Goal: Communication & Community: Ask a question

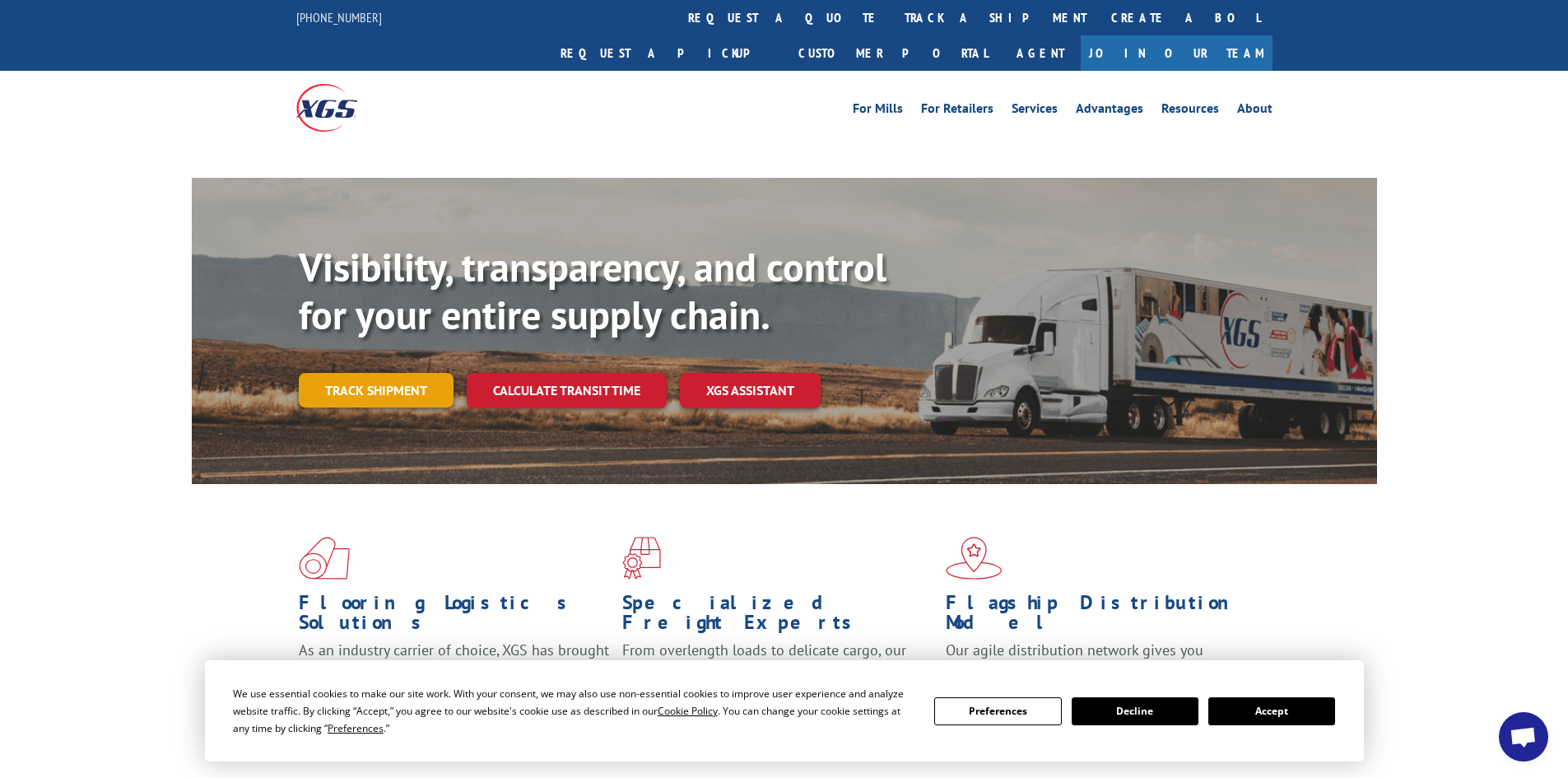
click at [402, 373] on link "Track shipment" at bounding box center [376, 390] width 155 height 34
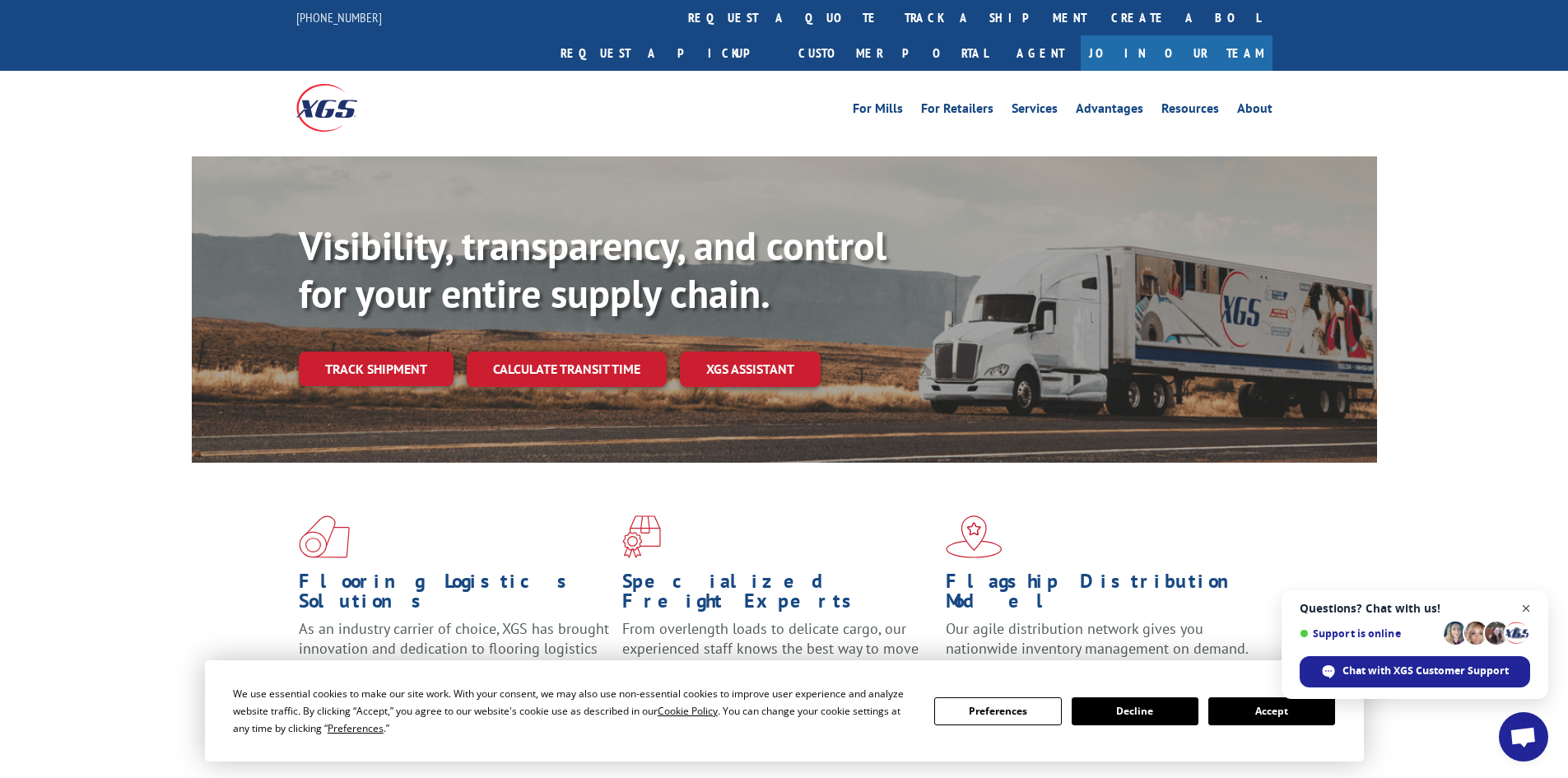
click at [1528, 612] on span "Close chat" at bounding box center [1526, 608] width 21 height 21
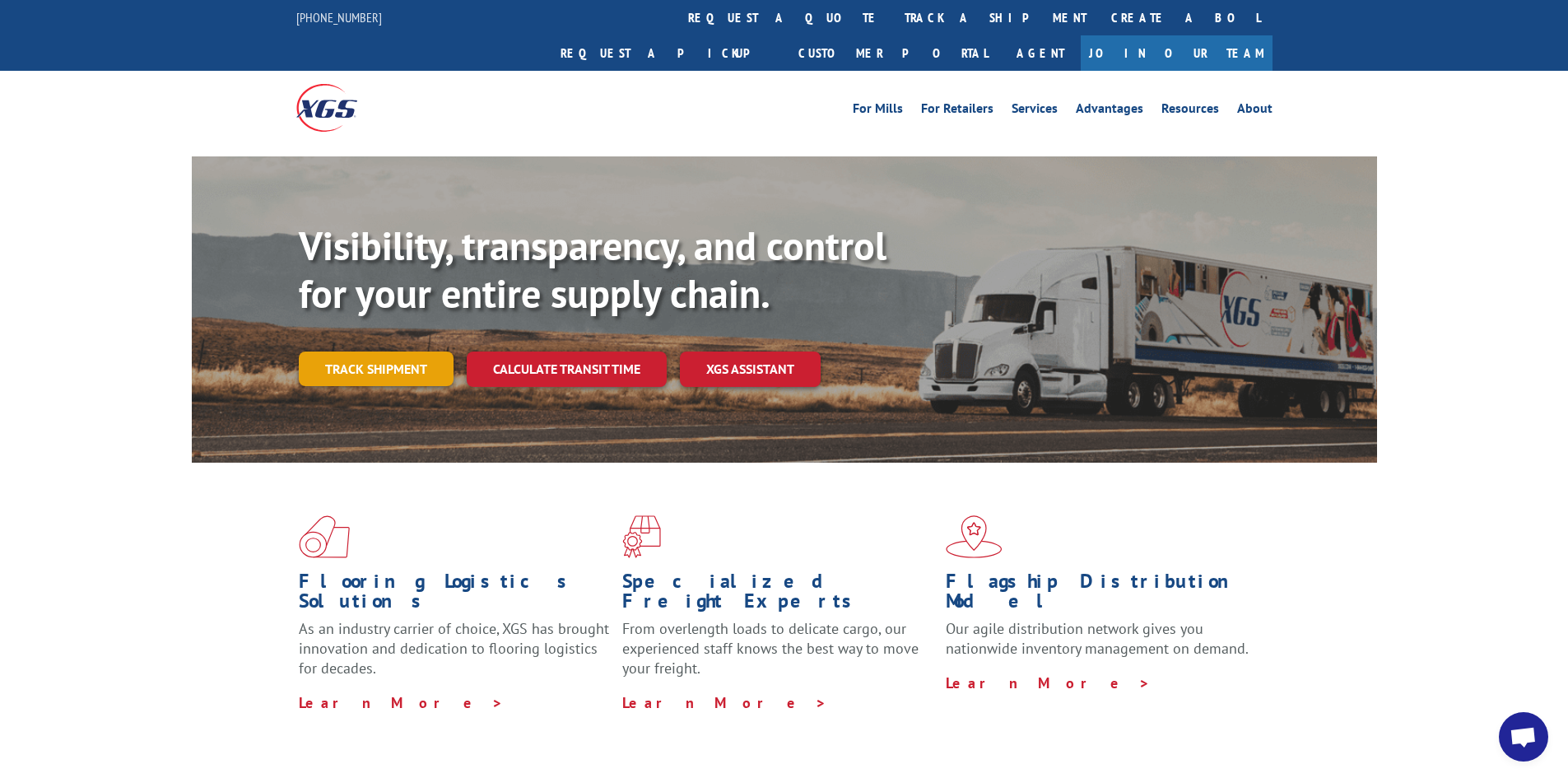
click at [387, 351] on link "Track shipment" at bounding box center [376, 368] width 155 height 34
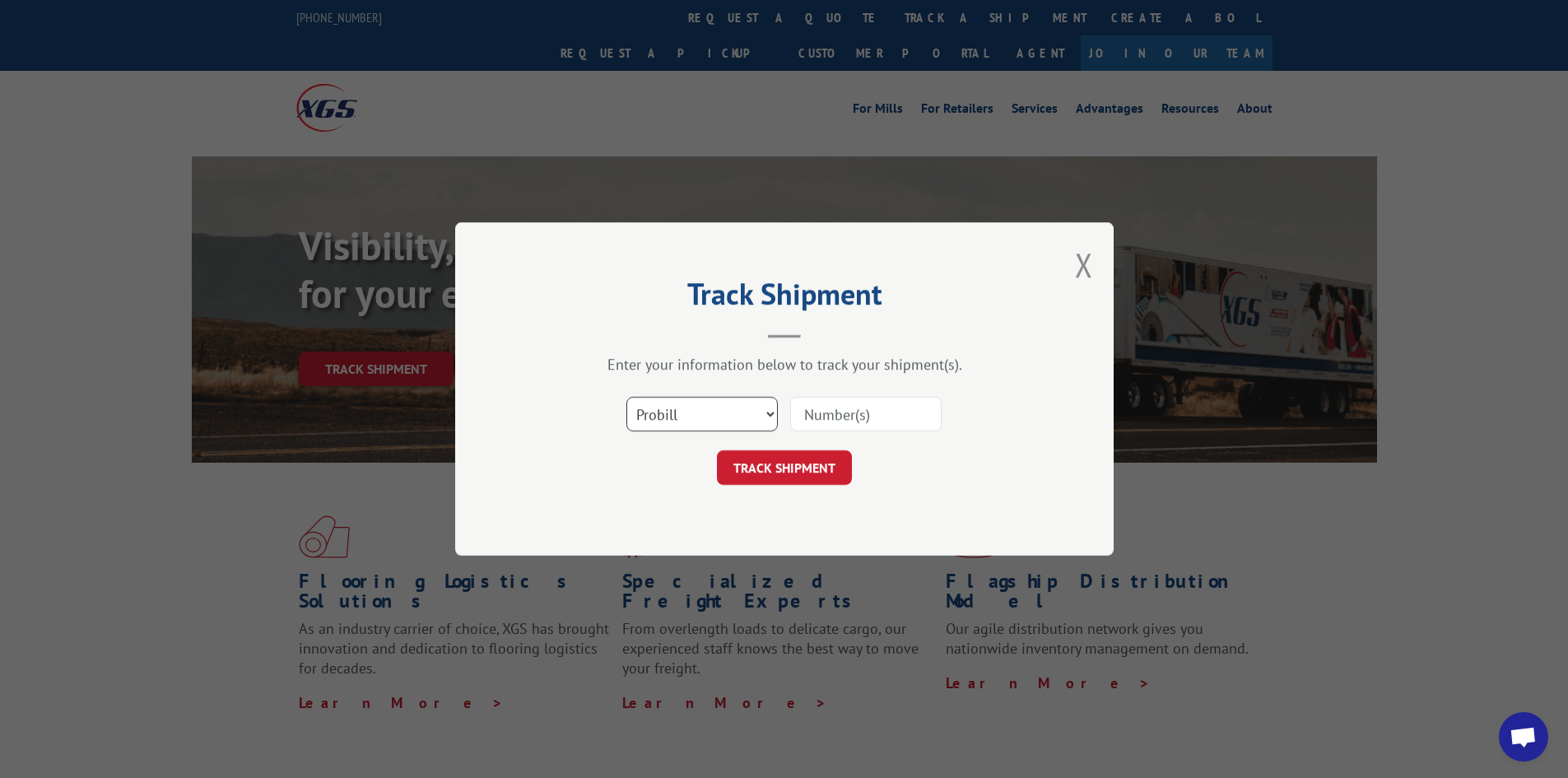
click at [767, 413] on select "Select category... Probill BOL PO" at bounding box center [702, 413] width 151 height 34
click at [773, 413] on select "Select category... Probill BOL PO" at bounding box center [702, 413] width 151 height 34
click at [827, 412] on input at bounding box center [865, 413] width 151 height 34
paste input "531647"
type input "531647"
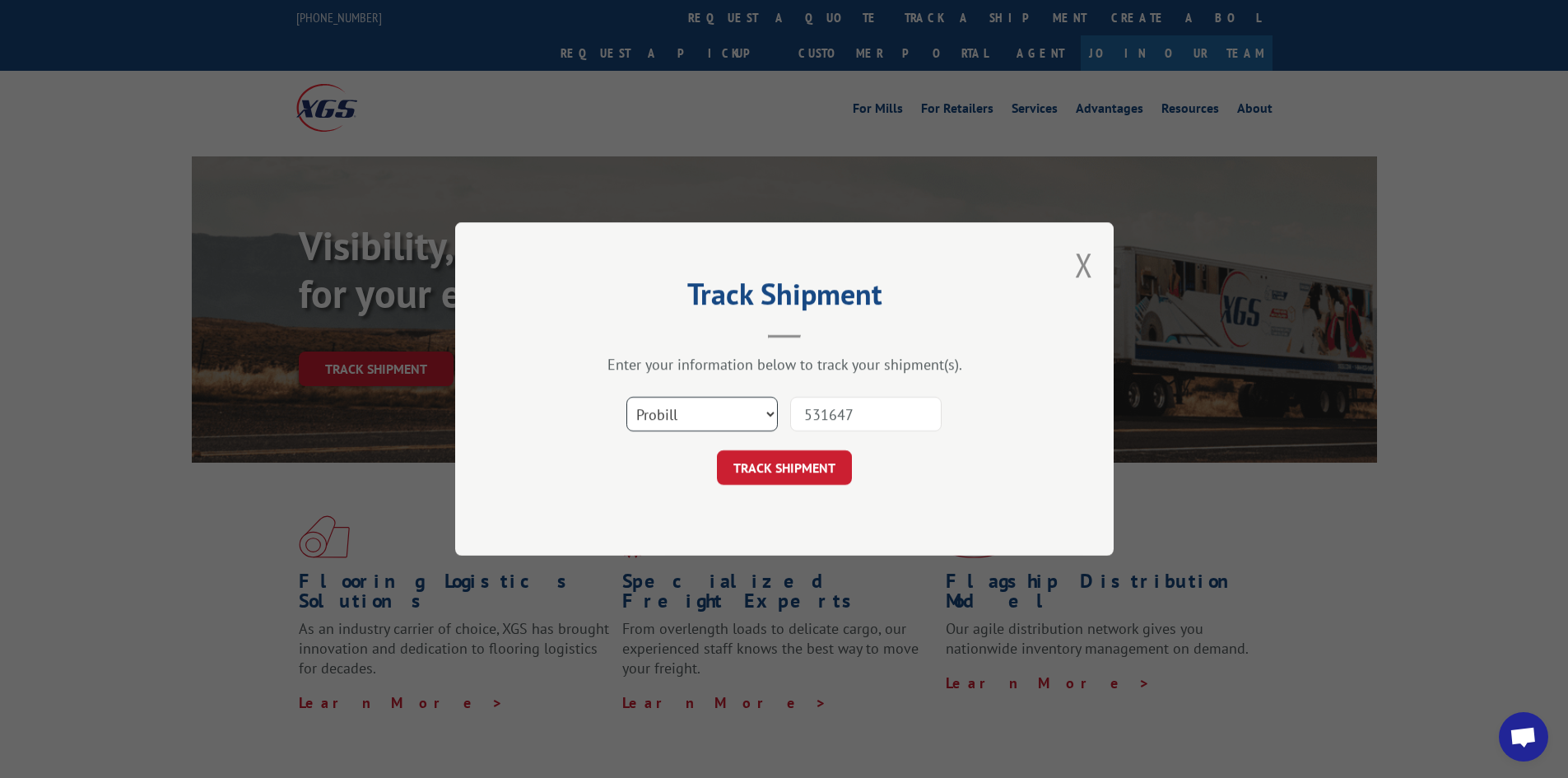
click at [775, 417] on select "Select category... Probill BOL PO" at bounding box center [702, 413] width 151 height 34
select select "po"
click at [627, 397] on select "Select category... Probill BOL PO" at bounding box center [702, 413] width 151 height 34
click at [759, 466] on button "TRACK SHIPMENT" at bounding box center [784, 467] width 135 height 34
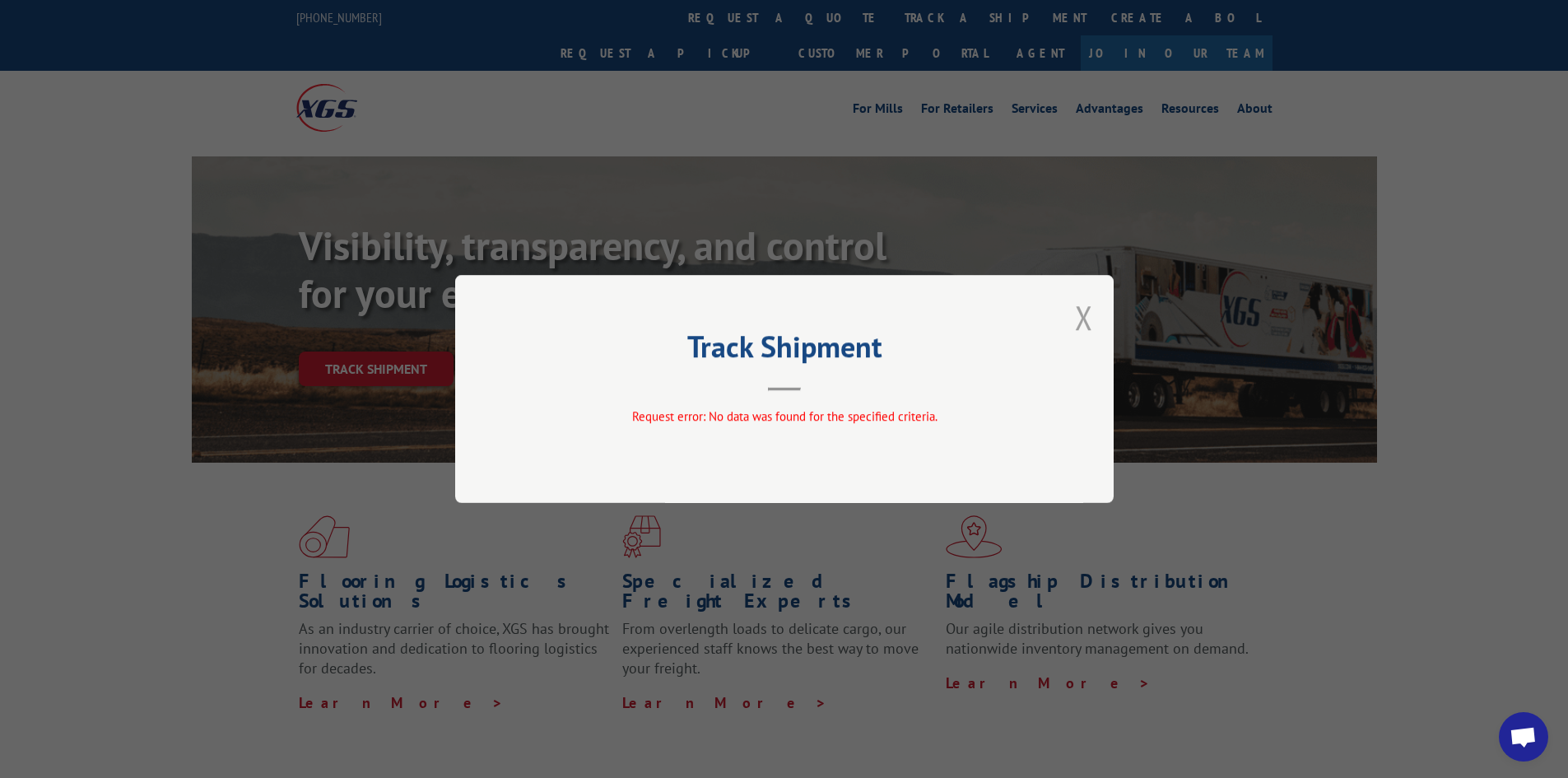
click at [1086, 313] on button "Close modal" at bounding box center [1084, 317] width 18 height 44
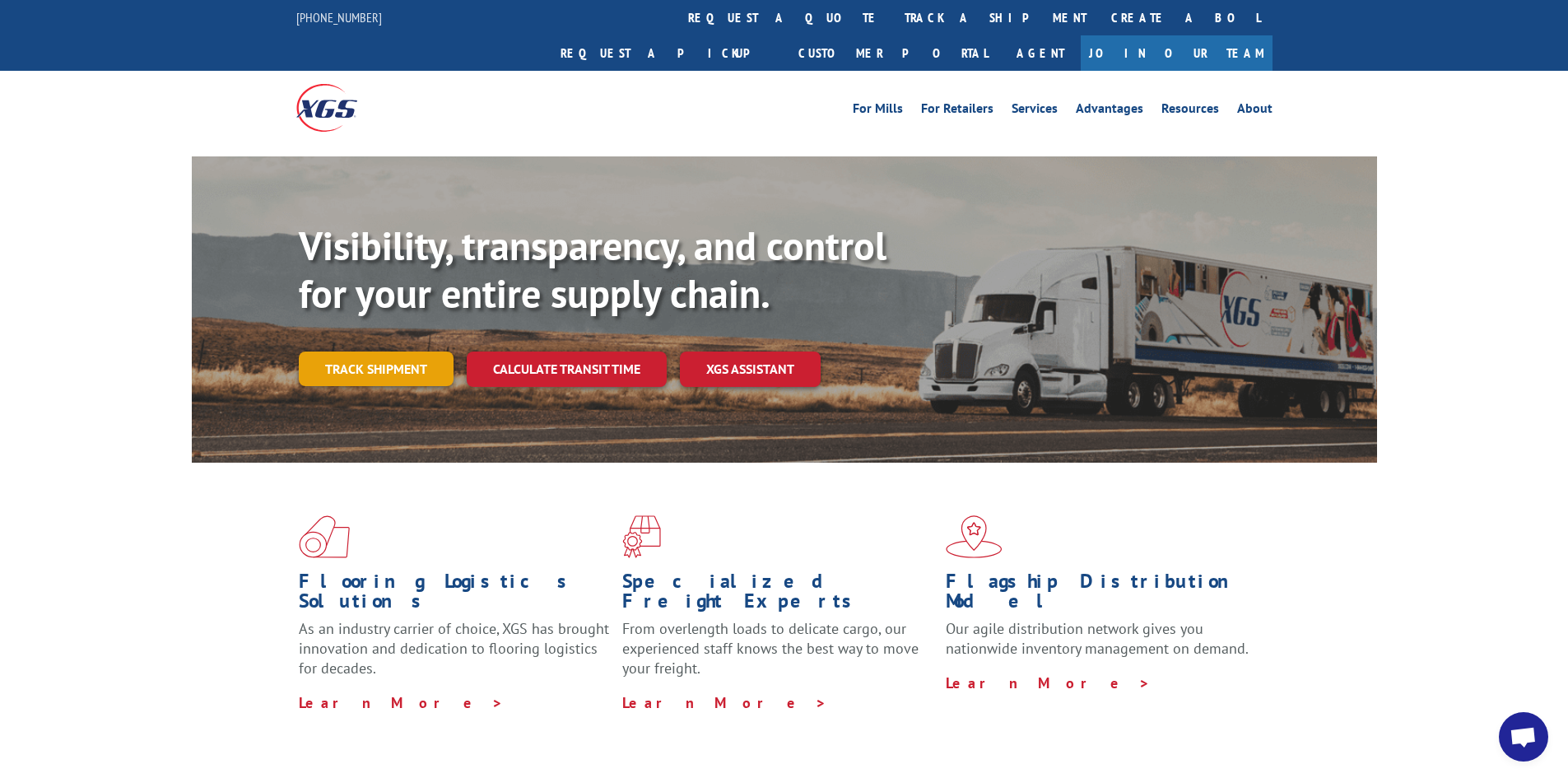
click at [421, 351] on link "Track shipment" at bounding box center [376, 368] width 155 height 34
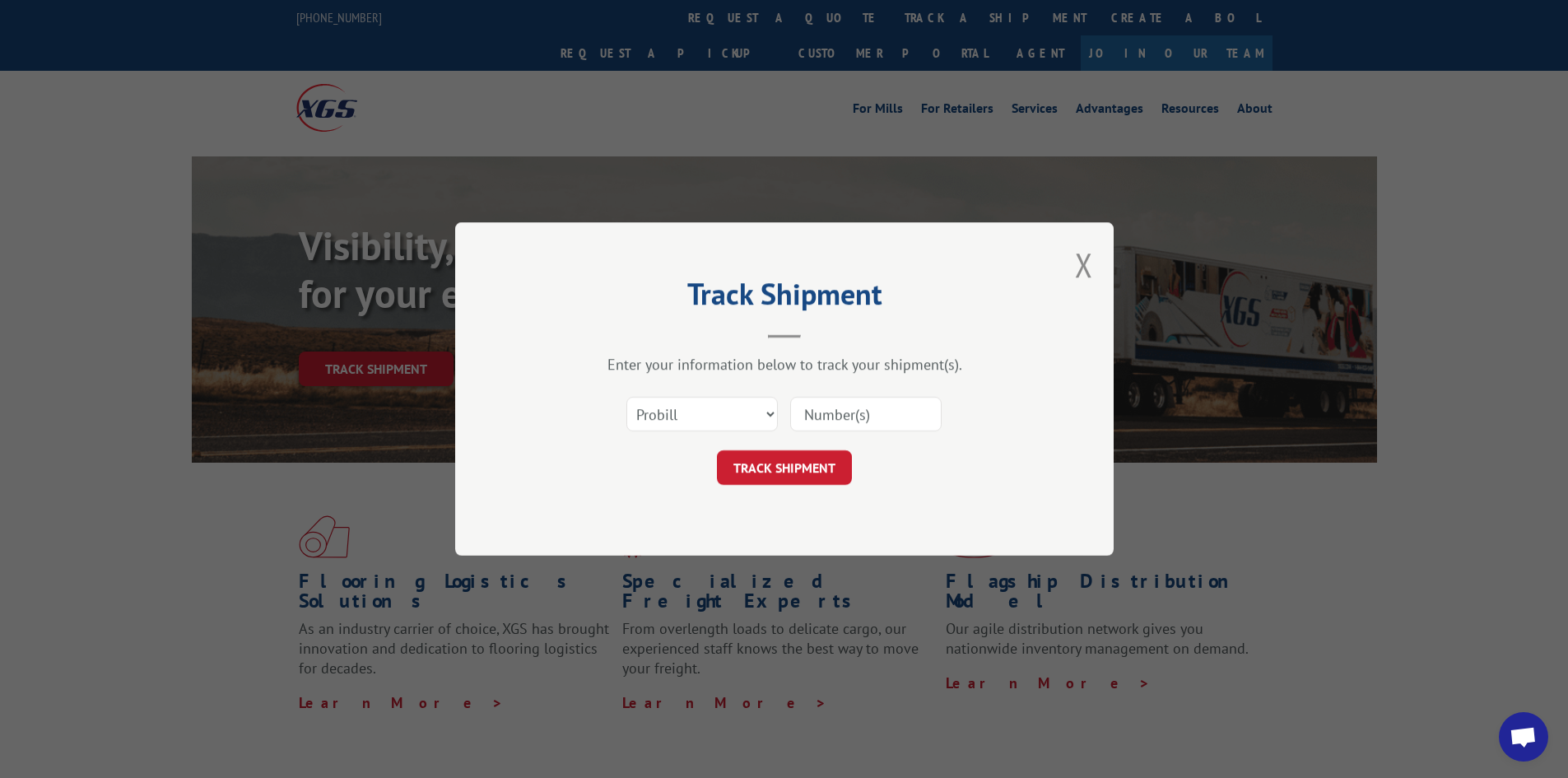
click at [832, 410] on input at bounding box center [865, 413] width 151 height 34
paste input "2873449"
type input "2873449"
click at [841, 471] on button "TRACK SHIPMENT" at bounding box center [784, 467] width 135 height 34
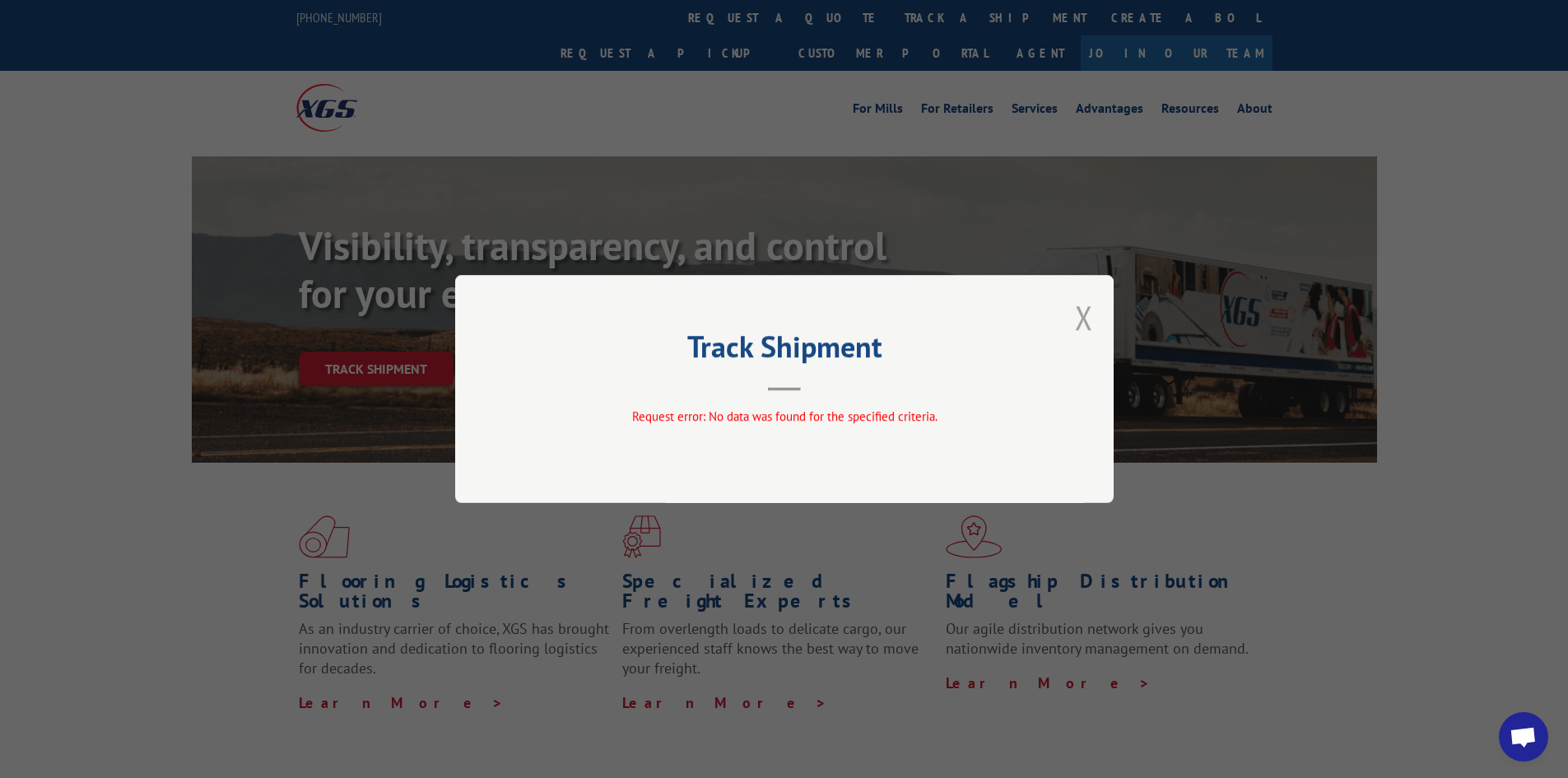
click at [1085, 317] on button "Close modal" at bounding box center [1084, 317] width 18 height 44
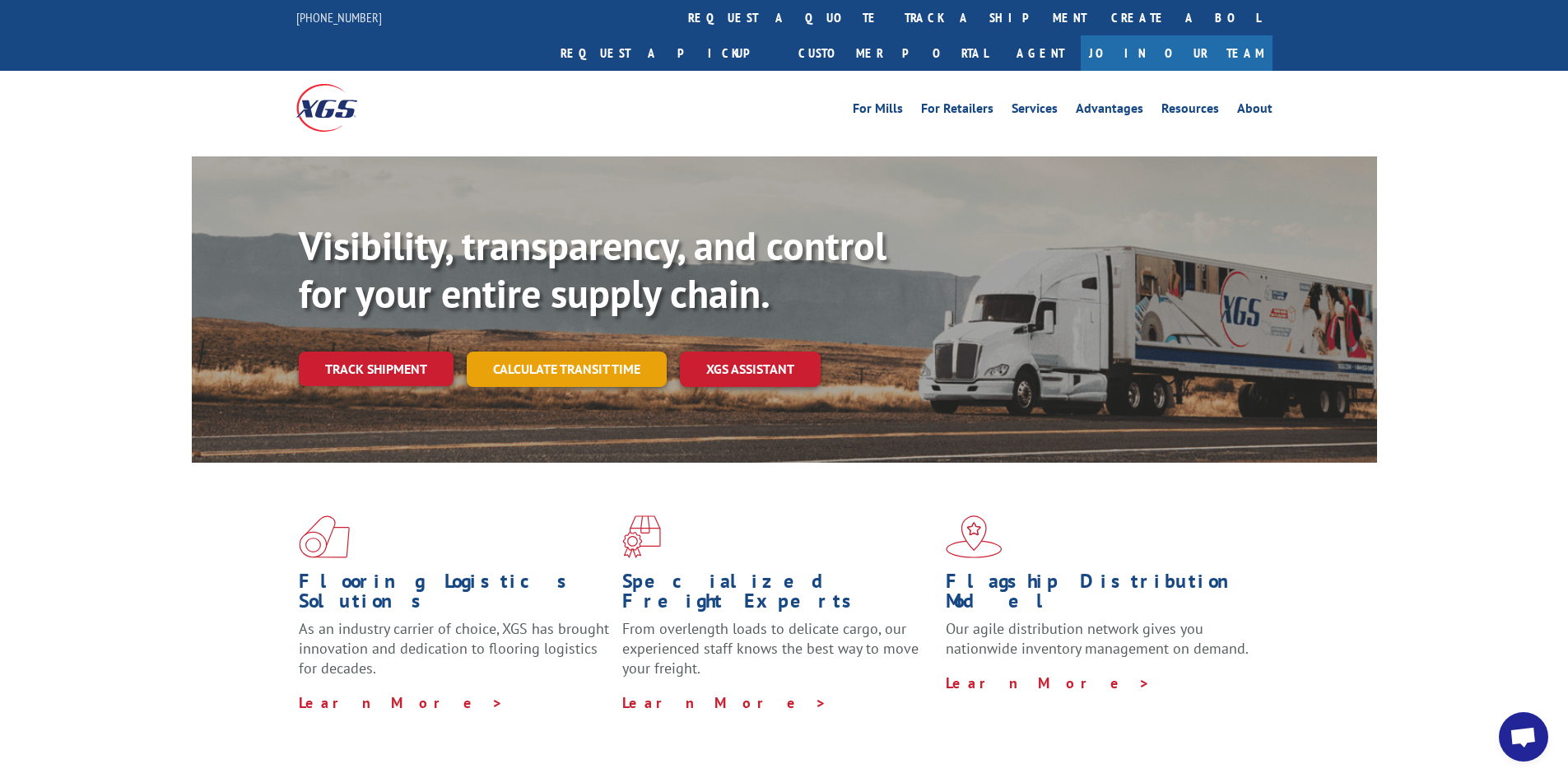
click at [582, 351] on link "Calculate transit time" at bounding box center [566, 369] width 200 height 35
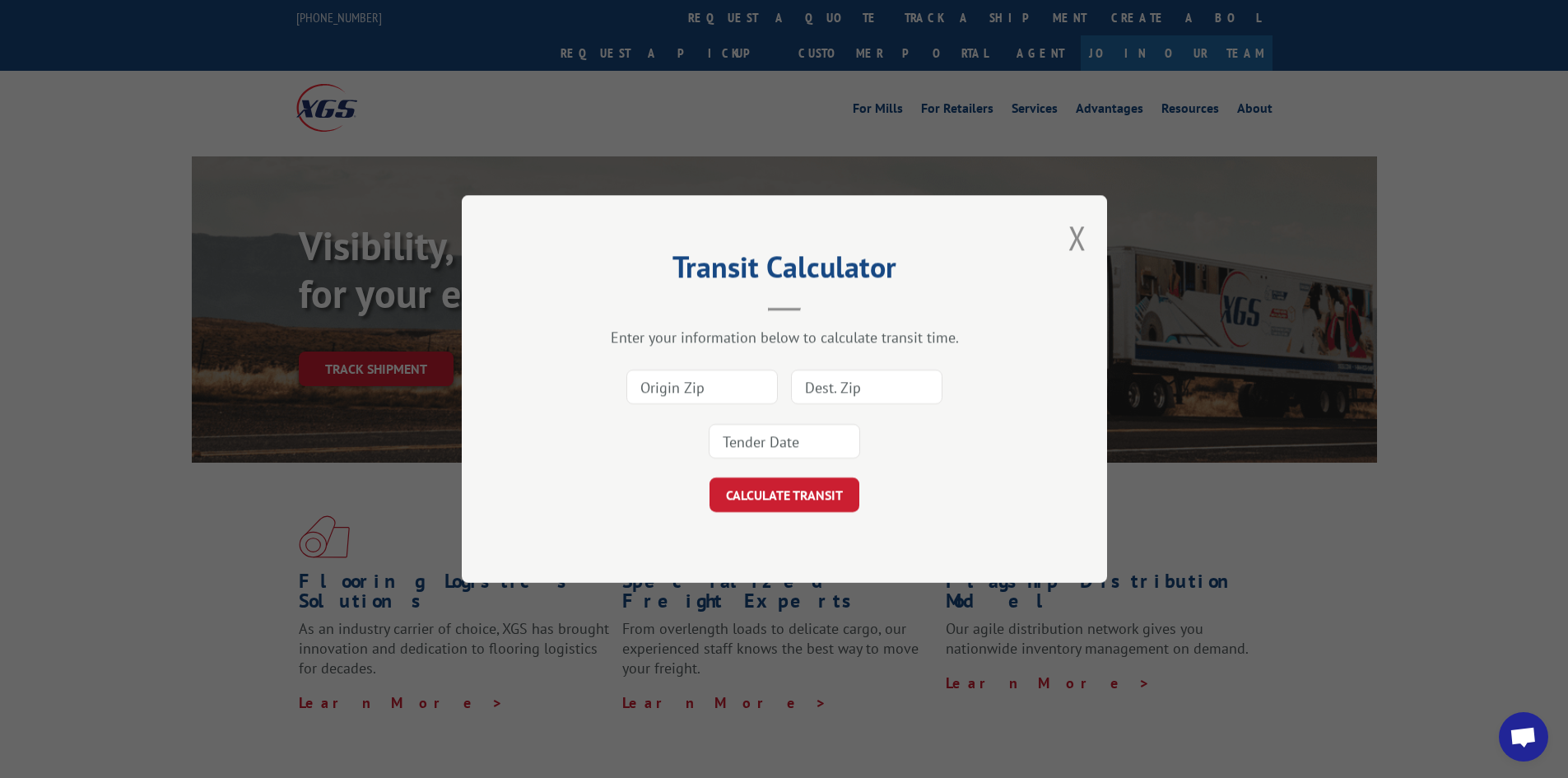
click at [731, 389] on input at bounding box center [702, 386] width 151 height 34
click at [722, 381] on input at bounding box center [702, 386] width 151 height 34
type input "30701"
click at [897, 378] on input at bounding box center [866, 386] width 151 height 34
type input "32091"
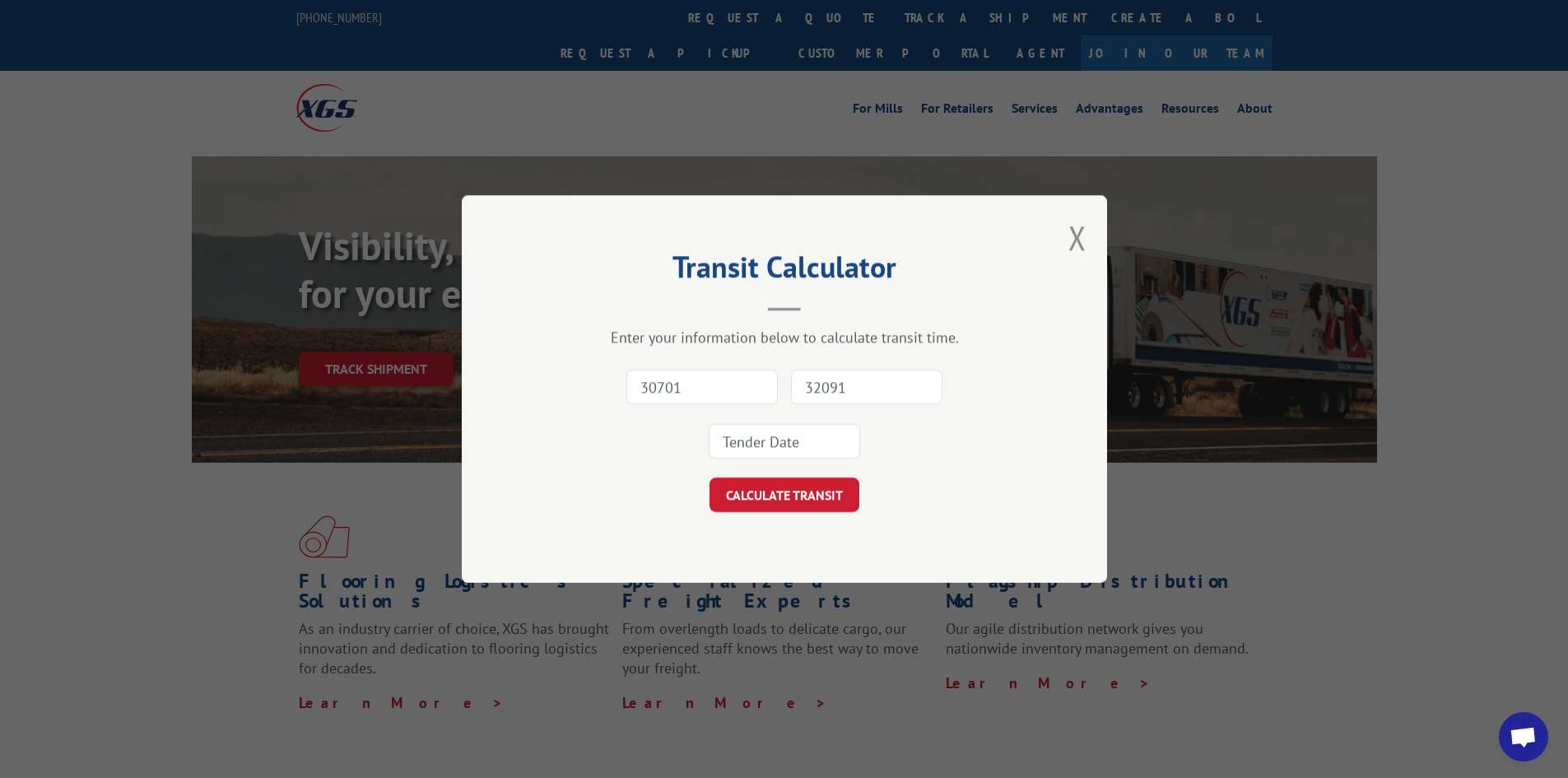
click at [796, 443] on input at bounding box center [784, 441] width 151 height 34
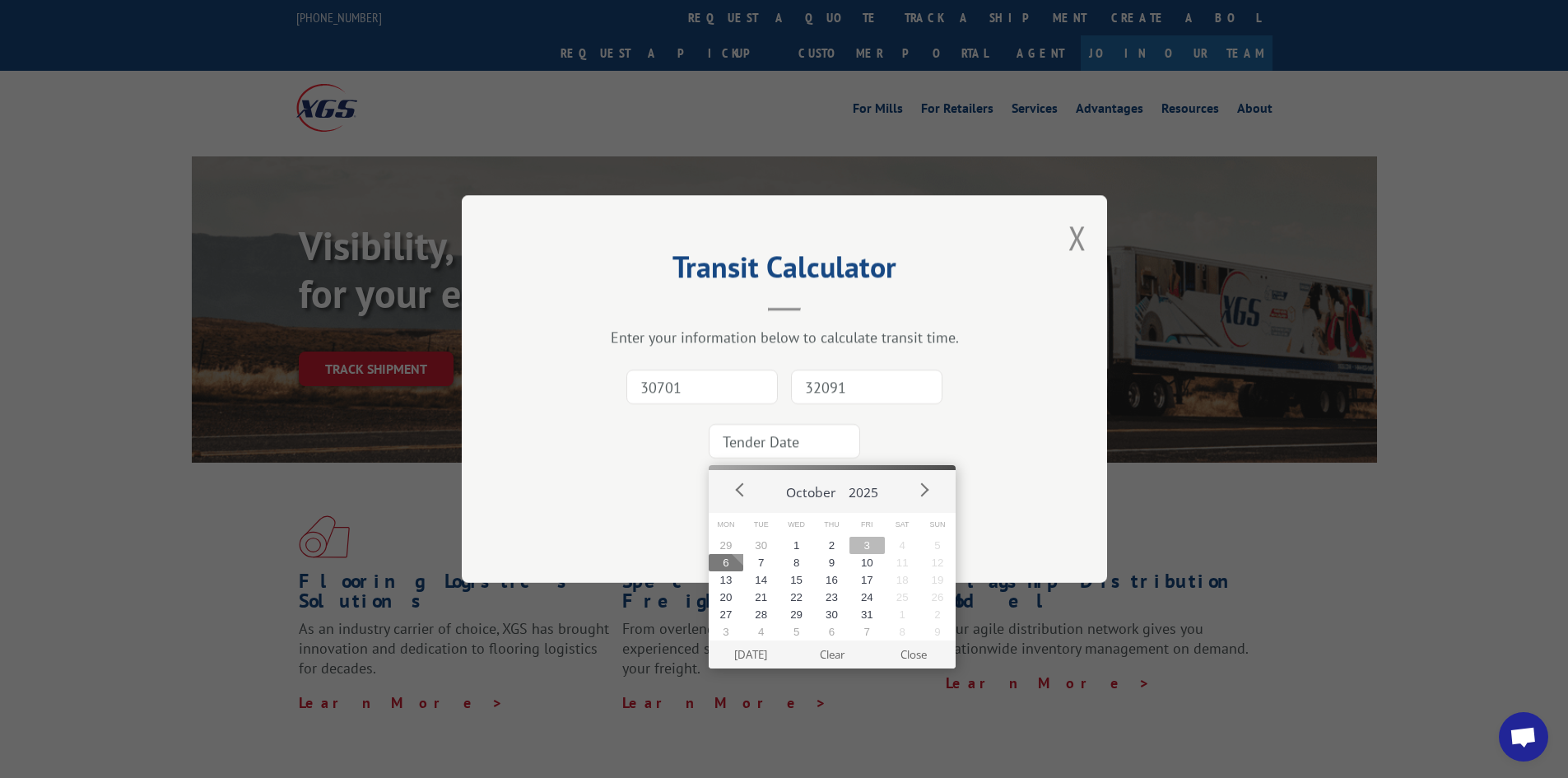
click at [874, 541] on button "3" at bounding box center [867, 545] width 35 height 18
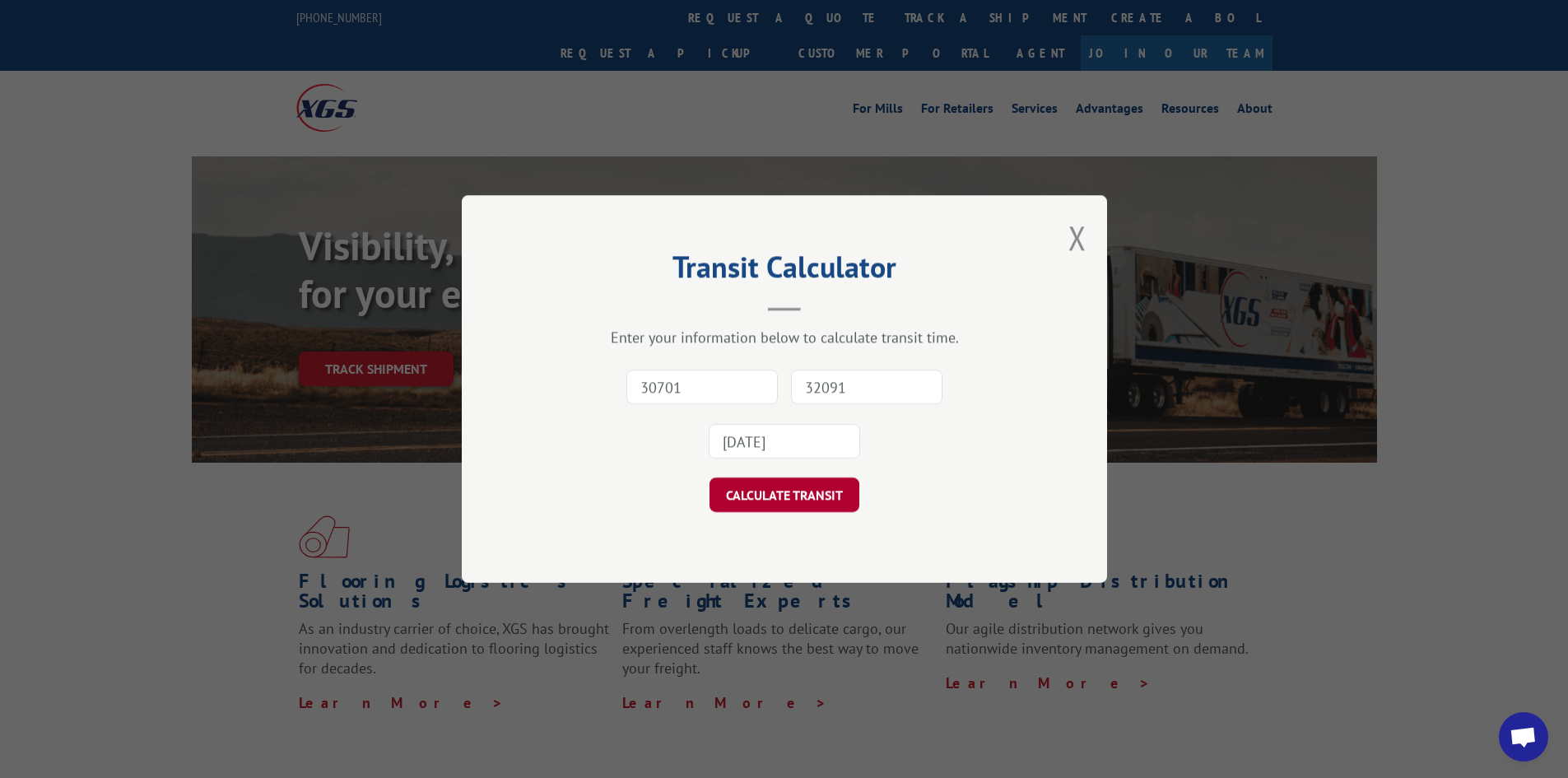
click at [833, 504] on button "CALCULATE TRANSIT" at bounding box center [784, 494] width 150 height 34
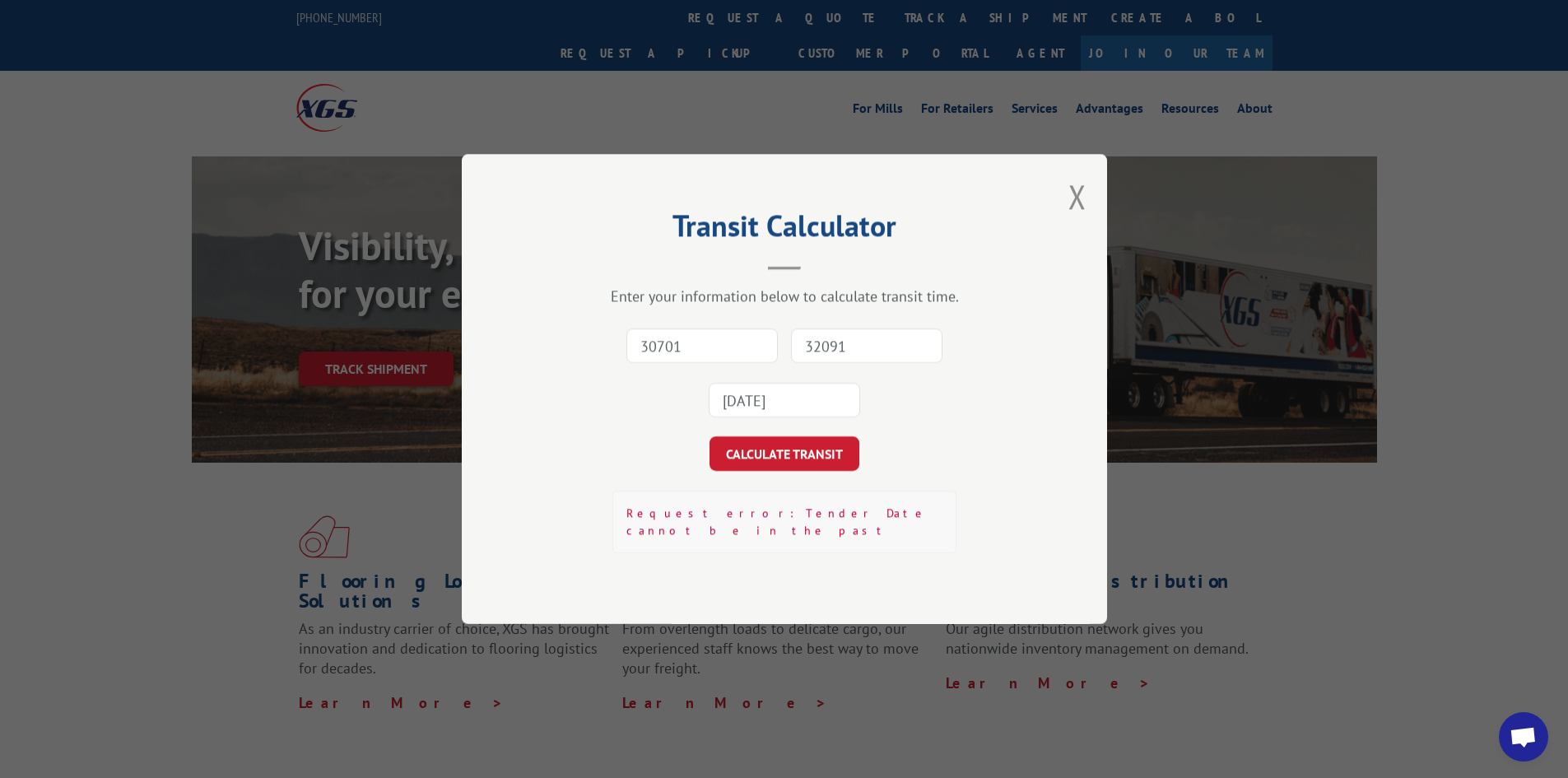
click at [827, 405] on input "[DATE]" at bounding box center [784, 399] width 151 height 34
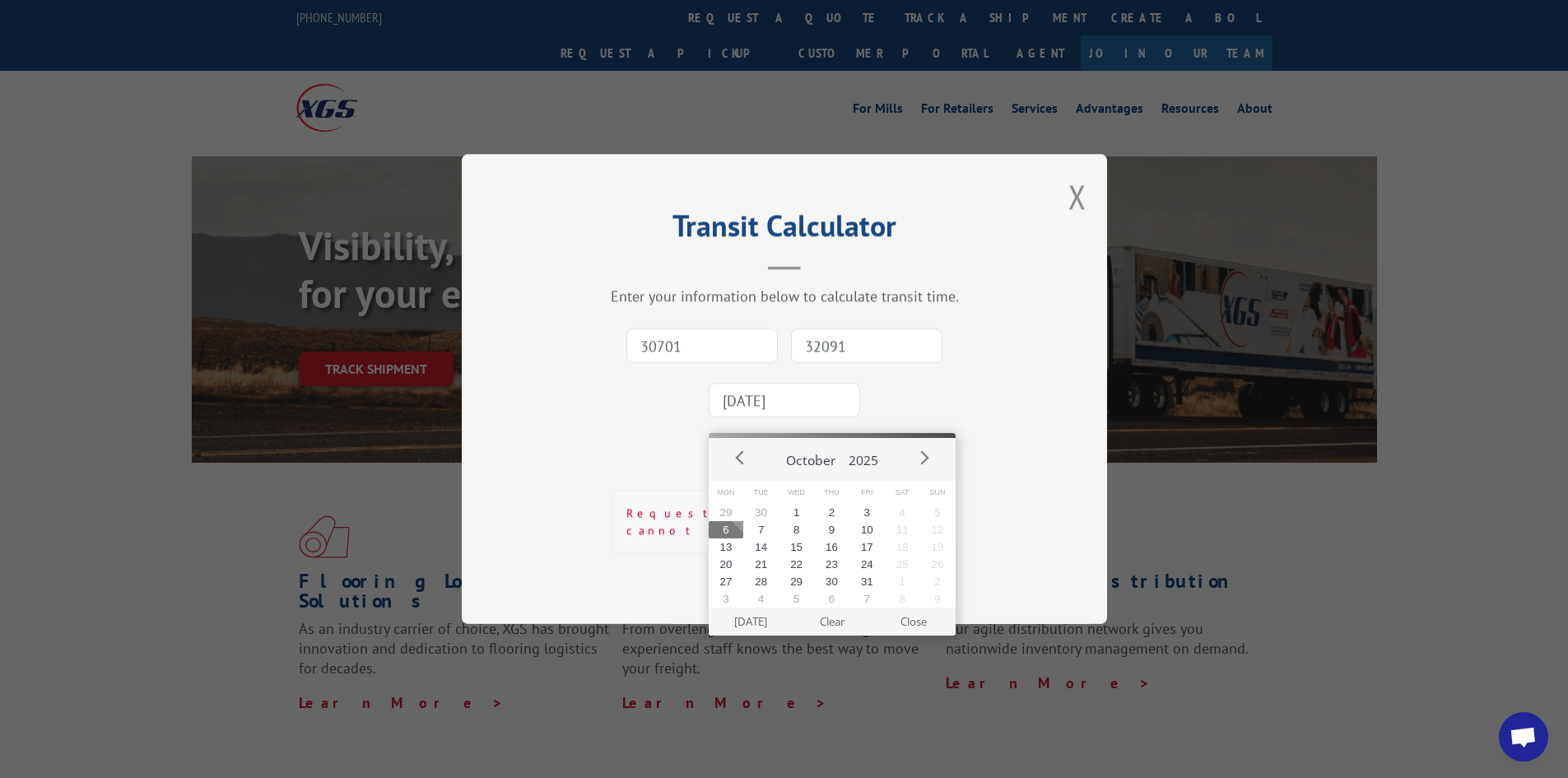
click at [730, 529] on button "6" at bounding box center [726, 530] width 35 height 18
type input "[DATE]"
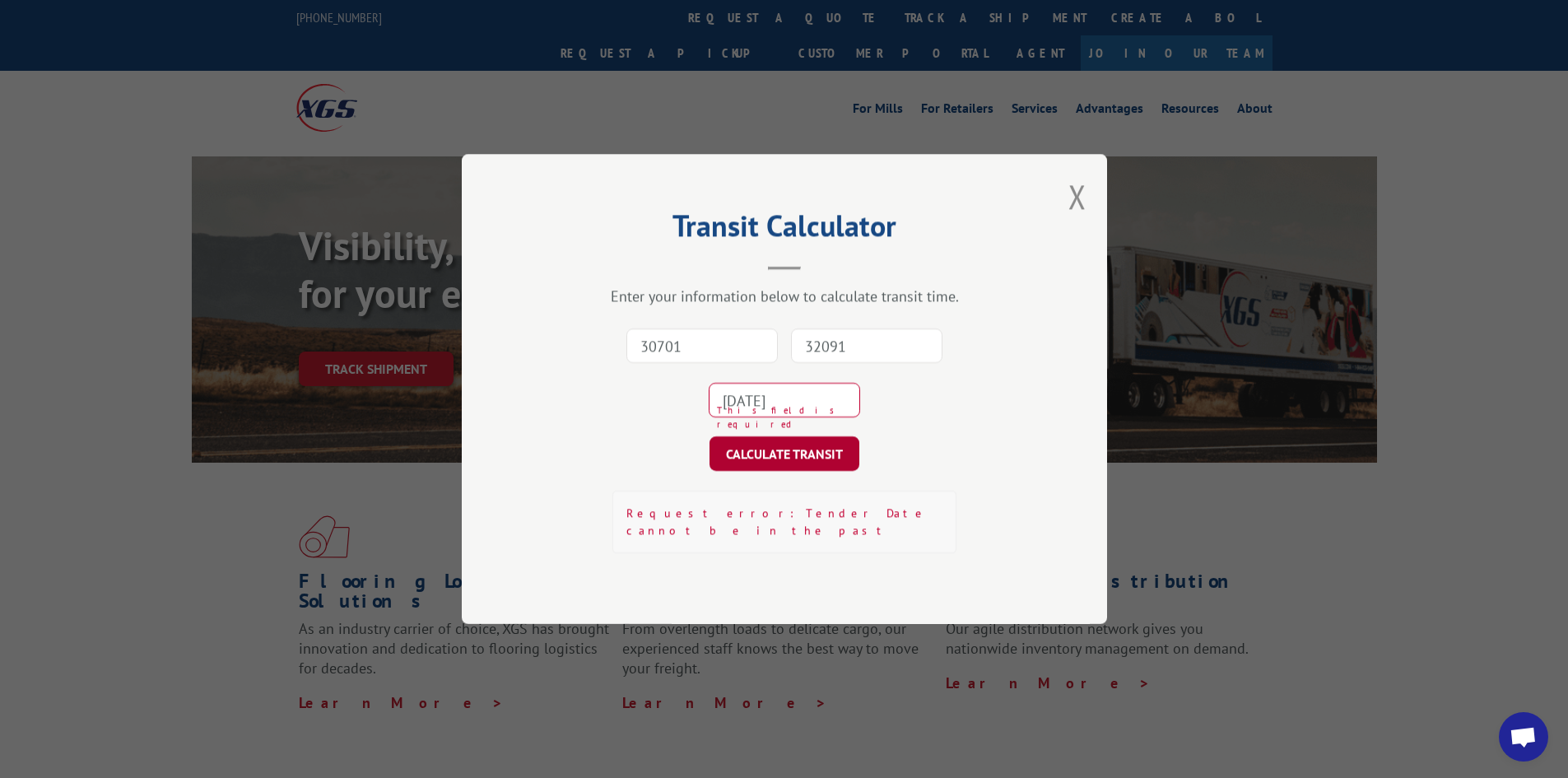
drag, startPoint x: 792, startPoint y: 466, endPoint x: 802, endPoint y: 459, distance: 12.2
click at [792, 467] on button "CALCULATE TRANSIT" at bounding box center [784, 453] width 150 height 34
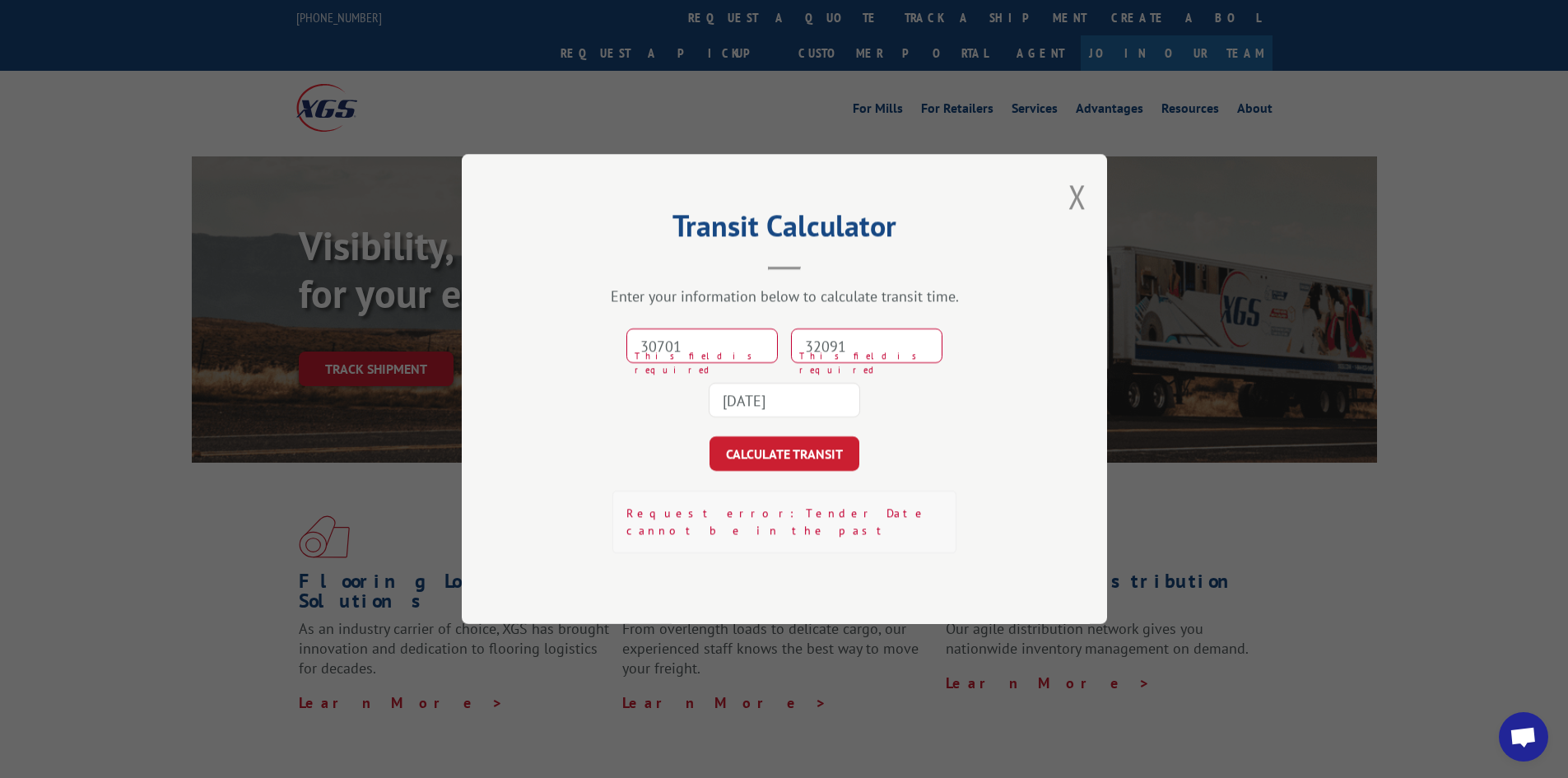
click at [731, 363] on input "30701" at bounding box center [702, 345] width 151 height 34
type input "30701"
drag, startPoint x: 894, startPoint y: 348, endPoint x: 895, endPoint y: 360, distance: 12.0
click at [894, 348] on input "32091" at bounding box center [866, 345] width 151 height 34
type input "32091"
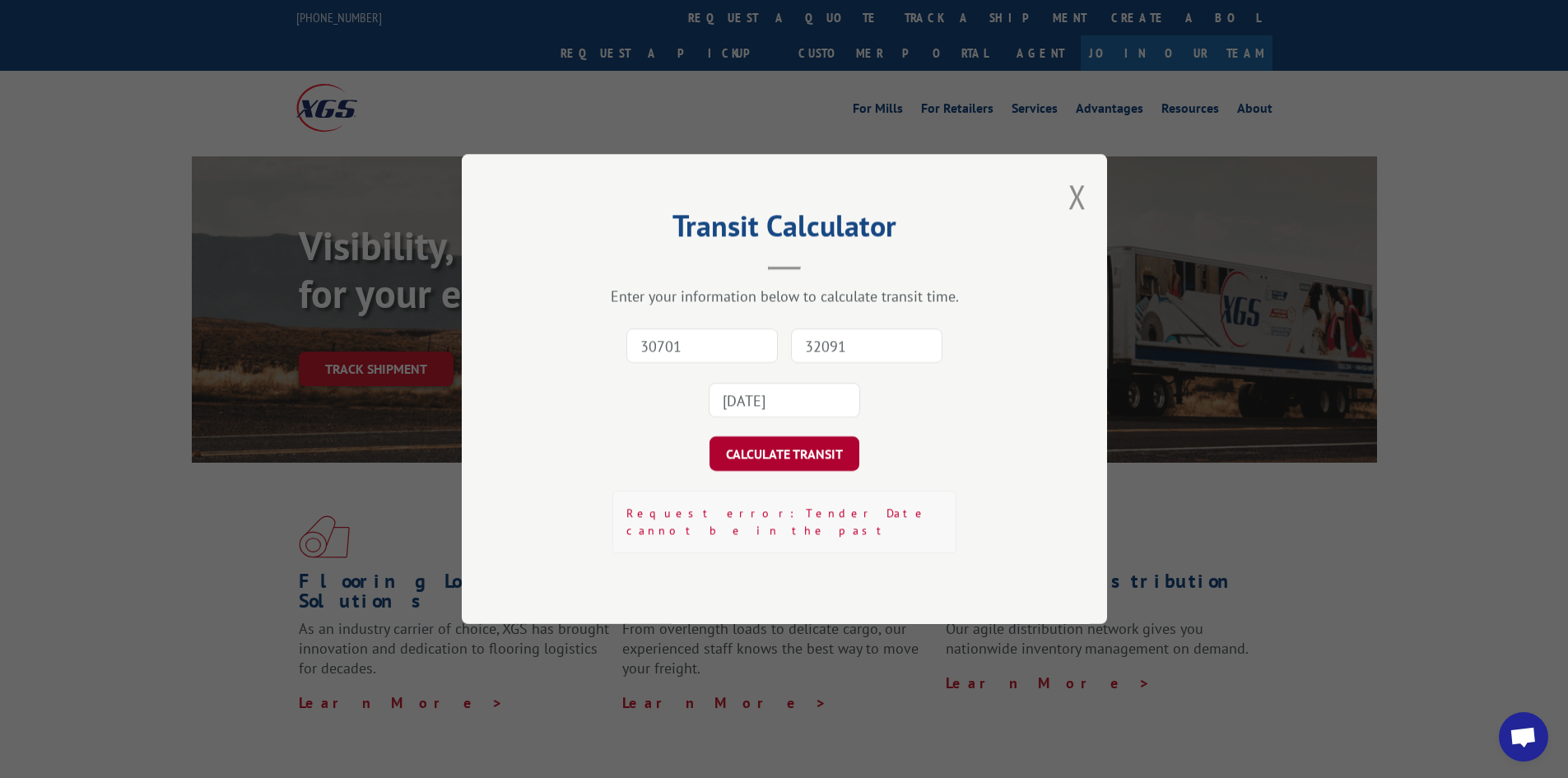
click at [832, 462] on button "CALCULATE TRANSIT" at bounding box center [784, 453] width 150 height 34
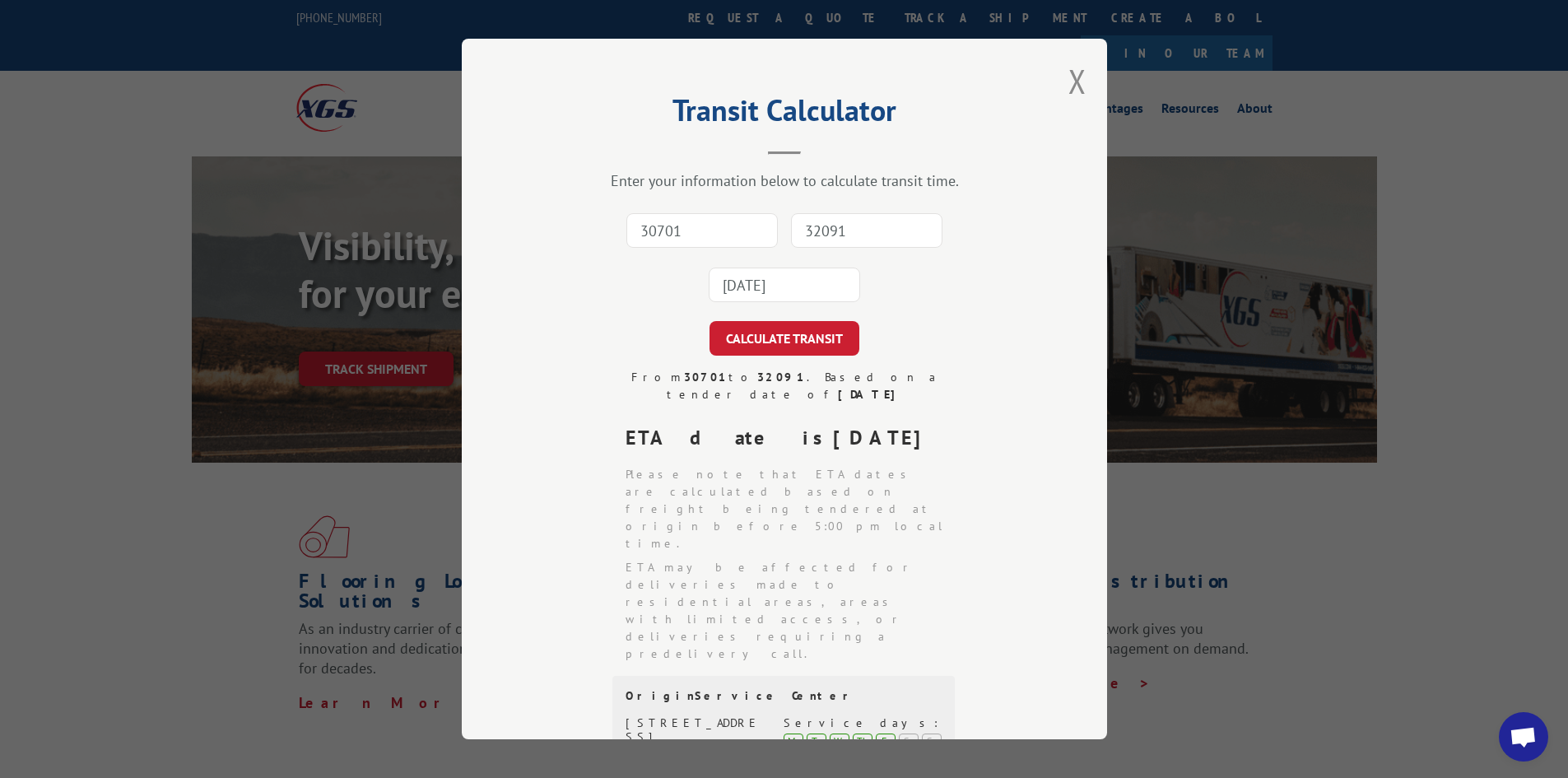
click at [738, 228] on input "30701" at bounding box center [702, 230] width 151 height 34
type input "30701"
click at [863, 233] on input "32091" at bounding box center [866, 230] width 151 height 34
type input "32091"
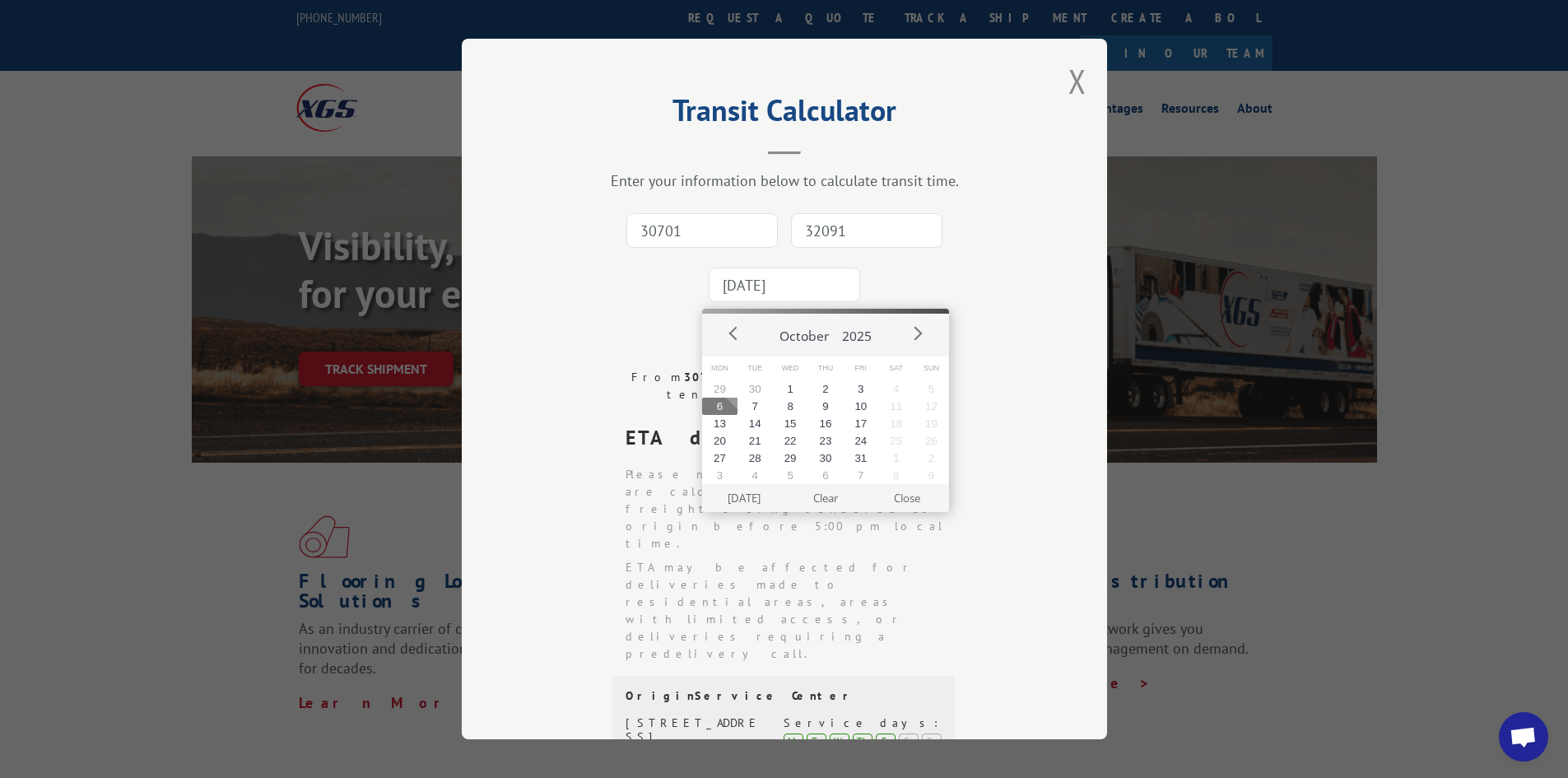
click at [812, 284] on input "[DATE]" at bounding box center [784, 284] width 151 height 34
click at [858, 388] on button "3" at bounding box center [860, 388] width 35 height 18
type input "[DATE]"
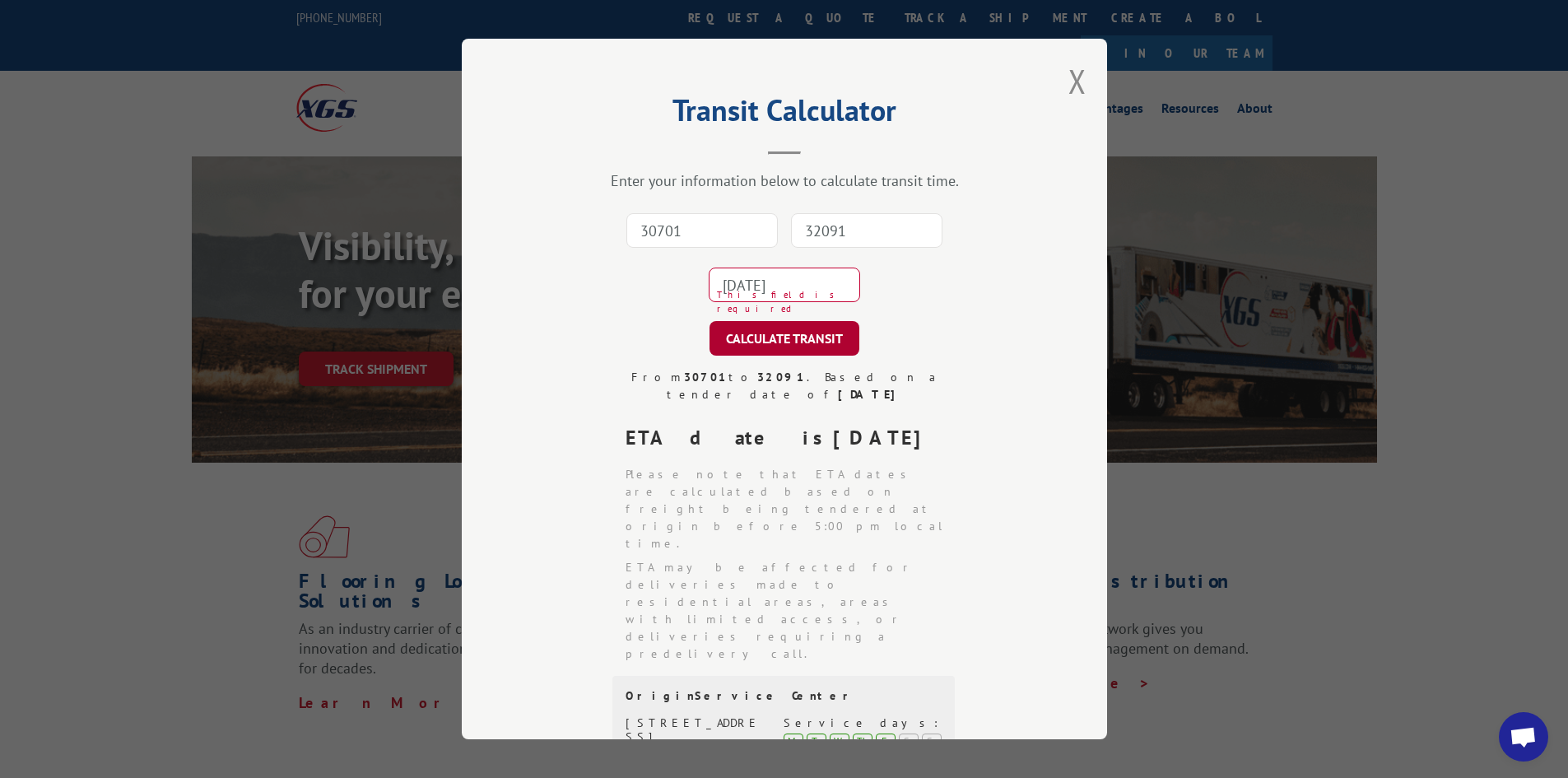
click at [810, 334] on button "CALCULATE TRANSIT" at bounding box center [784, 338] width 150 height 34
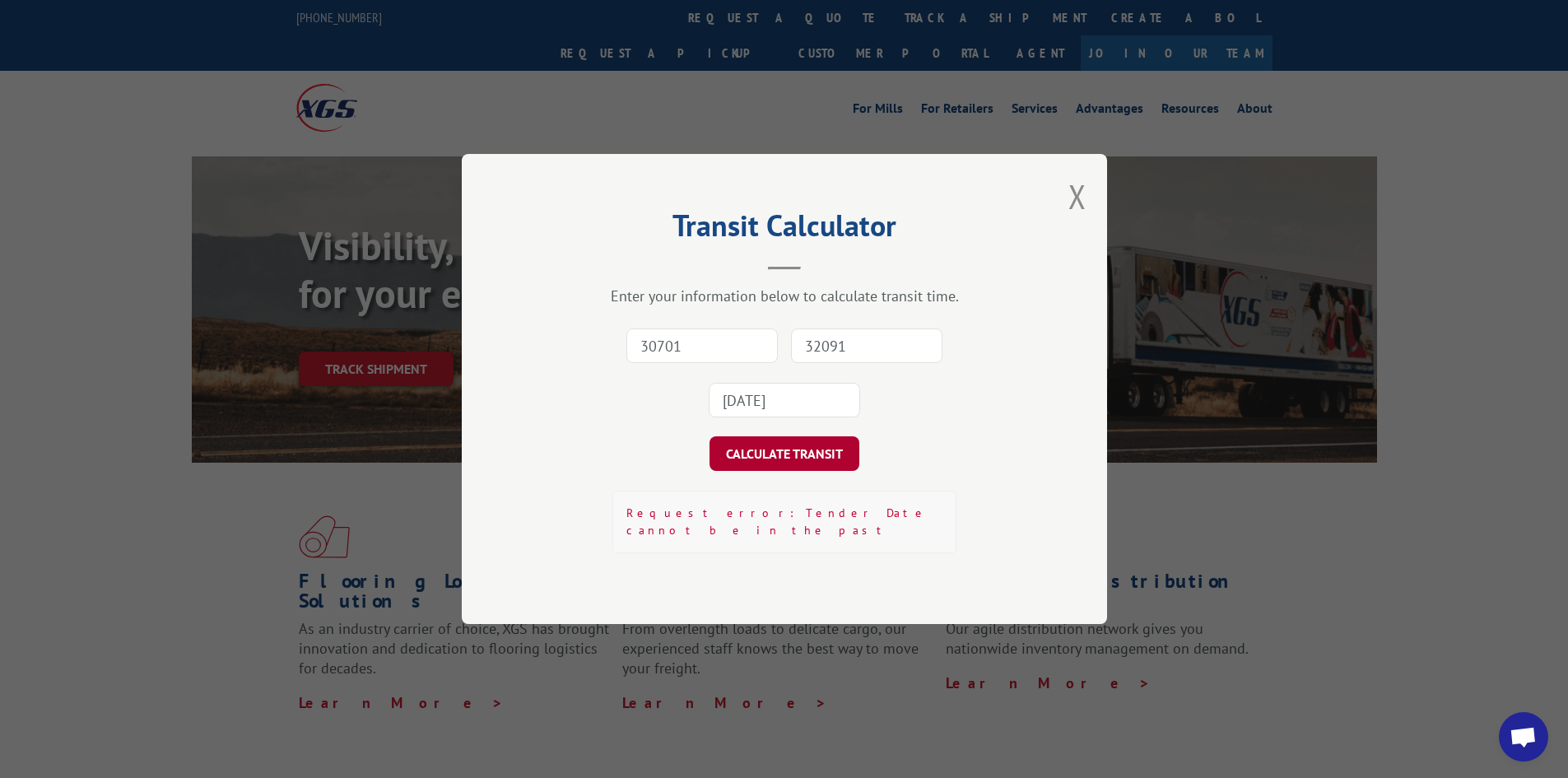
click at [828, 453] on button "CALCULATE TRANSIT" at bounding box center [784, 453] width 150 height 34
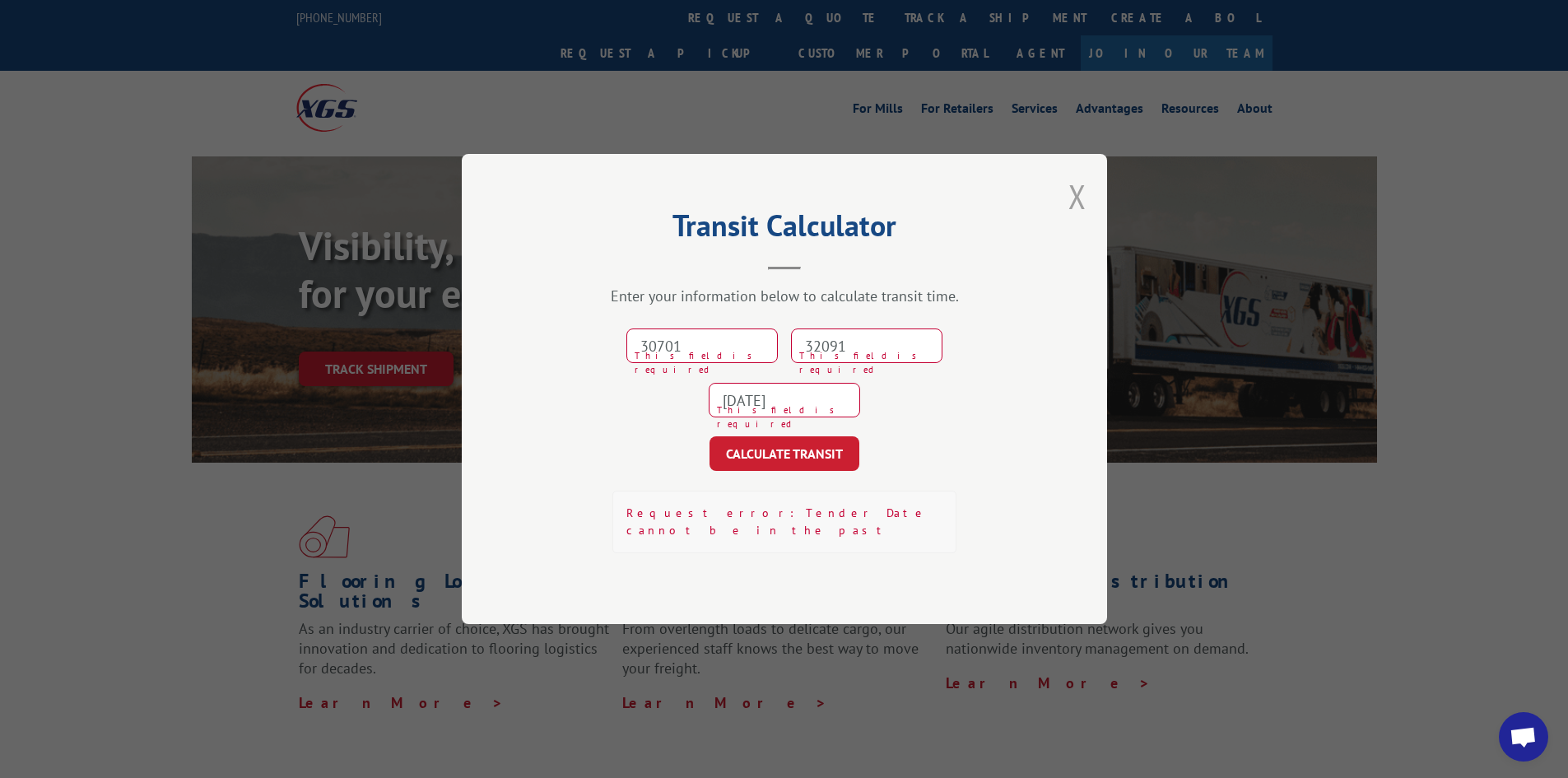
click at [1070, 202] on button "Close modal" at bounding box center [1078, 197] width 18 height 44
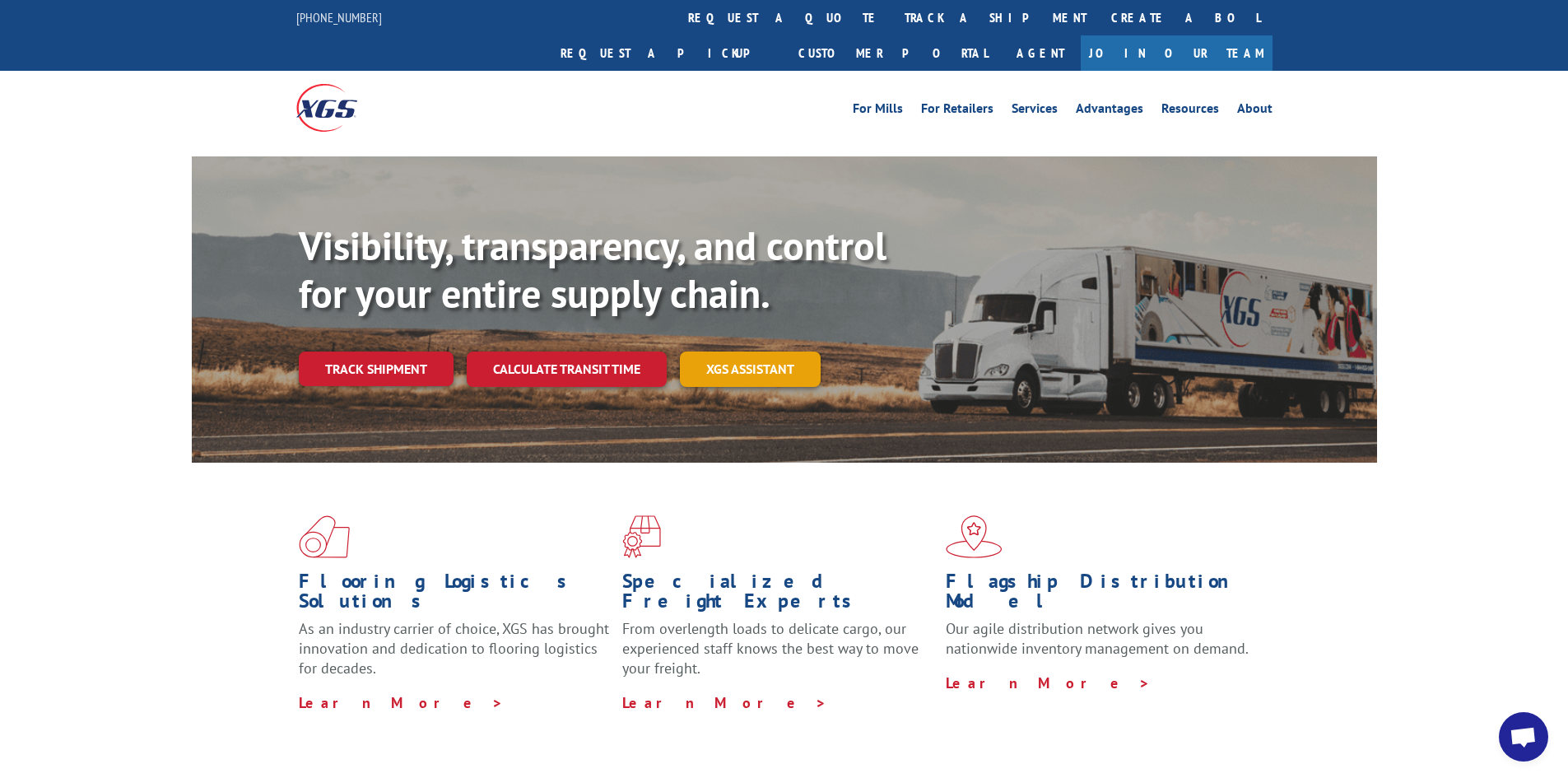
click at [796, 351] on link "XGS ASSISTANT" at bounding box center [751, 369] width 141 height 35
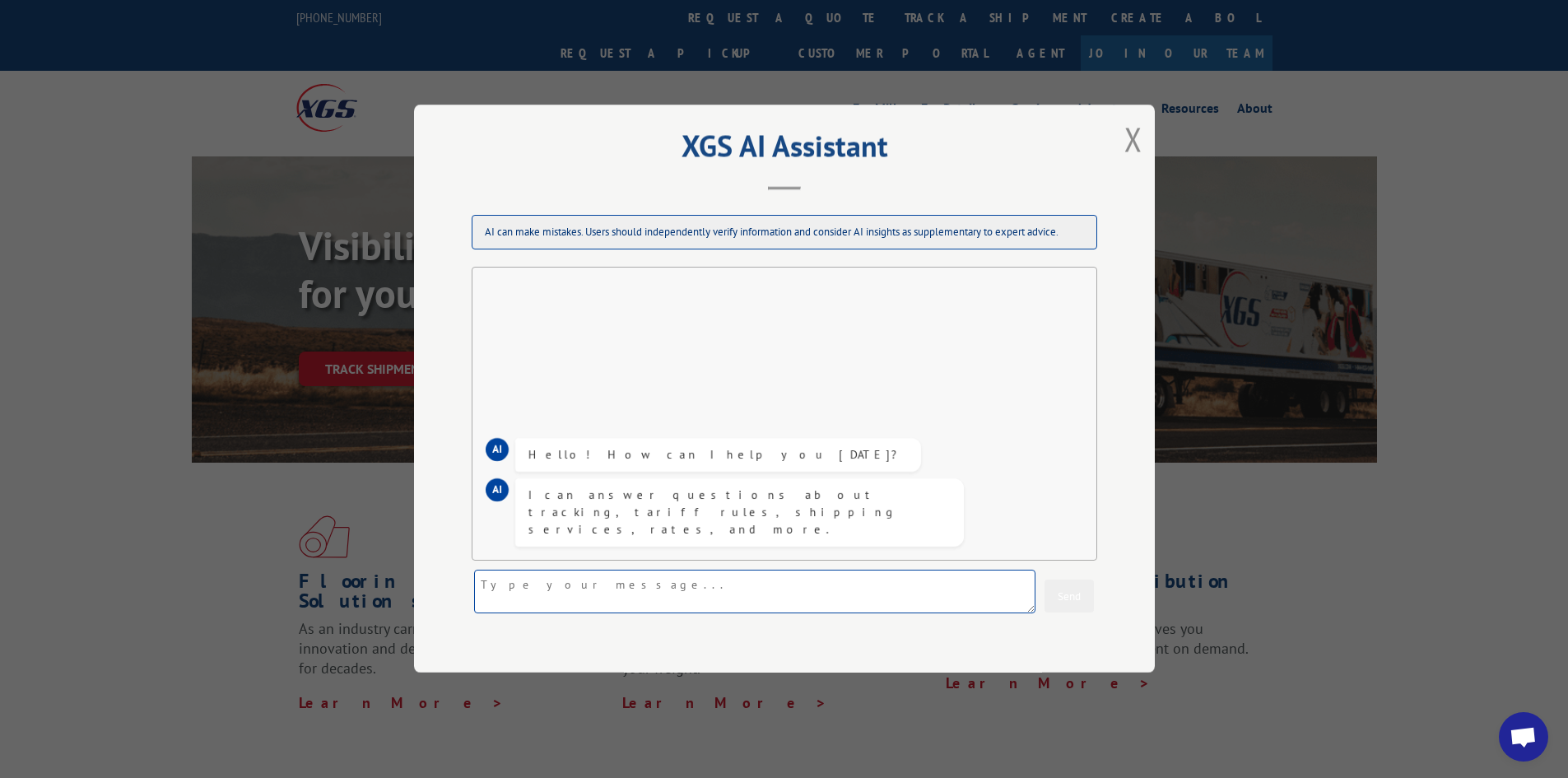
click at [630, 589] on textarea at bounding box center [755, 592] width 561 height 44
click at [601, 585] on textarea at bounding box center [755, 592] width 561 height 44
type textarea ";"
type textarea "looking for a delivery"
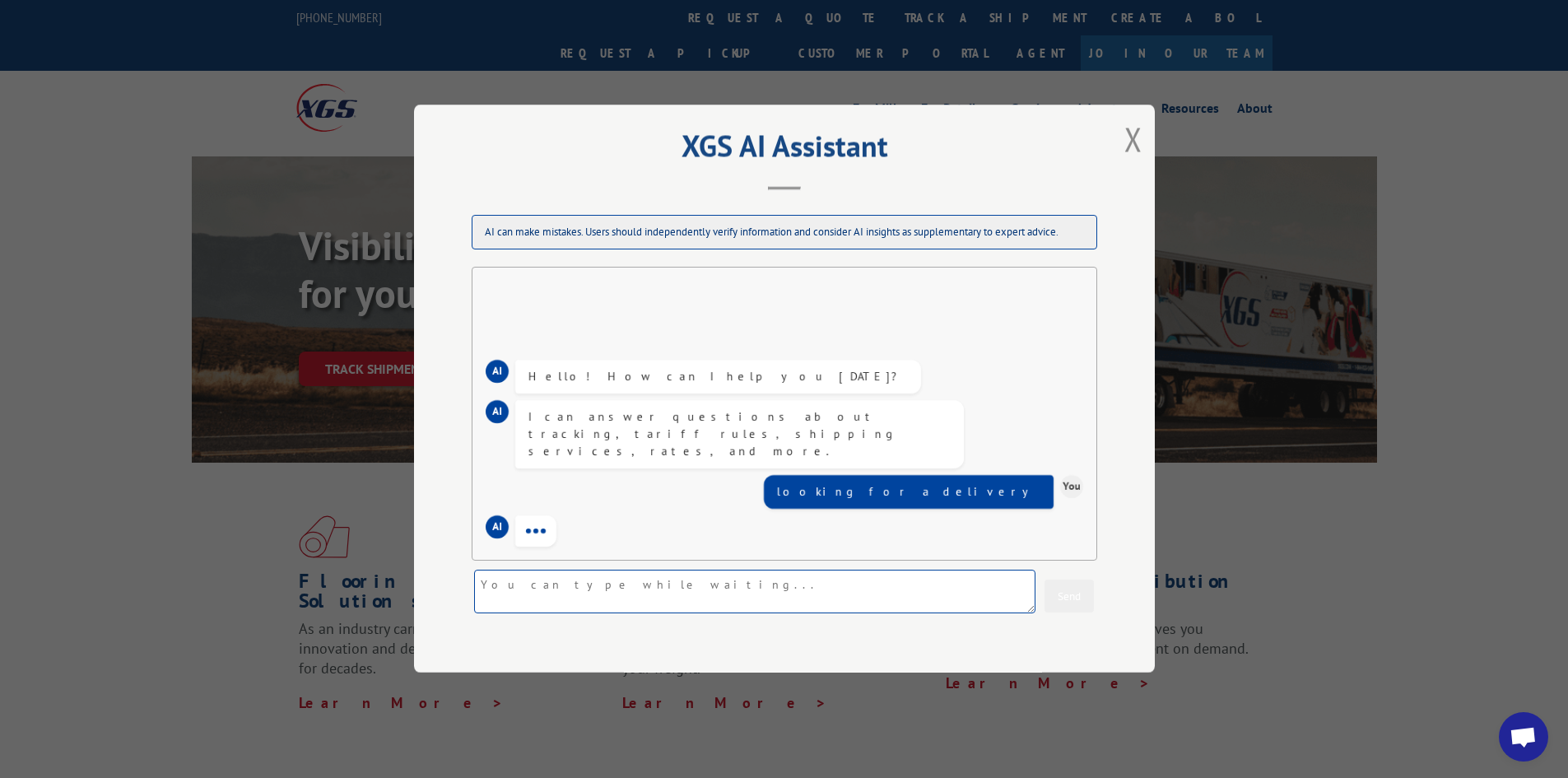
click at [675, 582] on textarea at bounding box center [755, 592] width 561 height 44
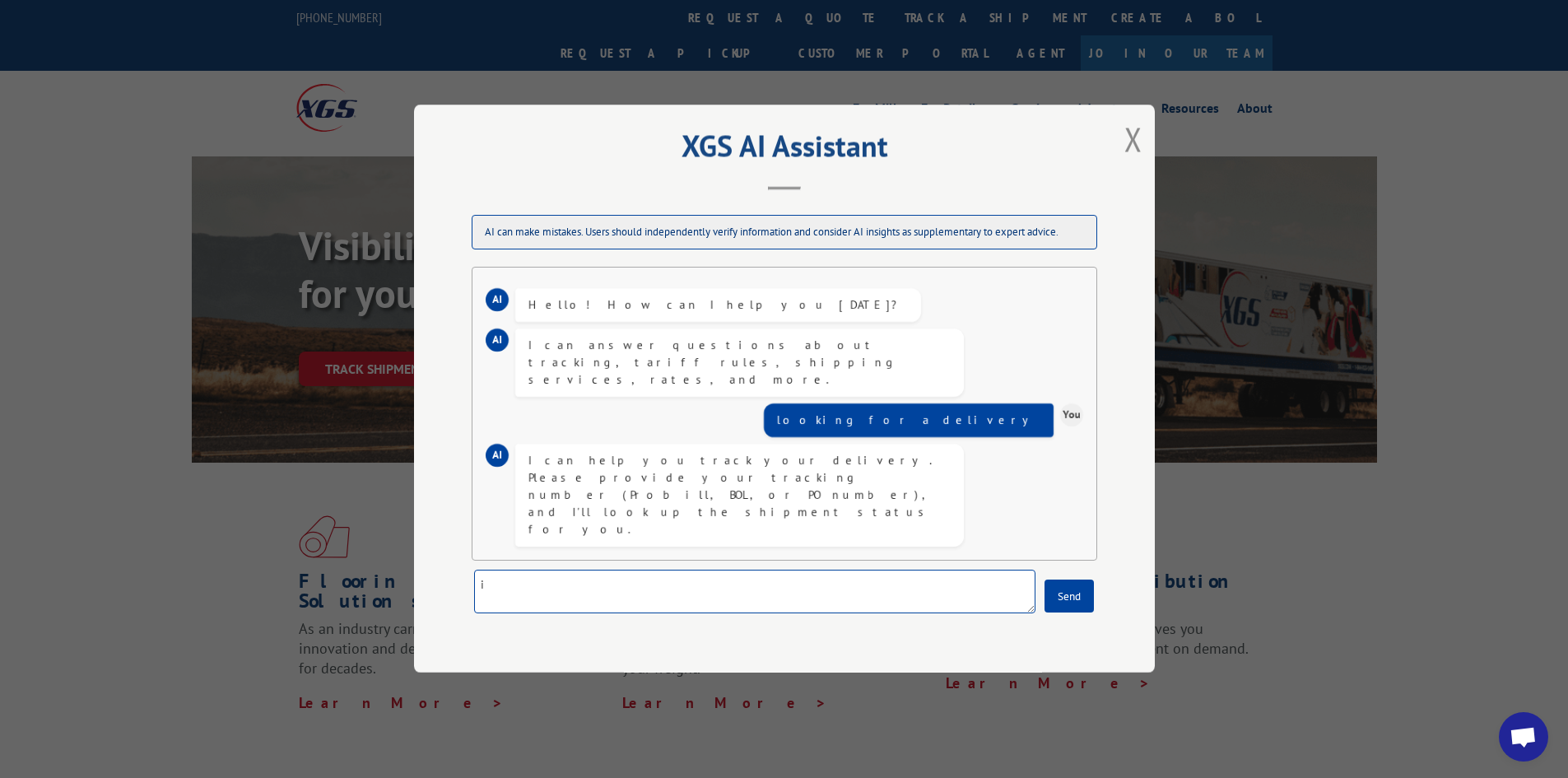
type textarea "i"
paste textarea "2873449"
type textarea "2873449"
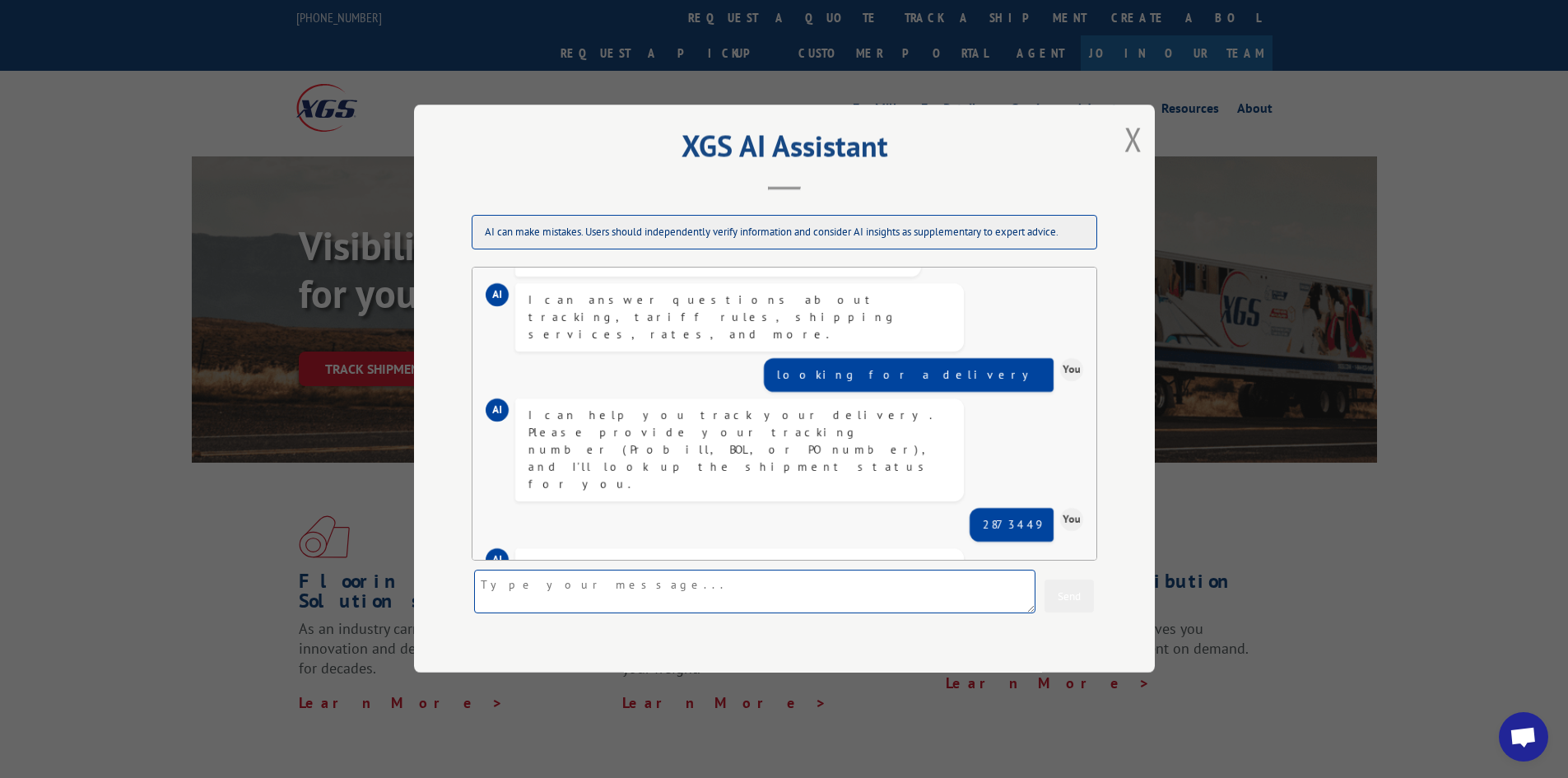
click at [597, 590] on textarea at bounding box center [755, 592] width 561 height 44
type textarea "[PERSON_NAME]"
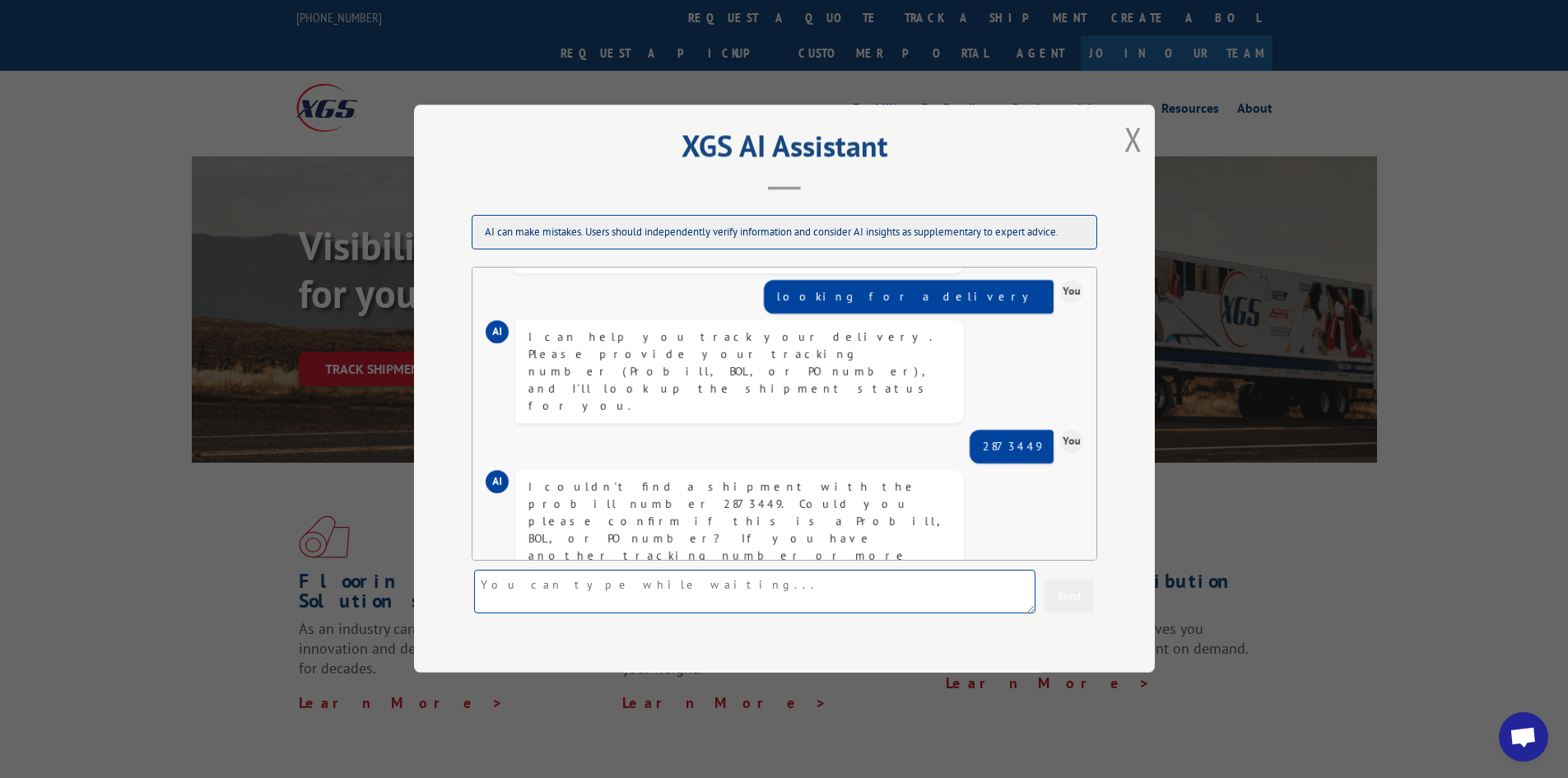
scroll to position [212, 0]
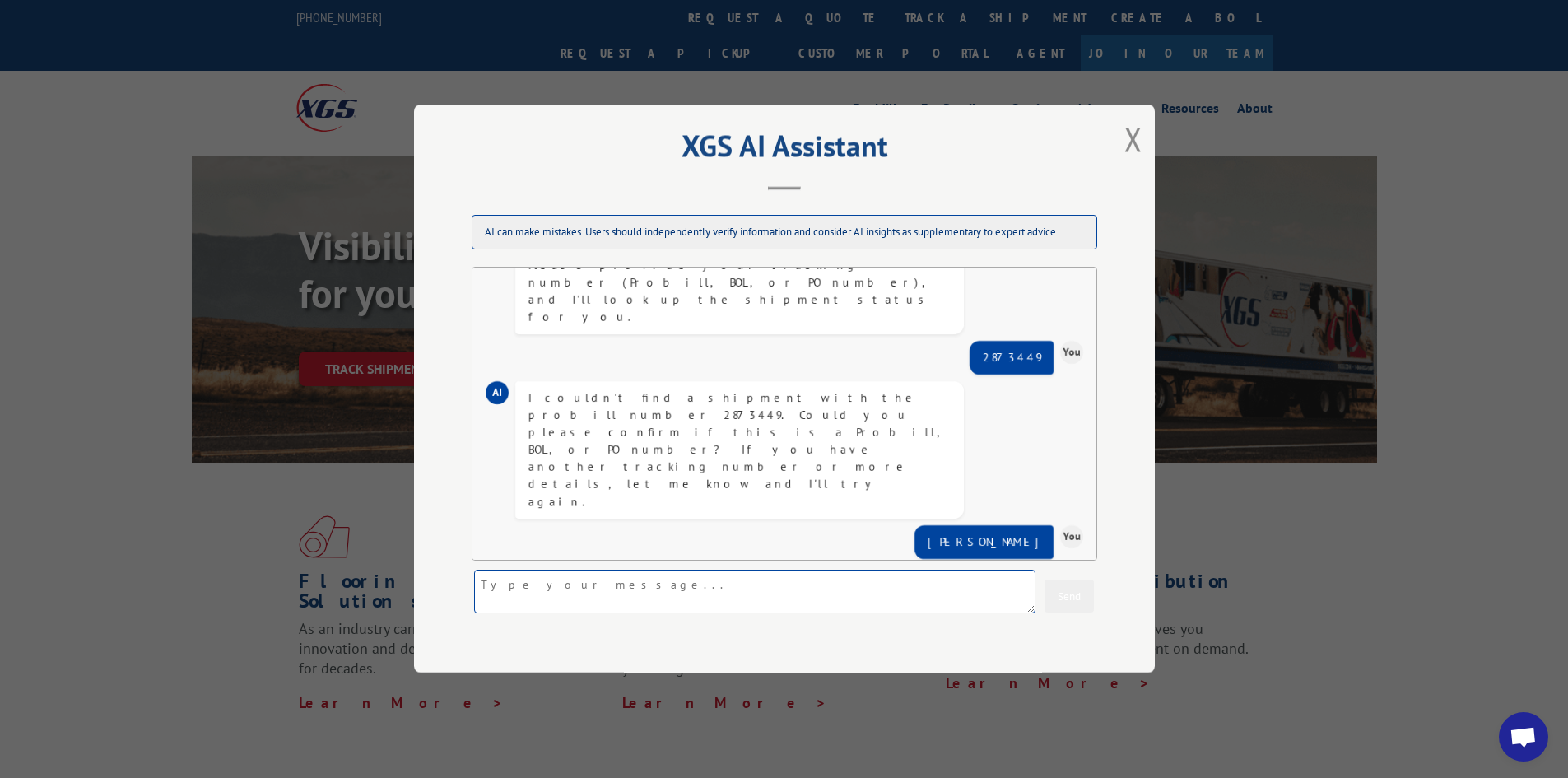
click at [547, 584] on textarea at bounding box center [755, 592] width 561 height 44
paste textarea "Shipment#: 2873449"
type textarea "Shipment#: 2873449"
click at [1070, 594] on button "Send" at bounding box center [1068, 596] width 49 height 33
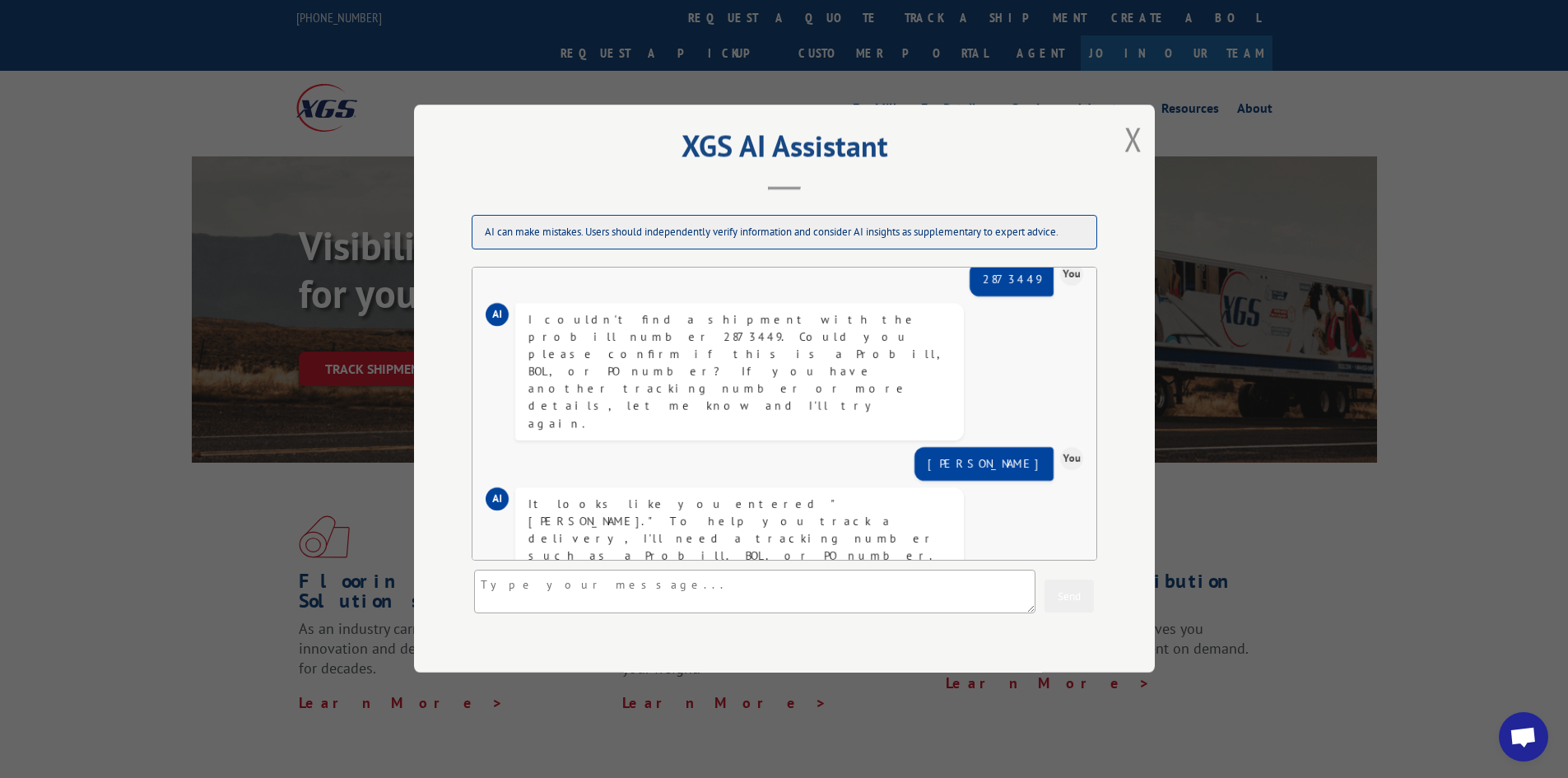
scroll to position [327, 0]
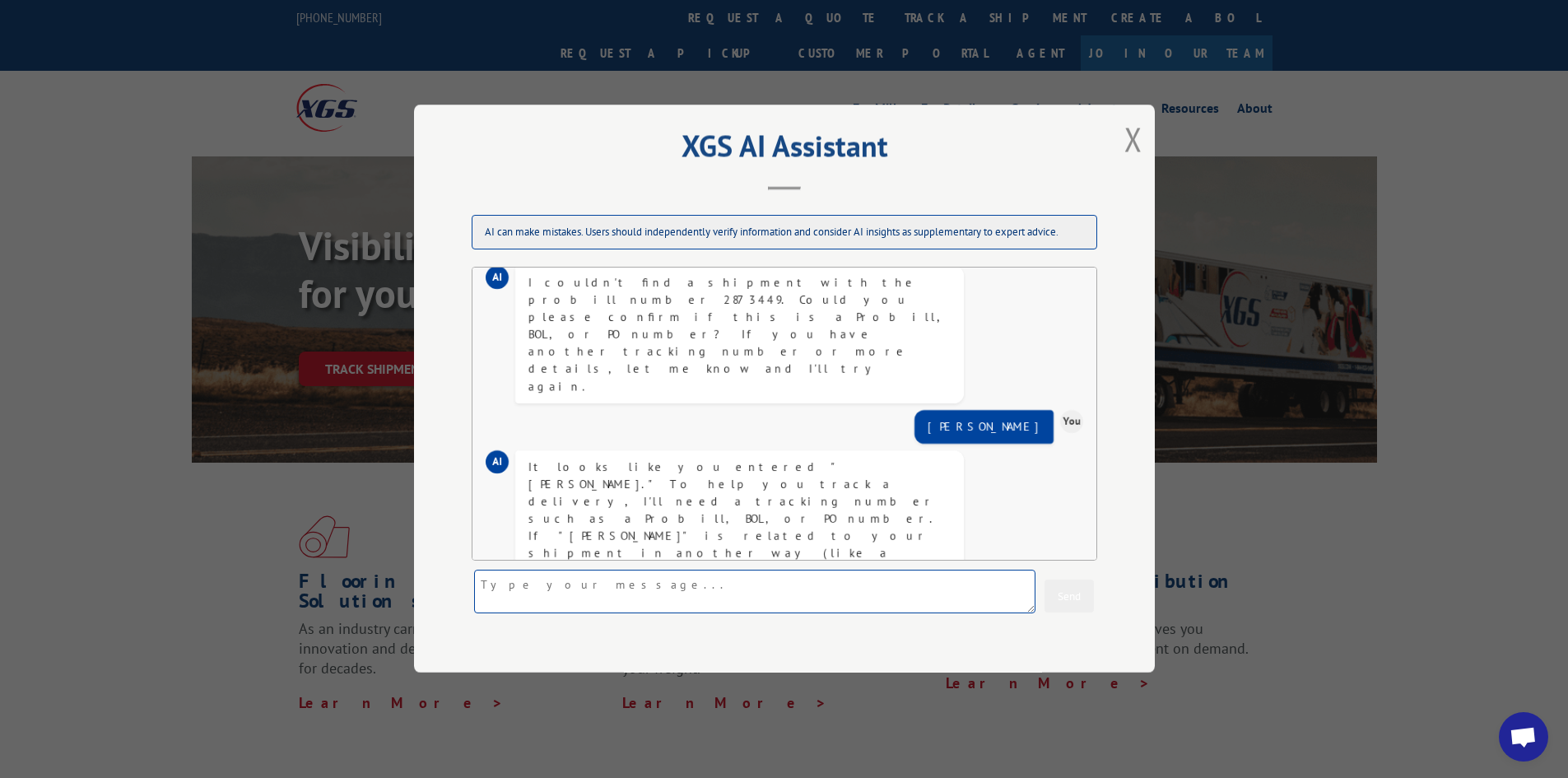
click at [585, 592] on textarea at bounding box center [755, 592] width 561 height 44
paste textarea "PRO Number: 2873449"
type textarea "PRO Number: 2873449"
click at [1065, 593] on button "Send" at bounding box center [1068, 596] width 49 height 33
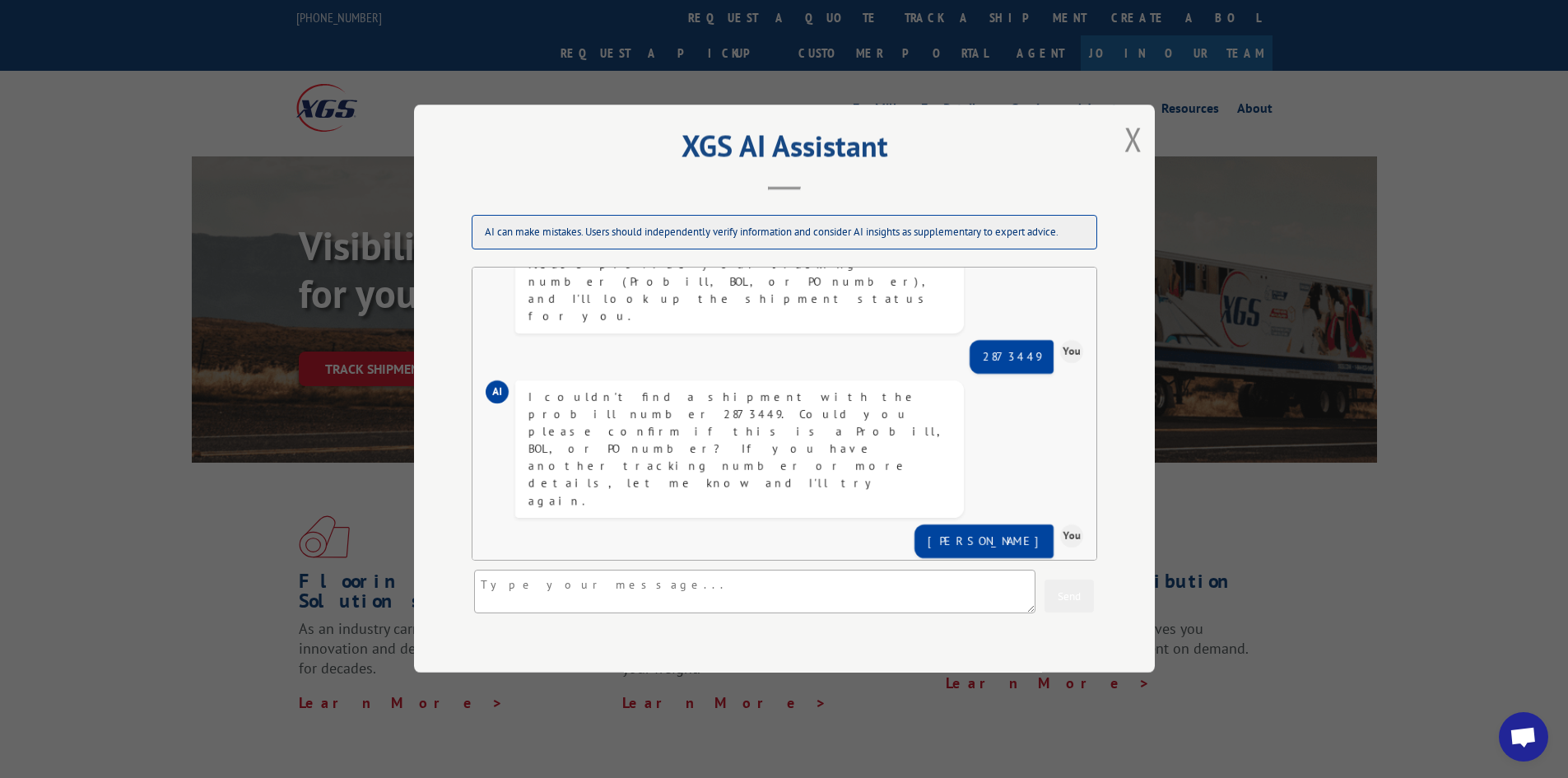
scroll to position [459, 0]
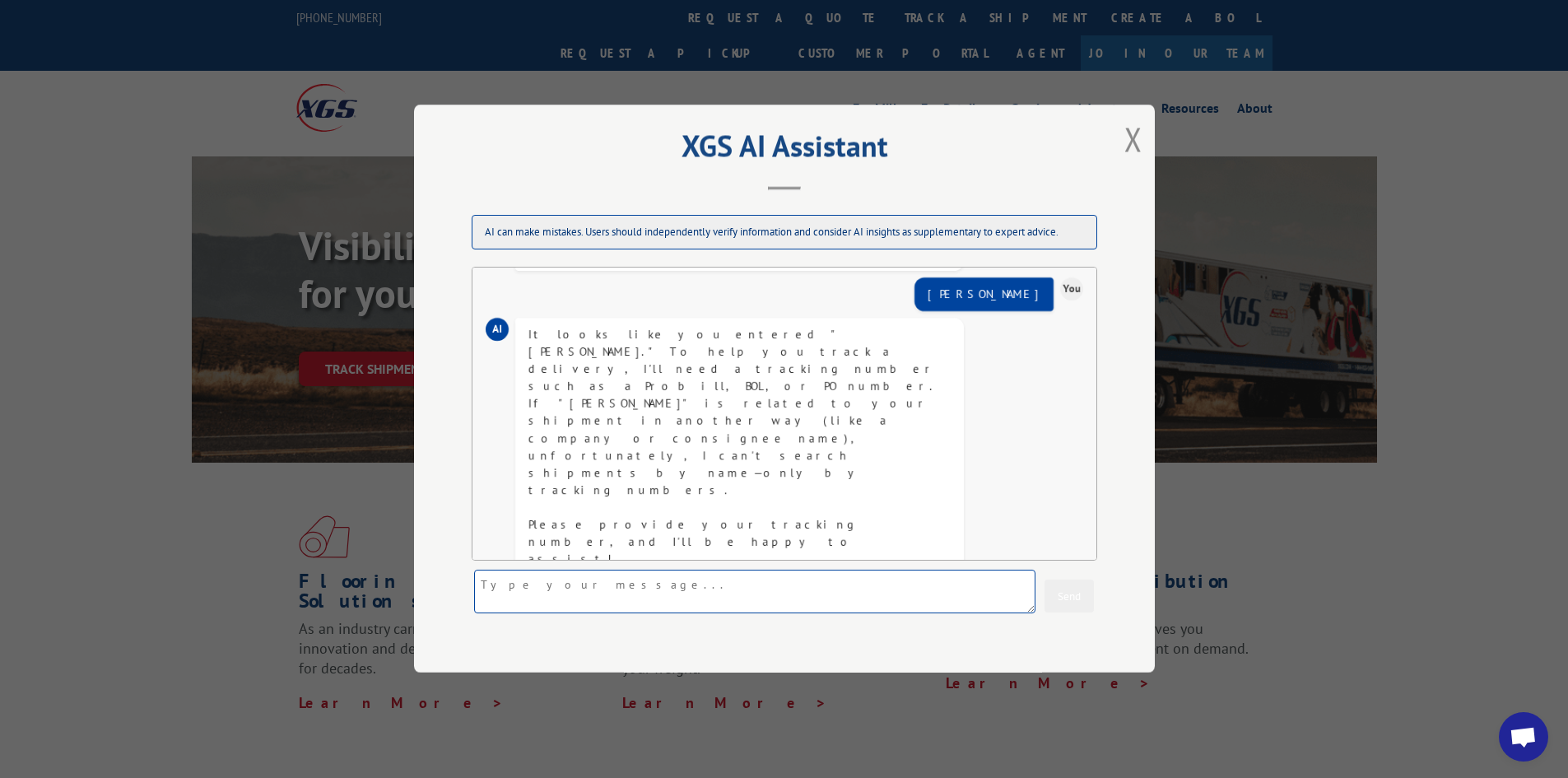
click at [580, 578] on textarea at bounding box center [755, 592] width 561 height 44
paste textarea "Trailer Number: 531647"
type textarea "Trailer Number: 531647"
click at [1070, 586] on button "Send" at bounding box center [1068, 596] width 49 height 33
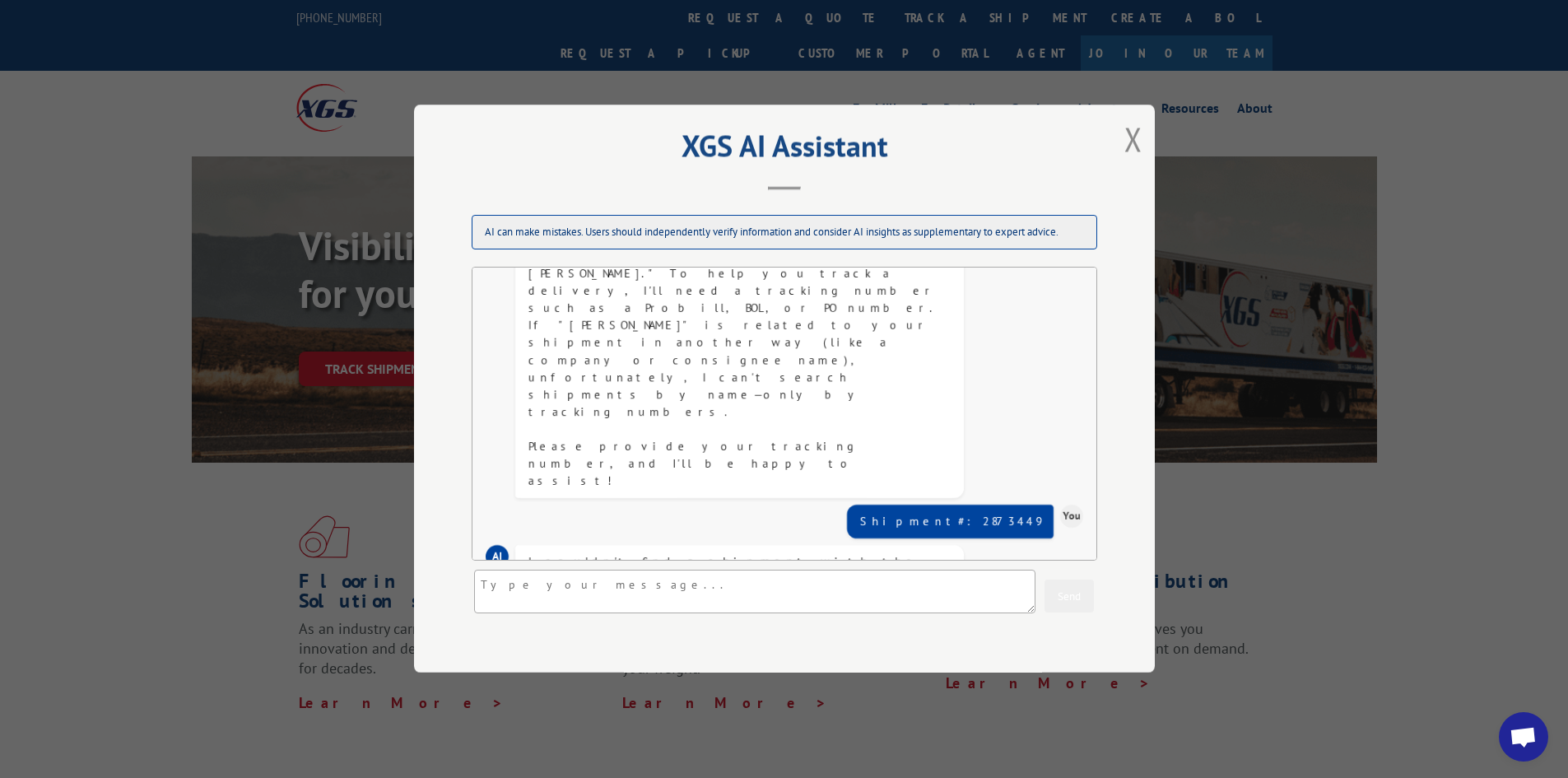
scroll to position [591, 0]
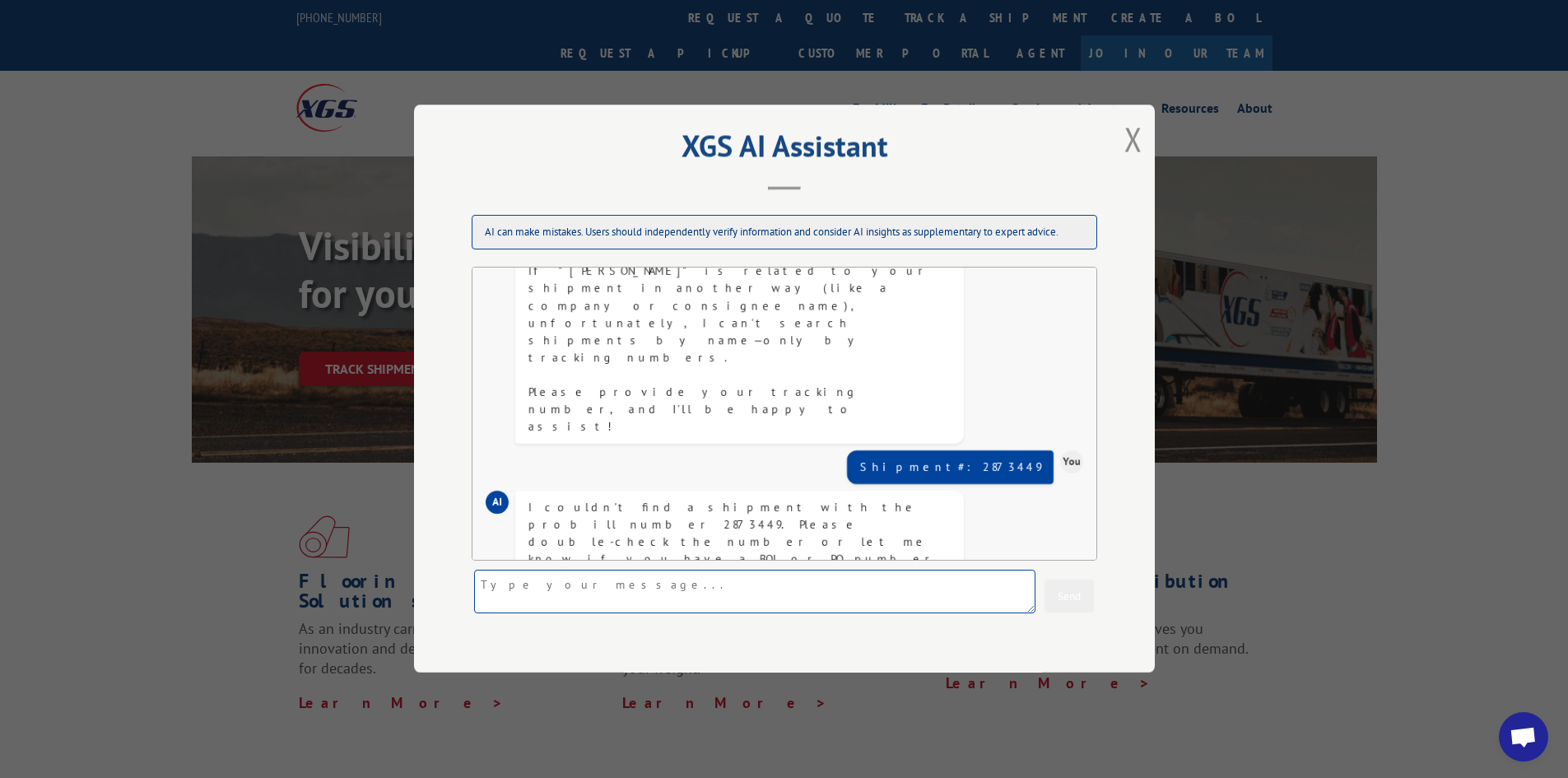
click at [578, 597] on textarea at bounding box center [755, 592] width 561 height 44
type textarea "thats all i have"
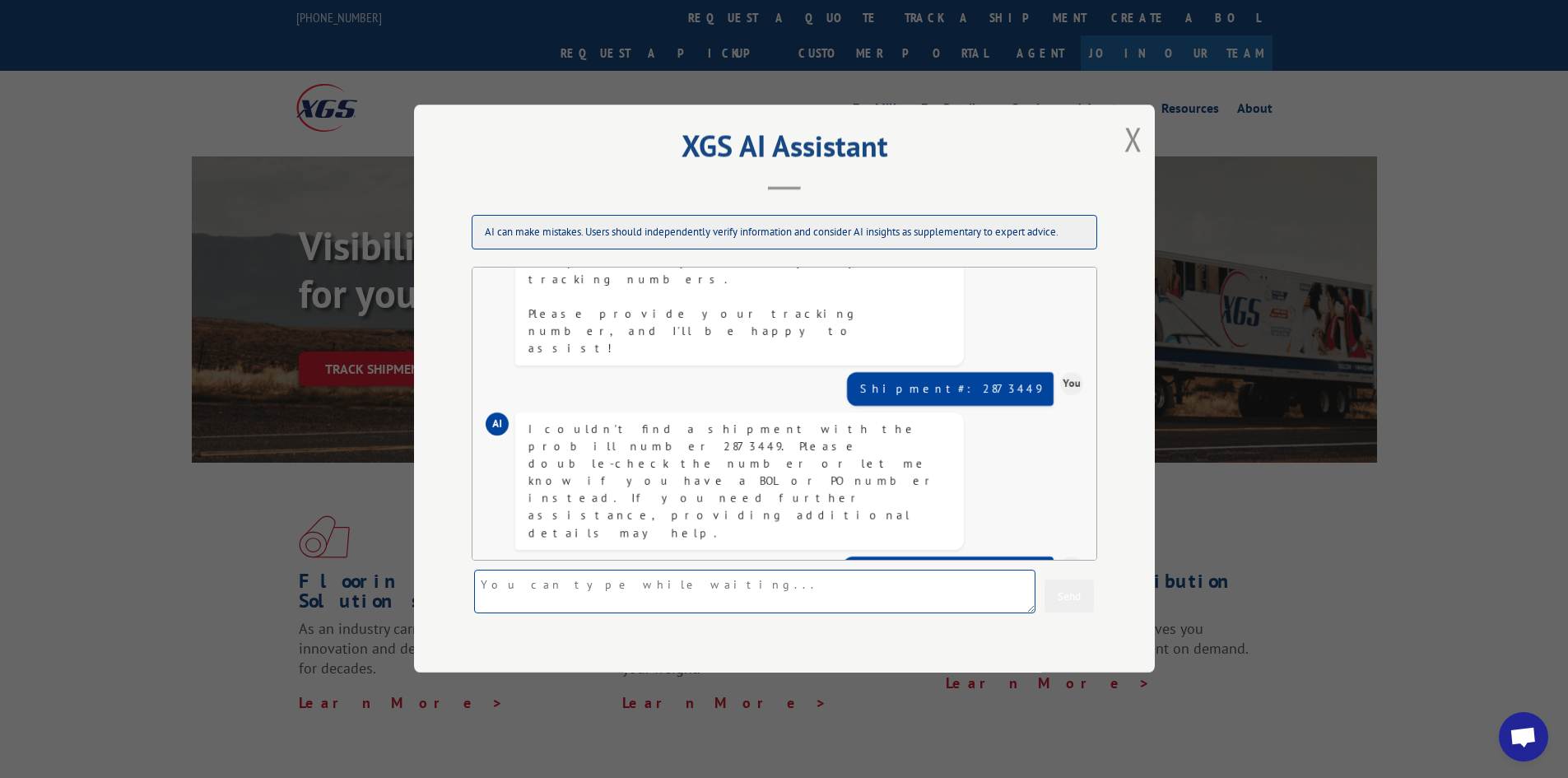
scroll to position [793, 0]
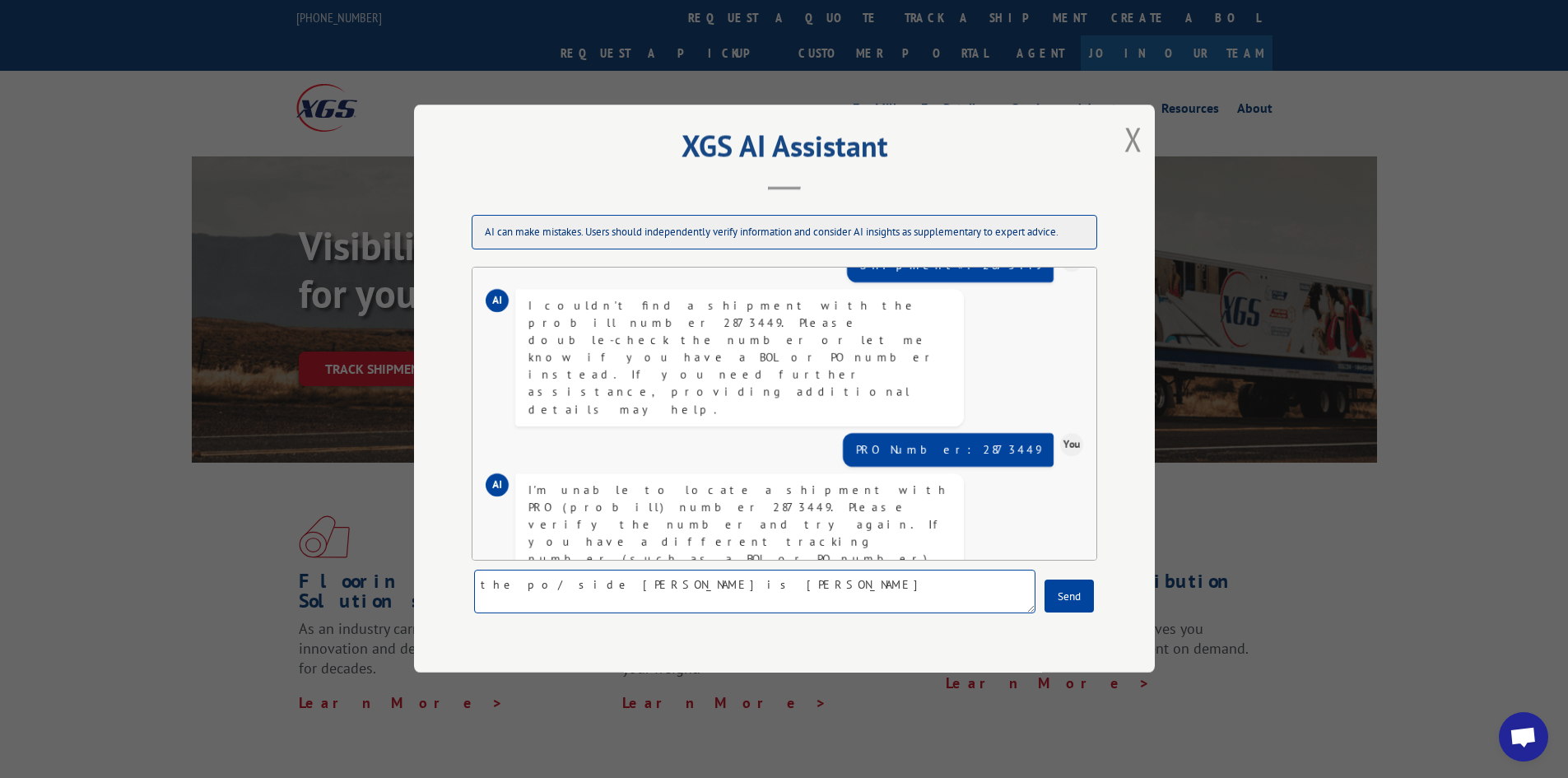
type textarea "the po/ side [PERSON_NAME] is [PERSON_NAME]"
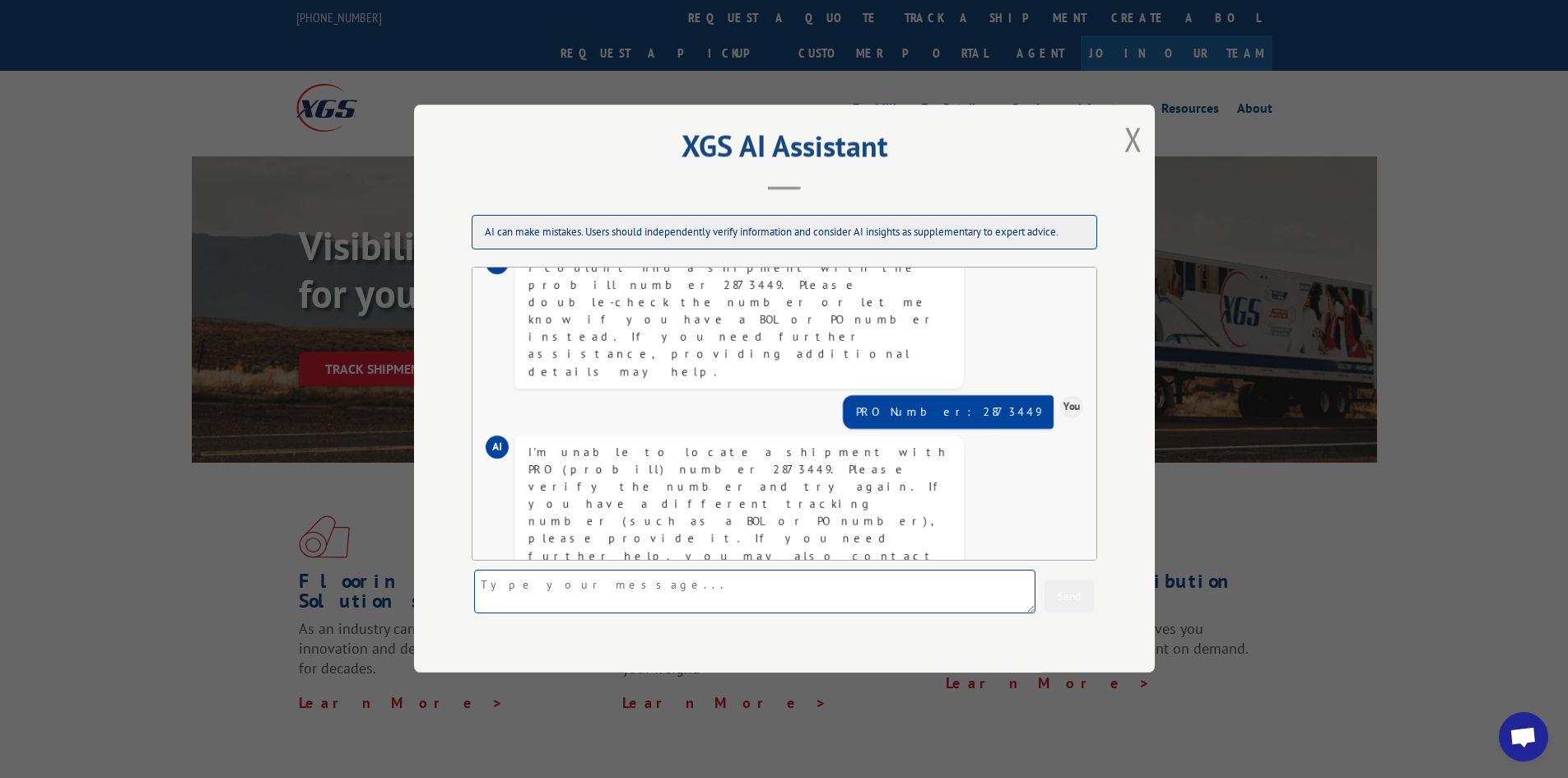
scroll to position [749, 0]
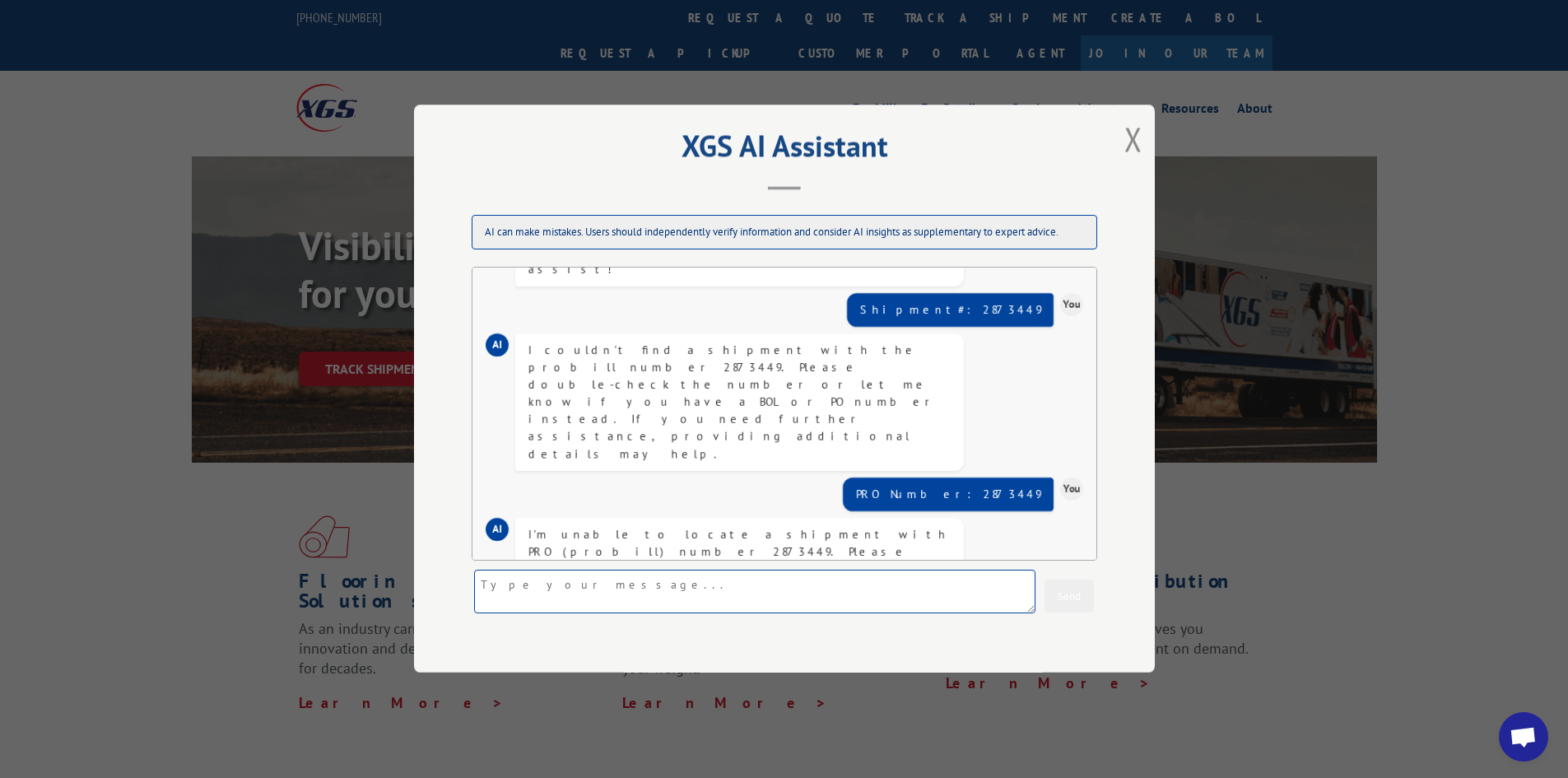
click at [910, 591] on textarea at bounding box center [755, 592] width 561 height 44
type textarea "5897383"
click at [1069, 594] on button "Send" at bounding box center [1068, 596] width 49 height 33
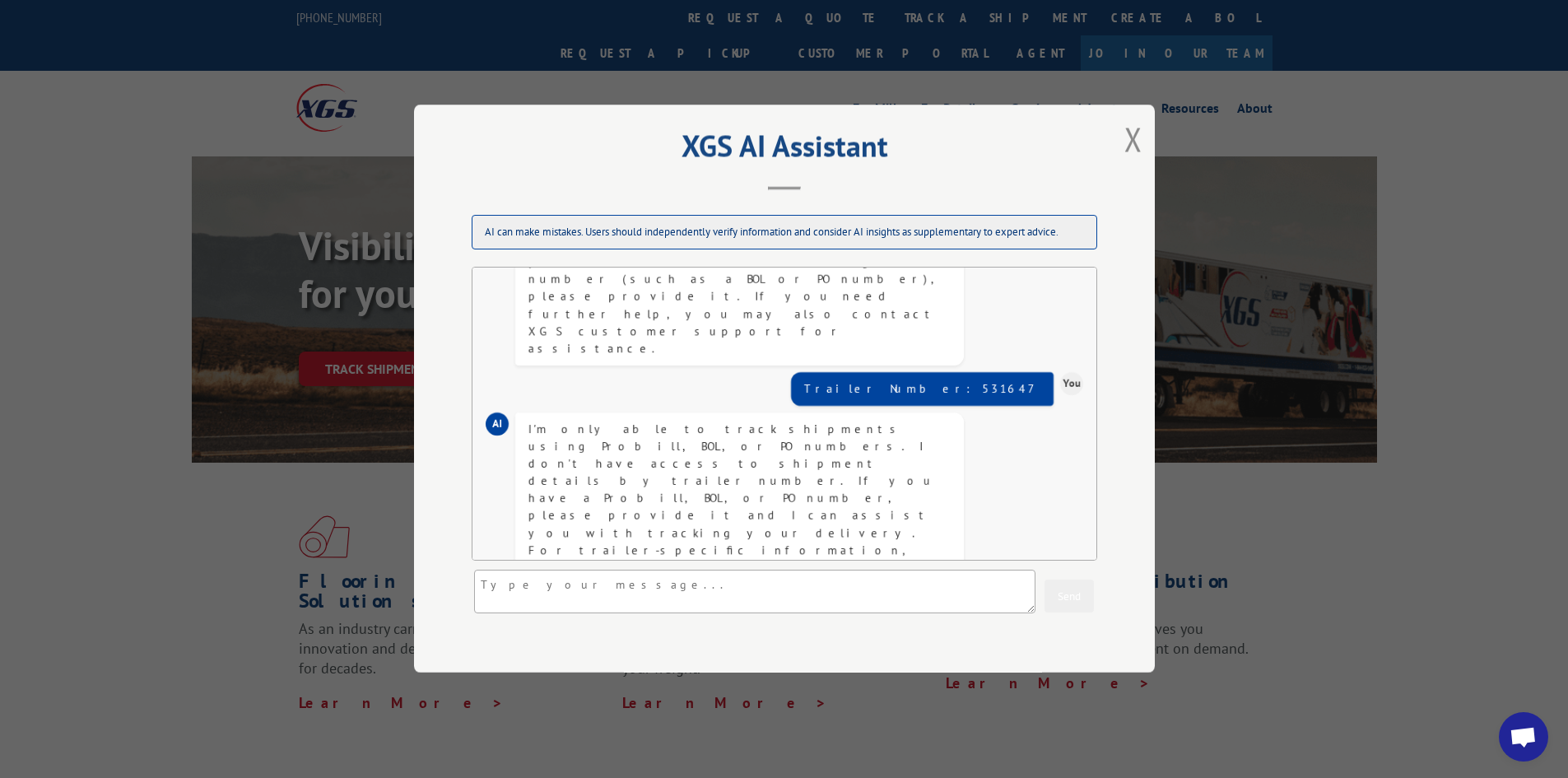
scroll to position [1128, 0]
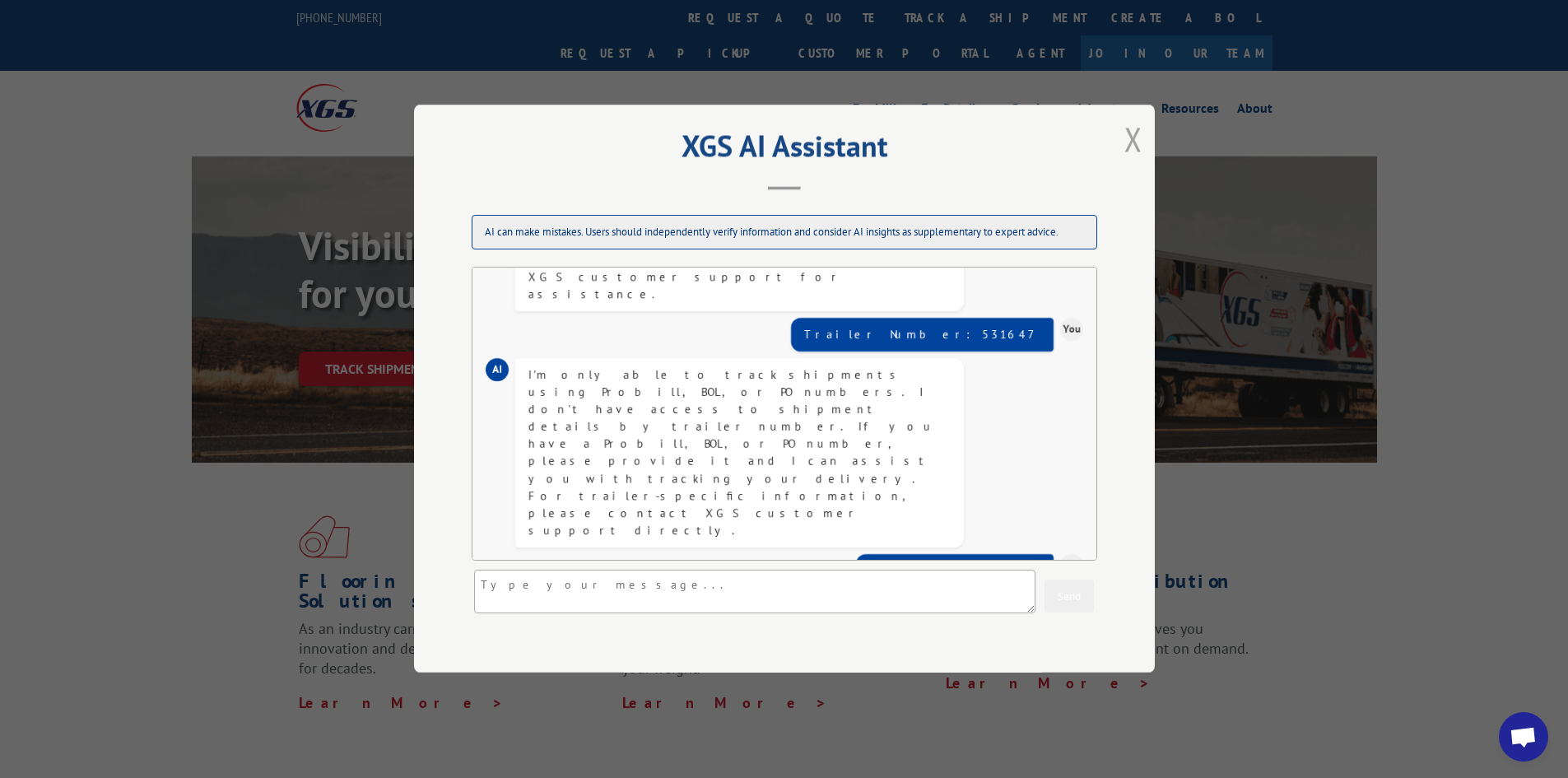
click at [1135, 134] on button "Close modal" at bounding box center [1134, 139] width 18 height 44
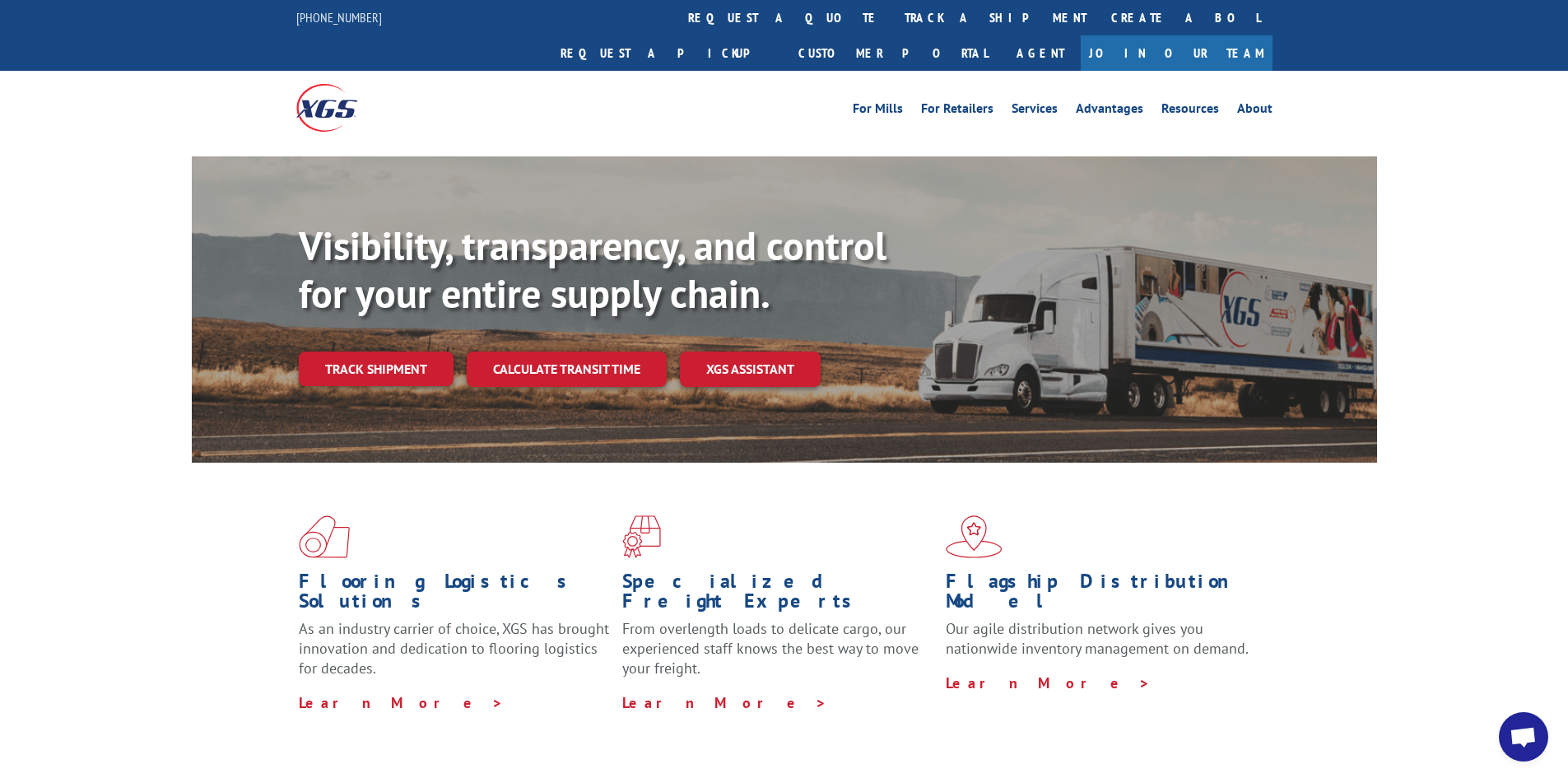
click at [524, 351] on link "Calculate transit time" at bounding box center [566, 369] width 200 height 35
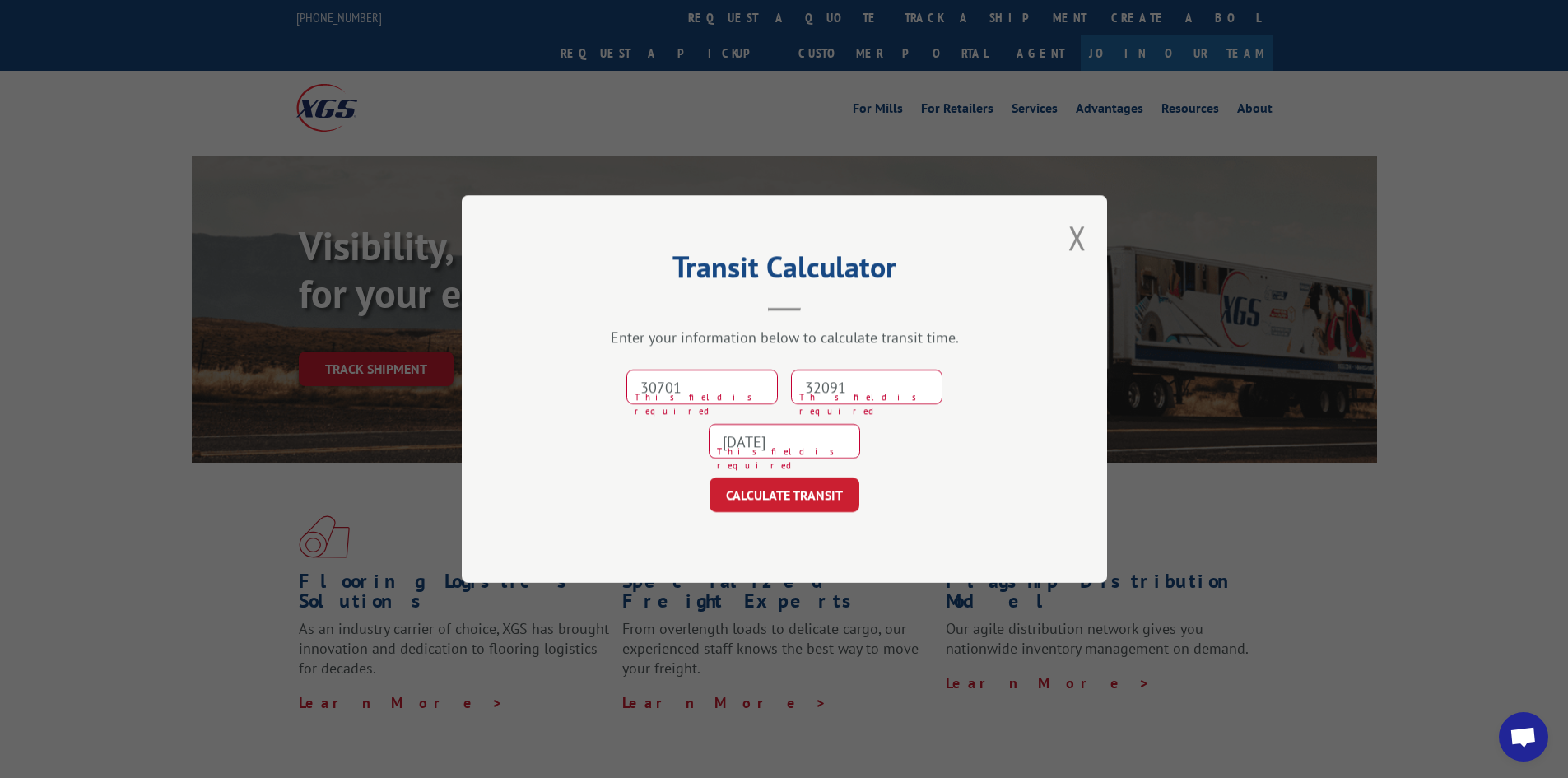
click at [387, 335] on div "Transit Calculator Enter your information below to calculate transit time. 3070…" at bounding box center [784, 389] width 1568 height 778
click at [1080, 243] on button "Close modal" at bounding box center [1078, 238] width 18 height 44
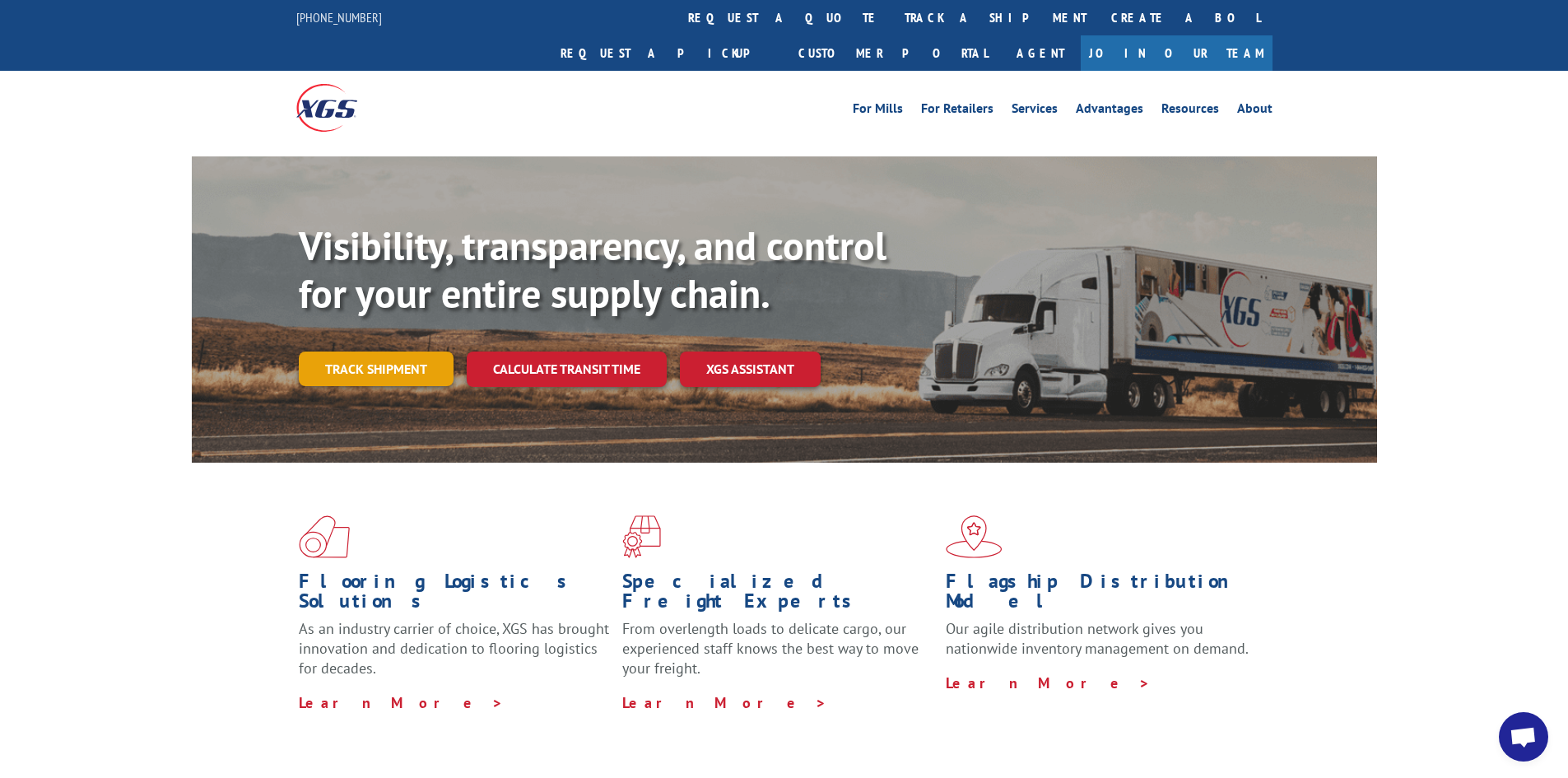
click at [376, 351] on link "Track shipment" at bounding box center [376, 368] width 155 height 34
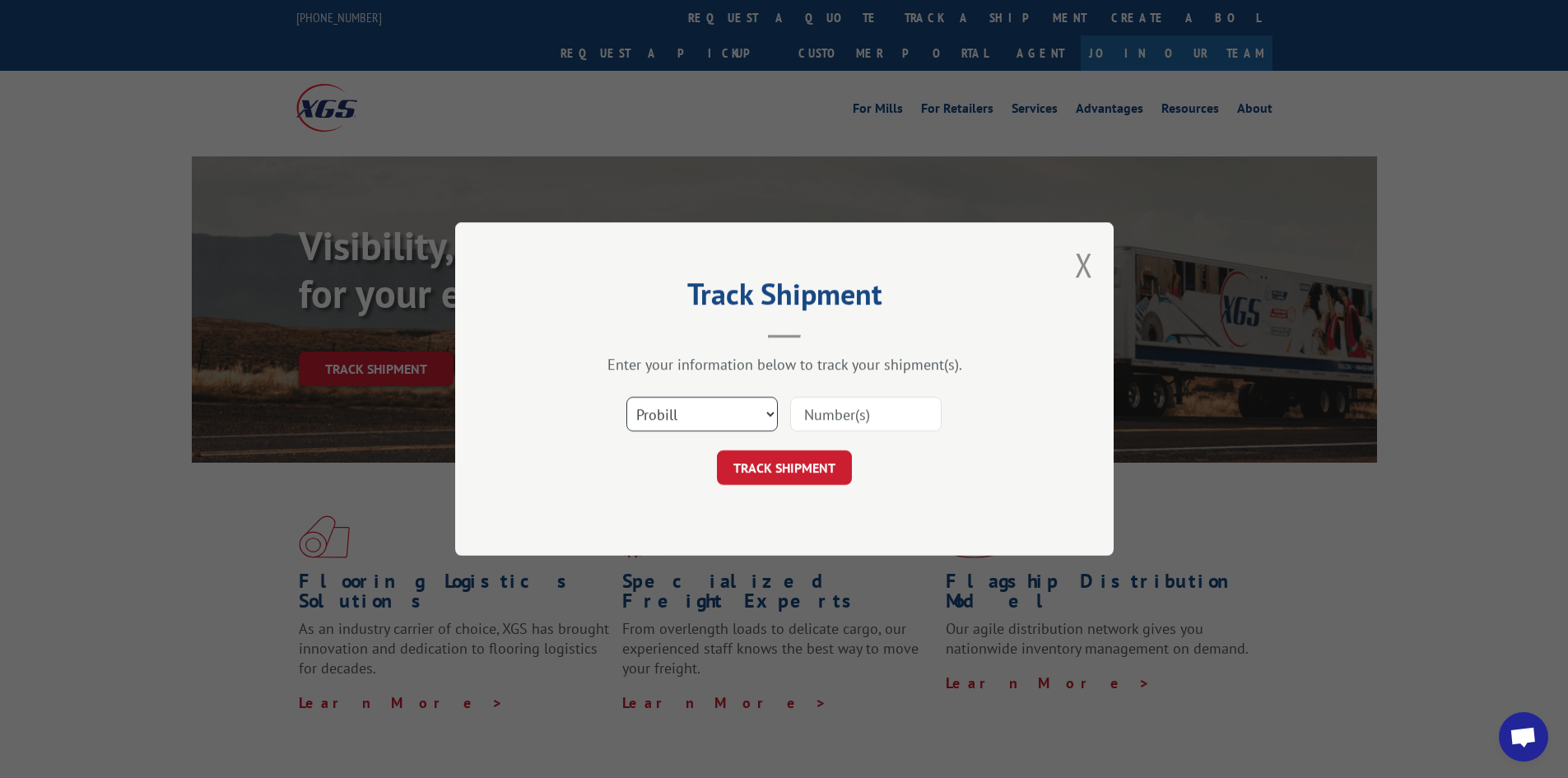
click at [766, 412] on select "Select category... Probill BOL PO" at bounding box center [702, 413] width 151 height 34
select select "po"
click at [627, 397] on select "Select category... Probill BOL PO" at bounding box center [702, 413] width 151 height 34
click at [826, 417] on input at bounding box center [865, 413] width 151 height 34
type input "5897383"
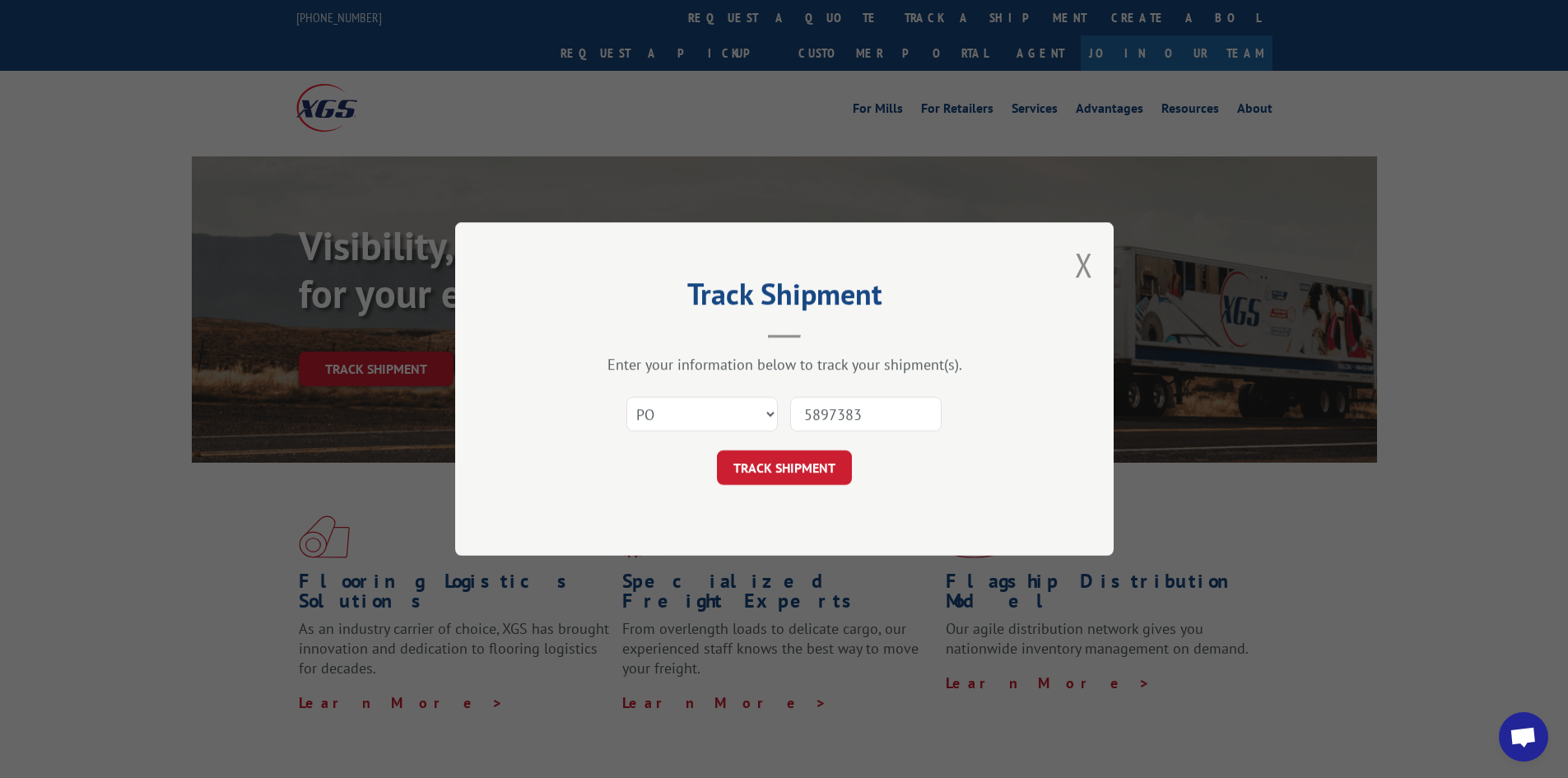
click button "TRACK SHIPMENT" at bounding box center [784, 467] width 135 height 34
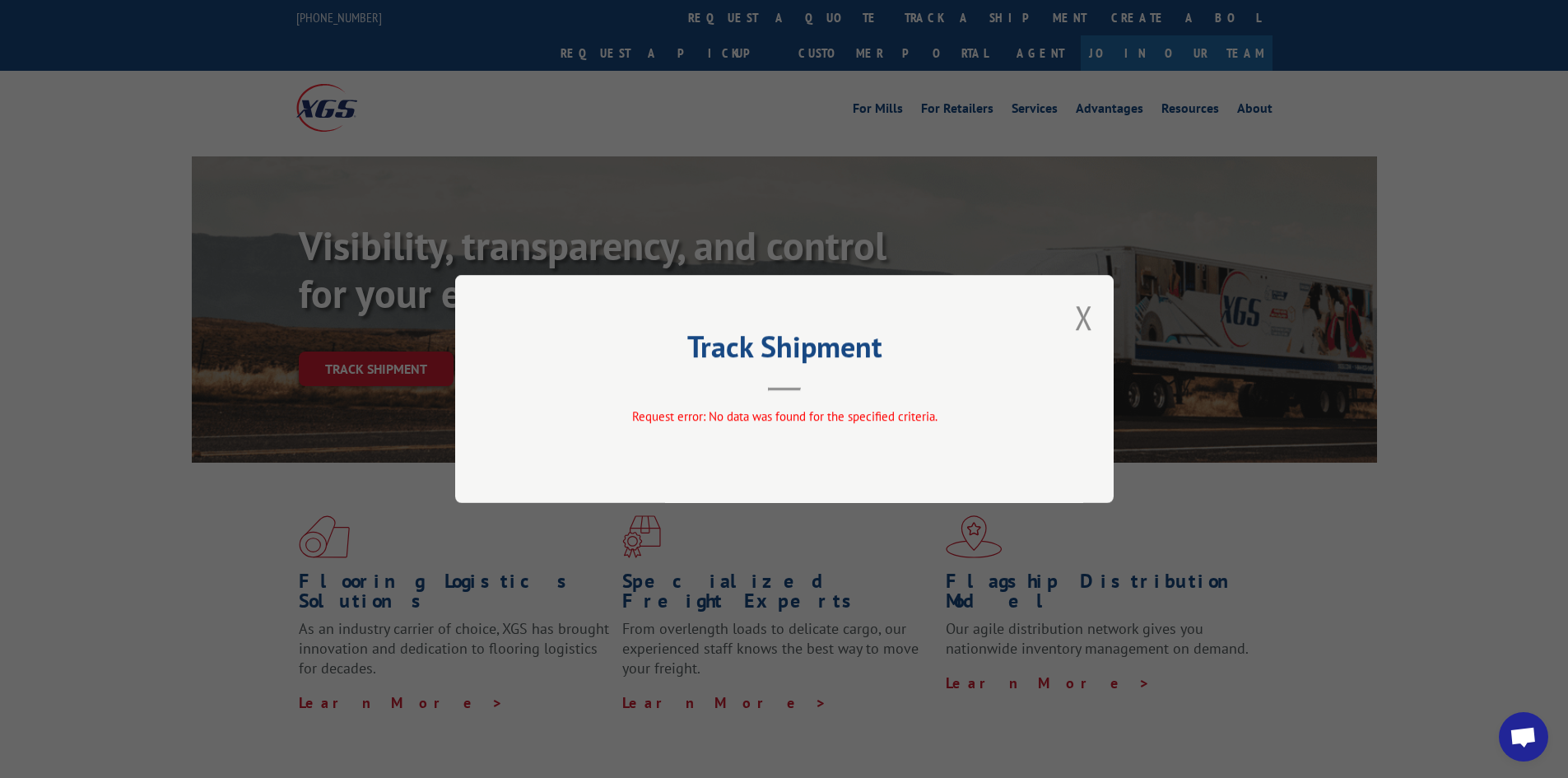
click at [1084, 310] on button "Close modal" at bounding box center [1084, 317] width 18 height 44
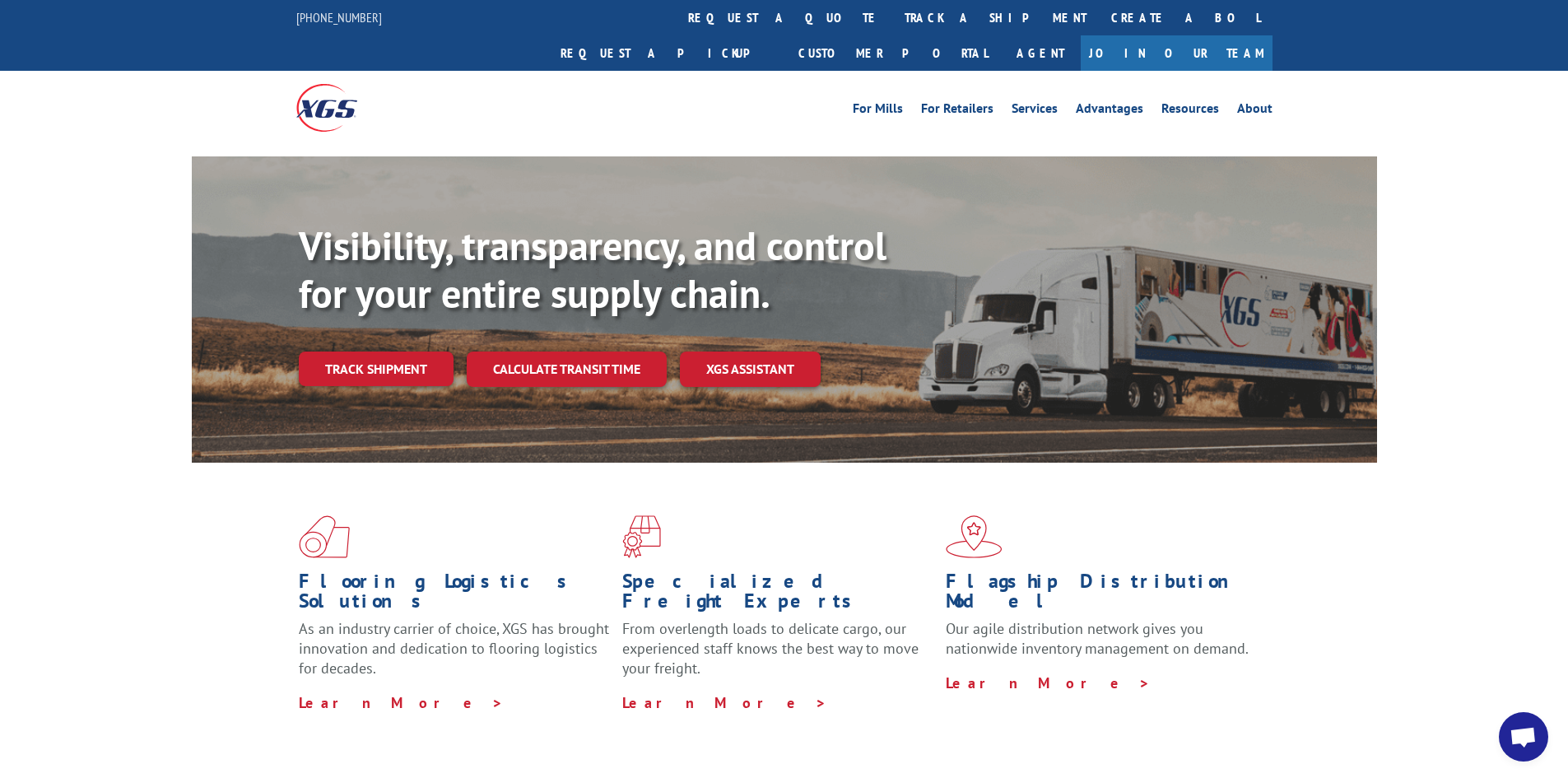
click at [375, 351] on link "Track shipment" at bounding box center [376, 368] width 155 height 34
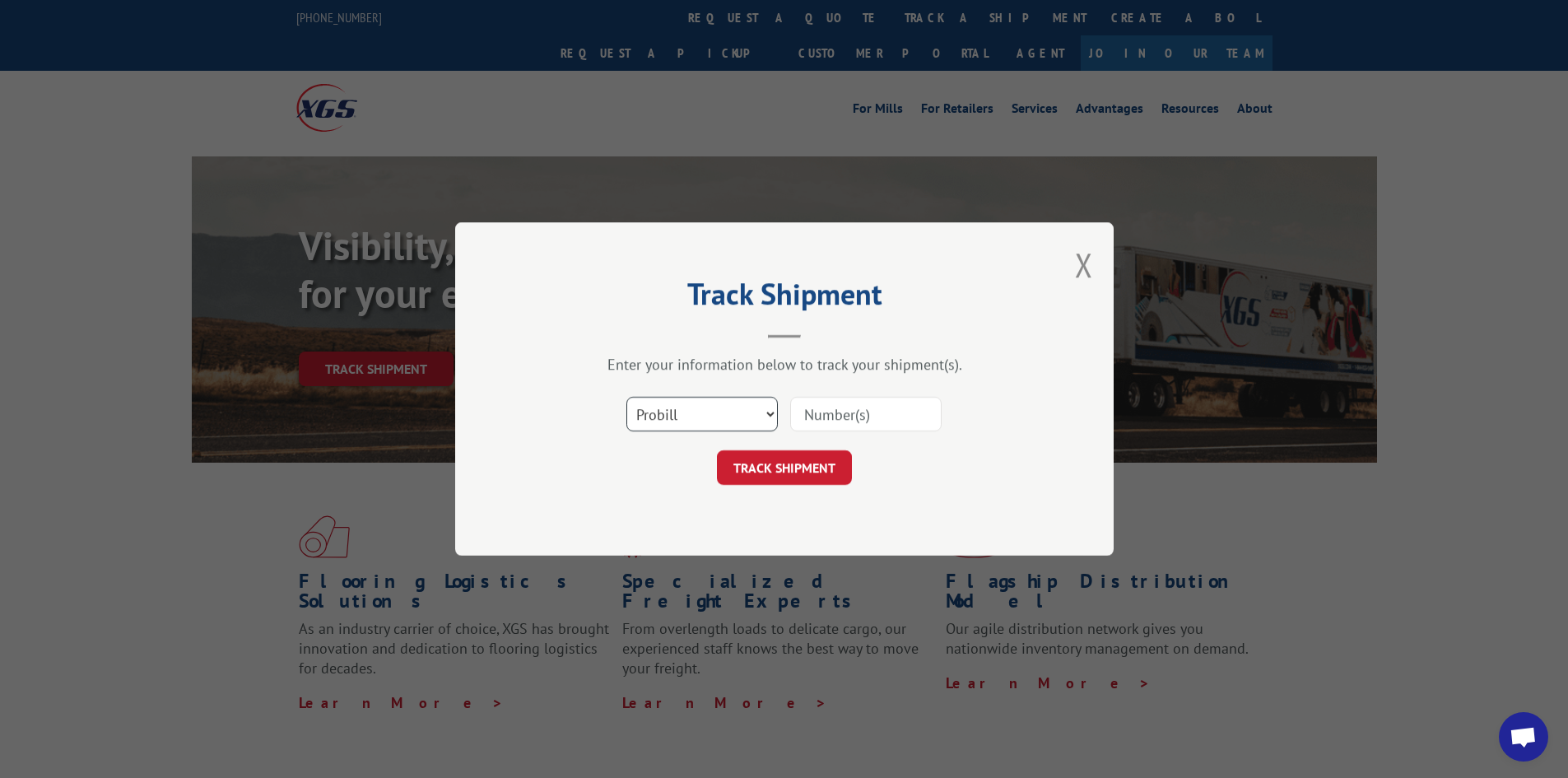
click at [749, 412] on select "Select category... Probill BOL PO" at bounding box center [702, 413] width 151 height 34
select select "po"
click at [627, 397] on select "Select category... Probill BOL PO" at bounding box center [702, 413] width 151 height 34
click at [851, 412] on input at bounding box center [865, 413] width 151 height 34
type input "[PERSON_NAME]"
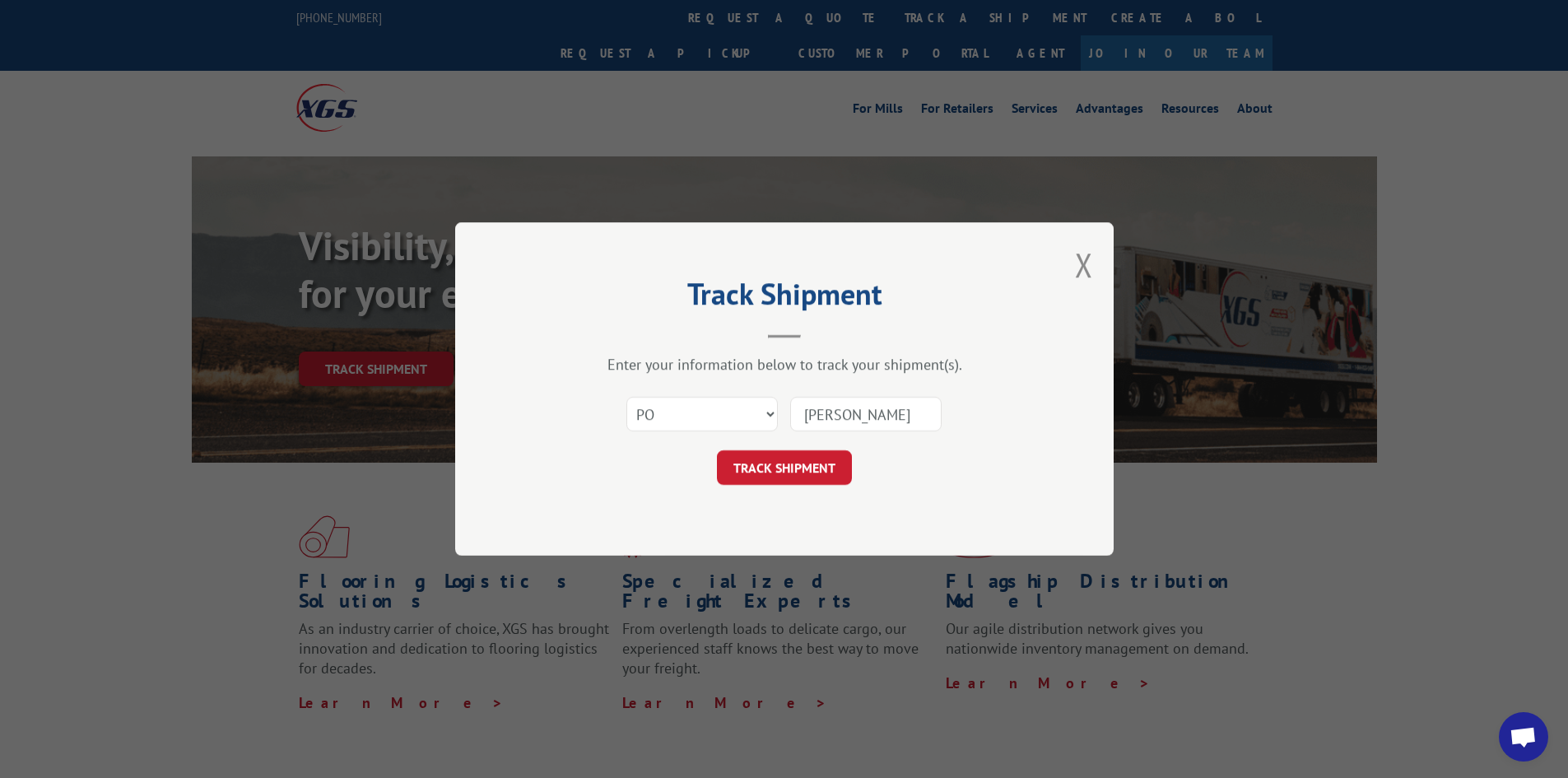
click button "TRACK SHIPMENT" at bounding box center [784, 467] width 135 height 34
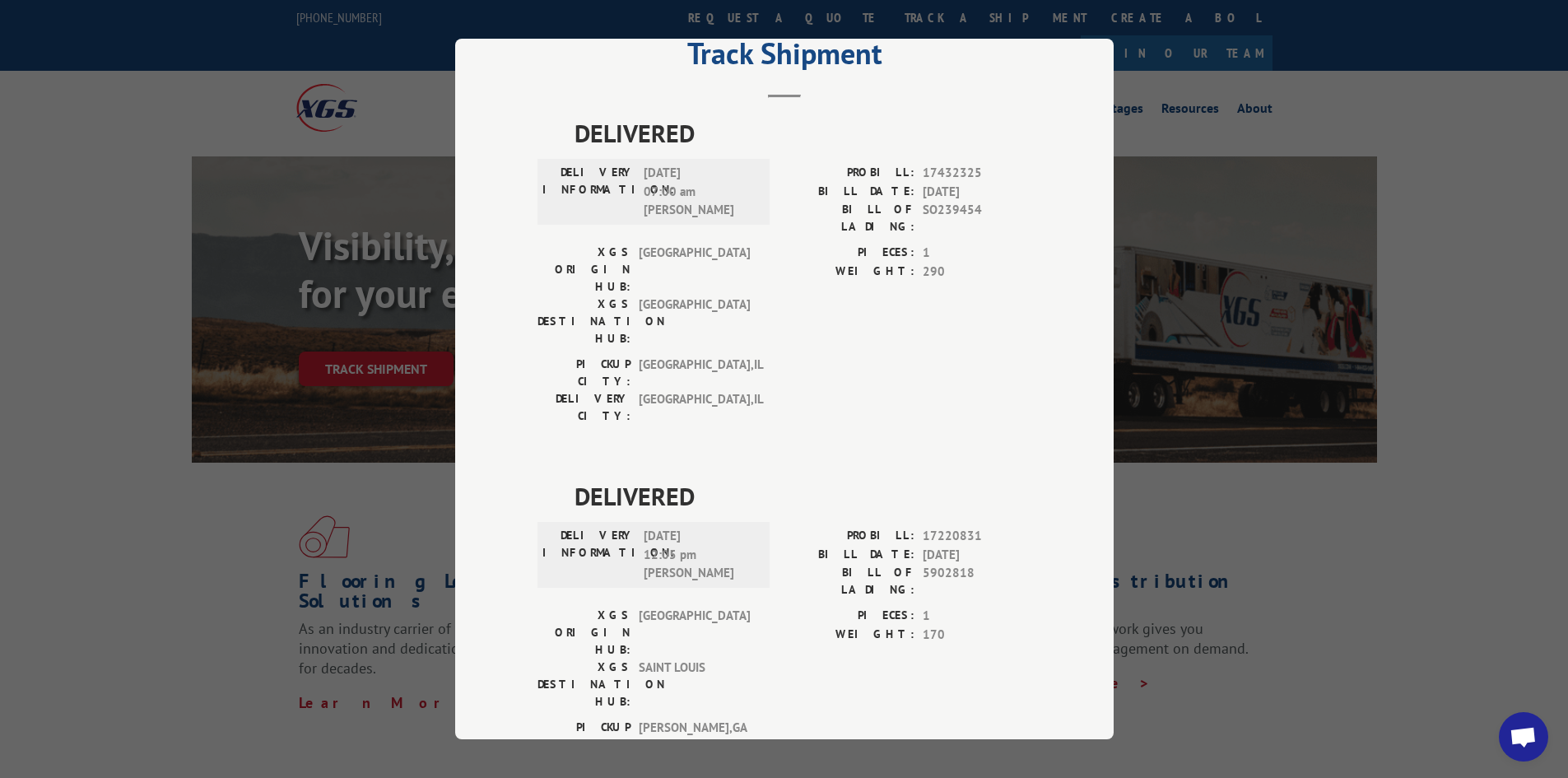
scroll to position [0, 0]
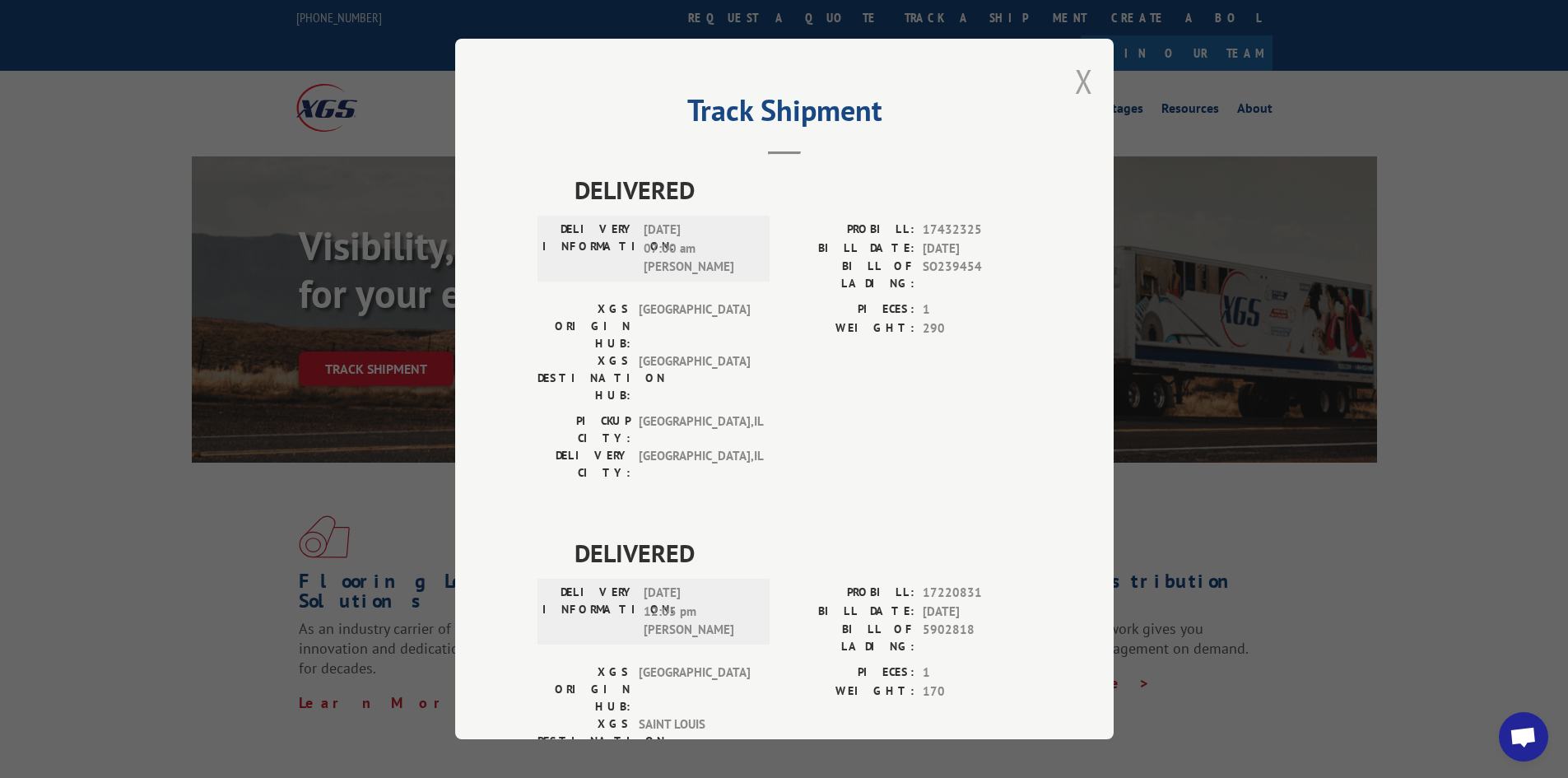
click at [1079, 78] on button "Close modal" at bounding box center [1084, 81] width 18 height 44
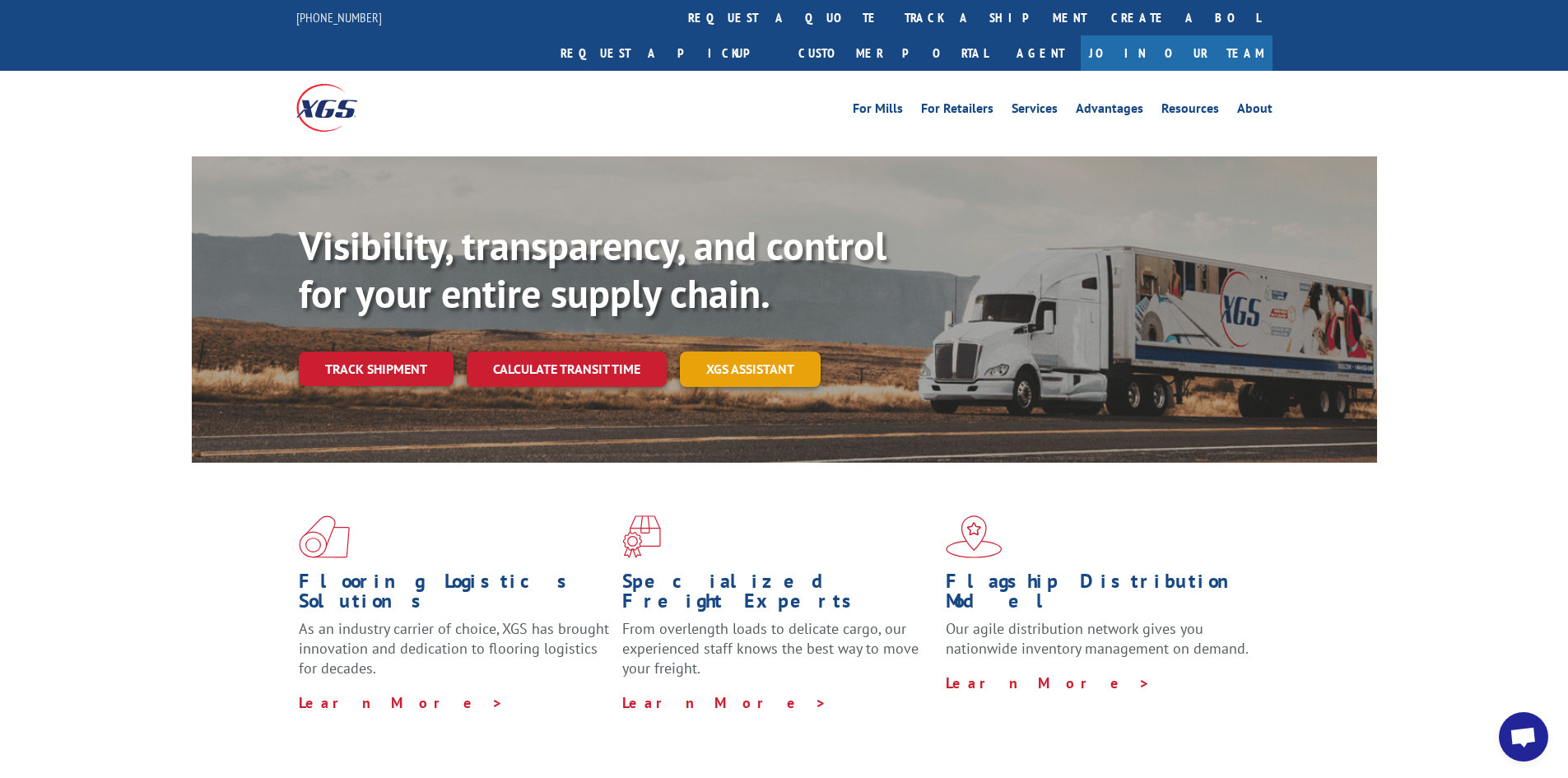
click at [755, 351] on link "XGS ASSISTANT" at bounding box center [751, 369] width 141 height 35
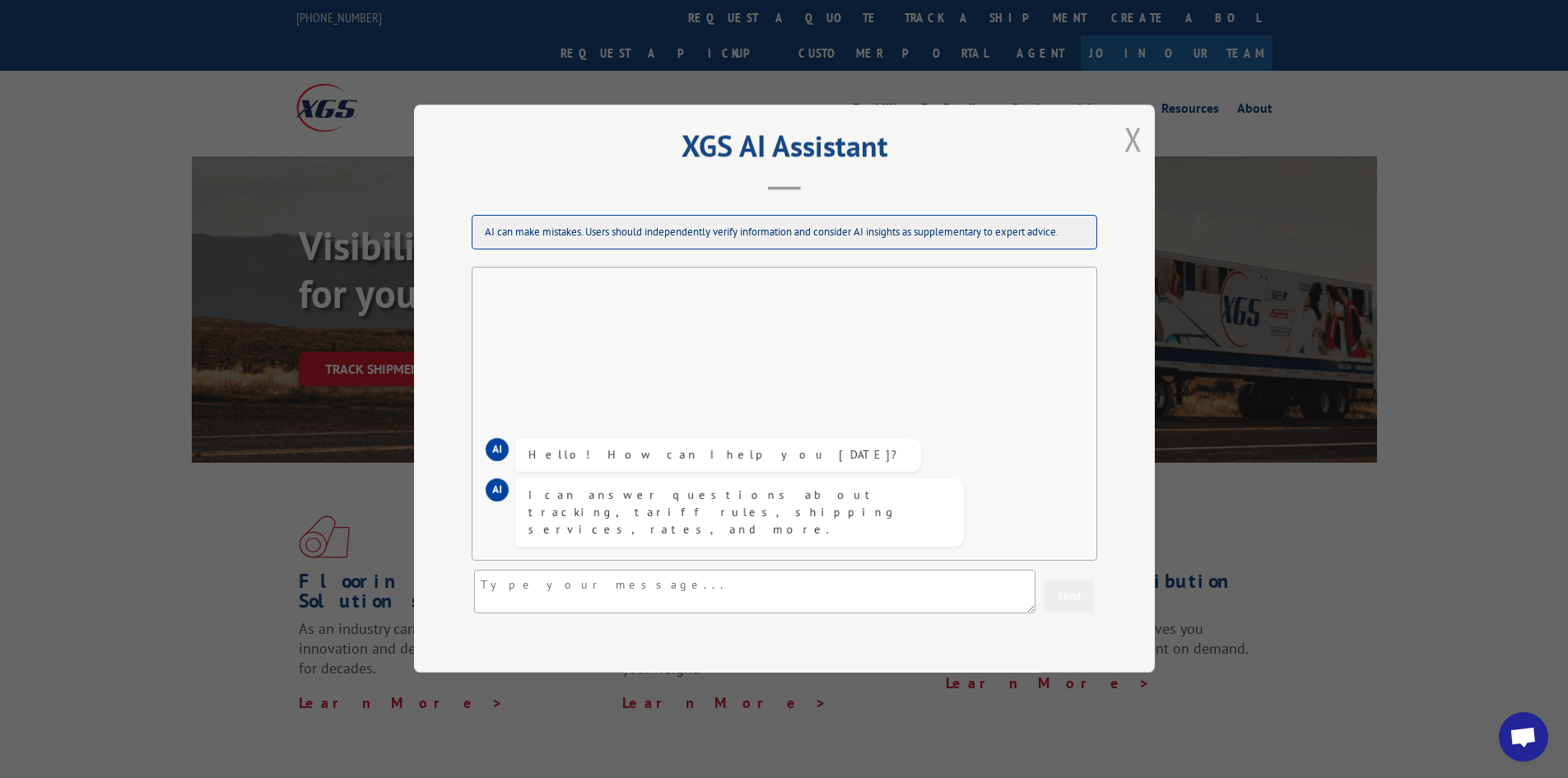
click at [1125, 141] on button "Close modal" at bounding box center [1134, 139] width 18 height 44
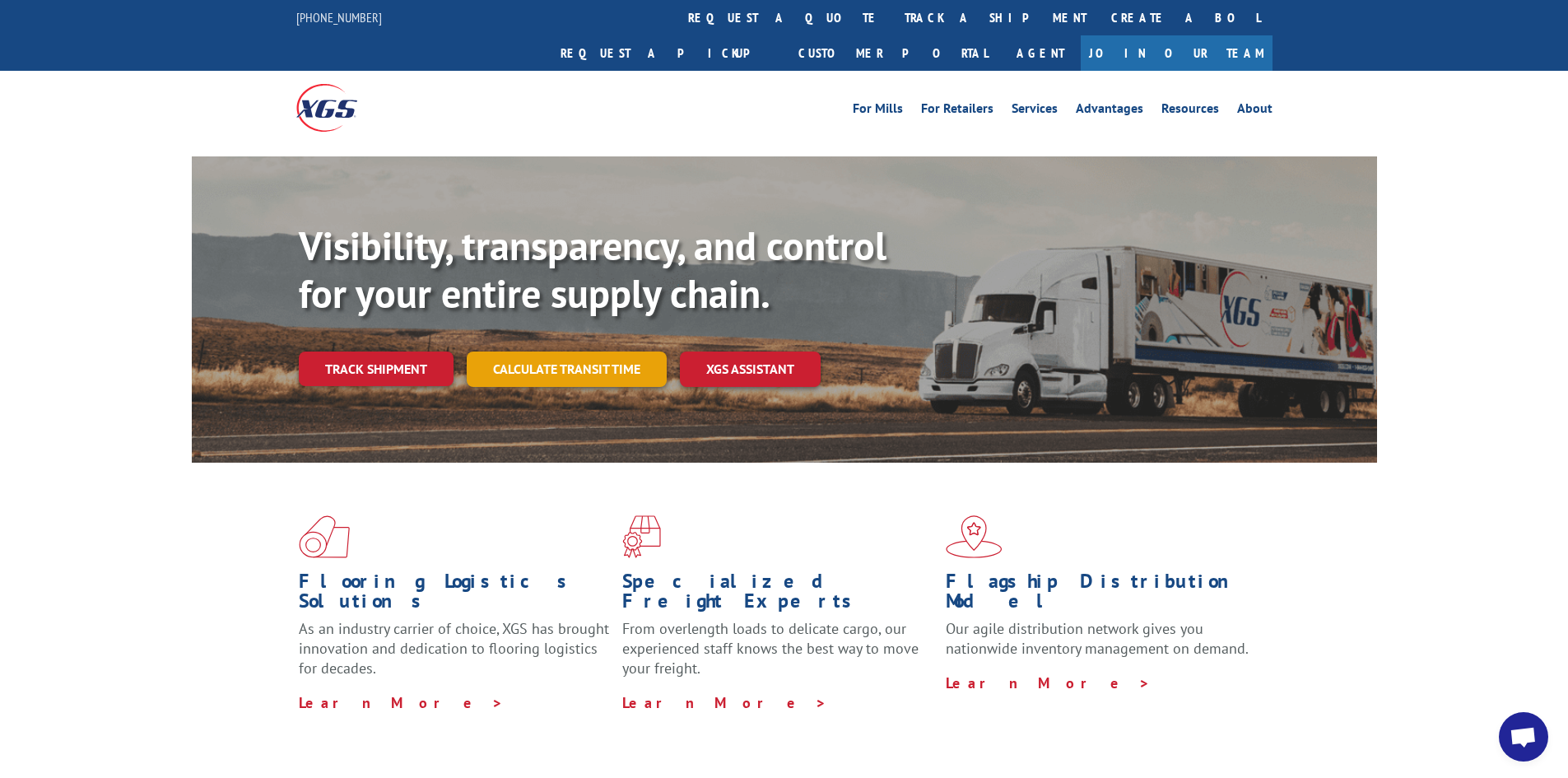
click at [522, 351] on link "Calculate transit time" at bounding box center [566, 369] width 200 height 35
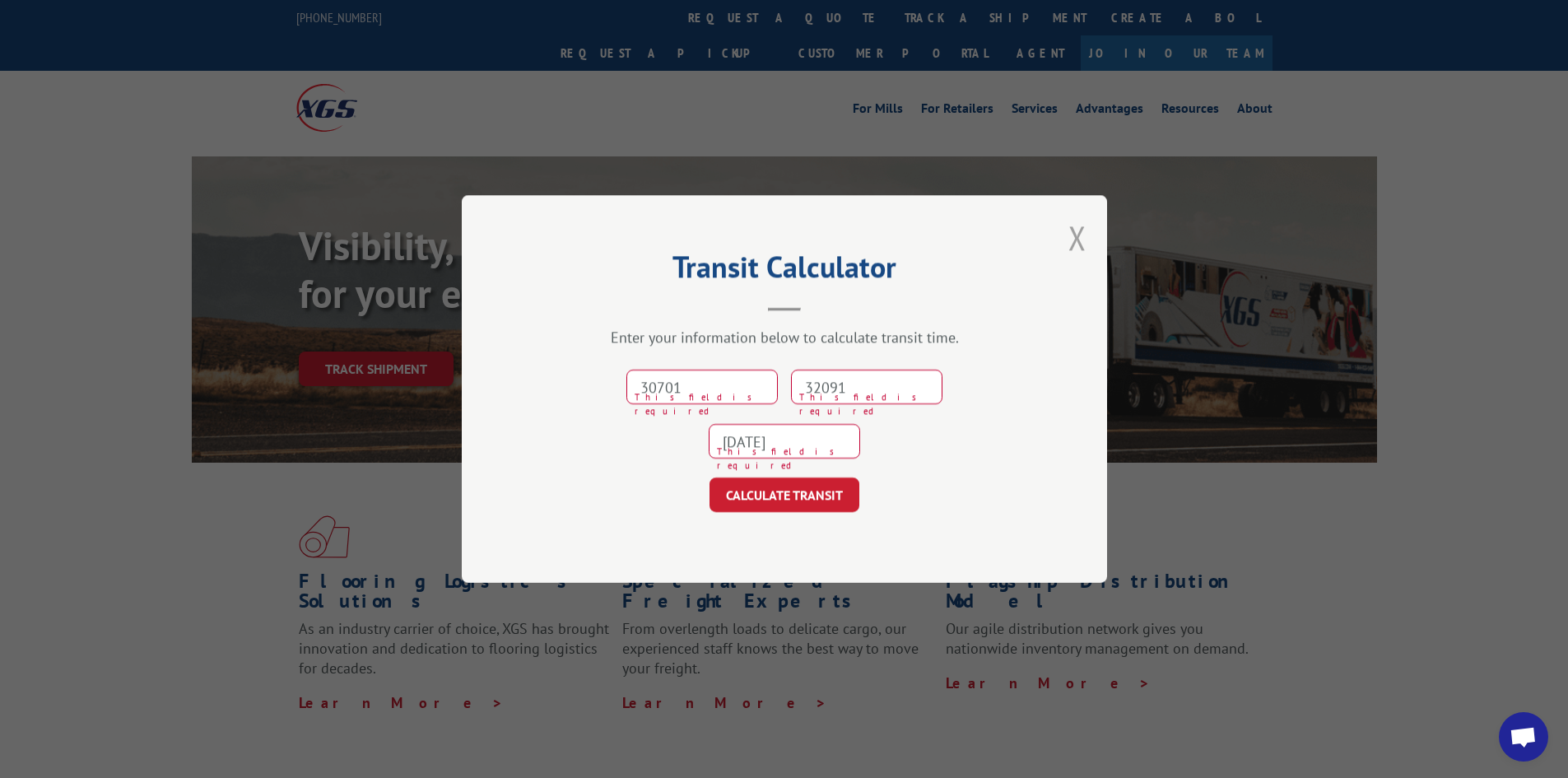
click at [1076, 242] on button "Close modal" at bounding box center [1078, 238] width 18 height 44
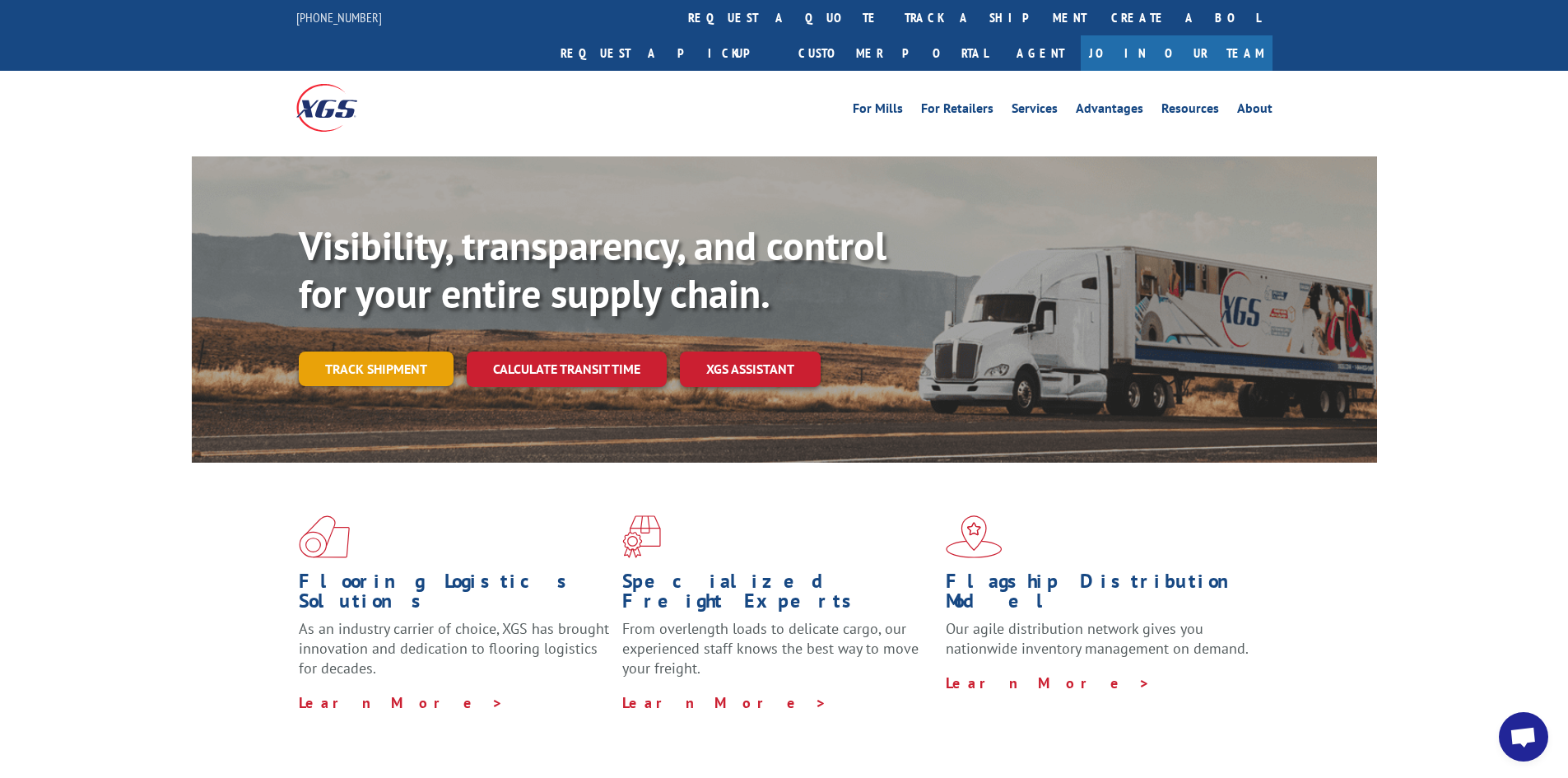
click at [402, 351] on link "Track shipment" at bounding box center [376, 368] width 155 height 34
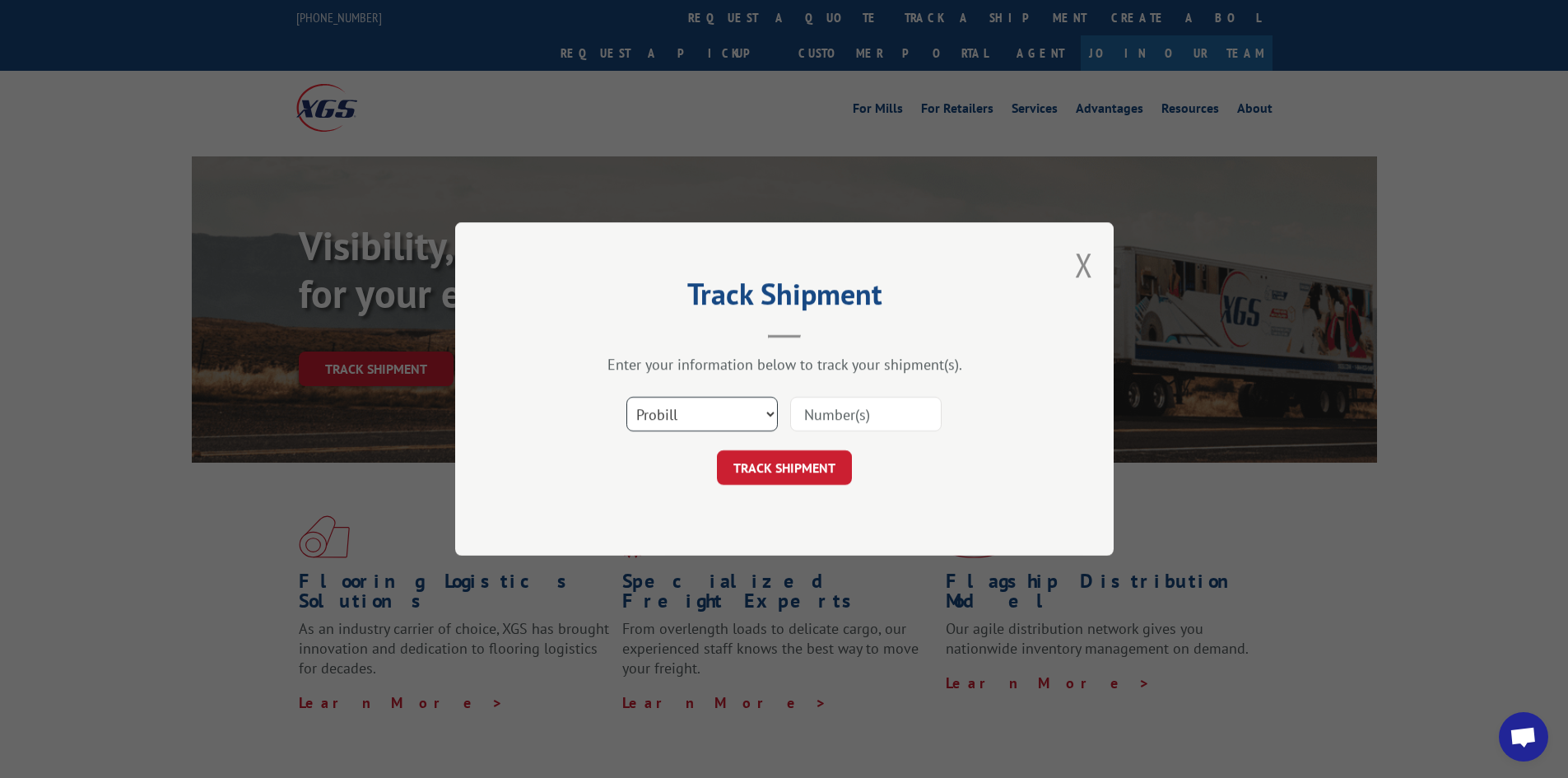
click at [767, 412] on select "Select category... Probill BOL PO" at bounding box center [702, 413] width 151 height 34
select select "po"
click at [627, 397] on select "Select category... Probill BOL PO" at bounding box center [702, 413] width 151 height 34
click at [860, 409] on input at bounding box center [865, 413] width 151 height 34
type input "[PERSON_NAME]"
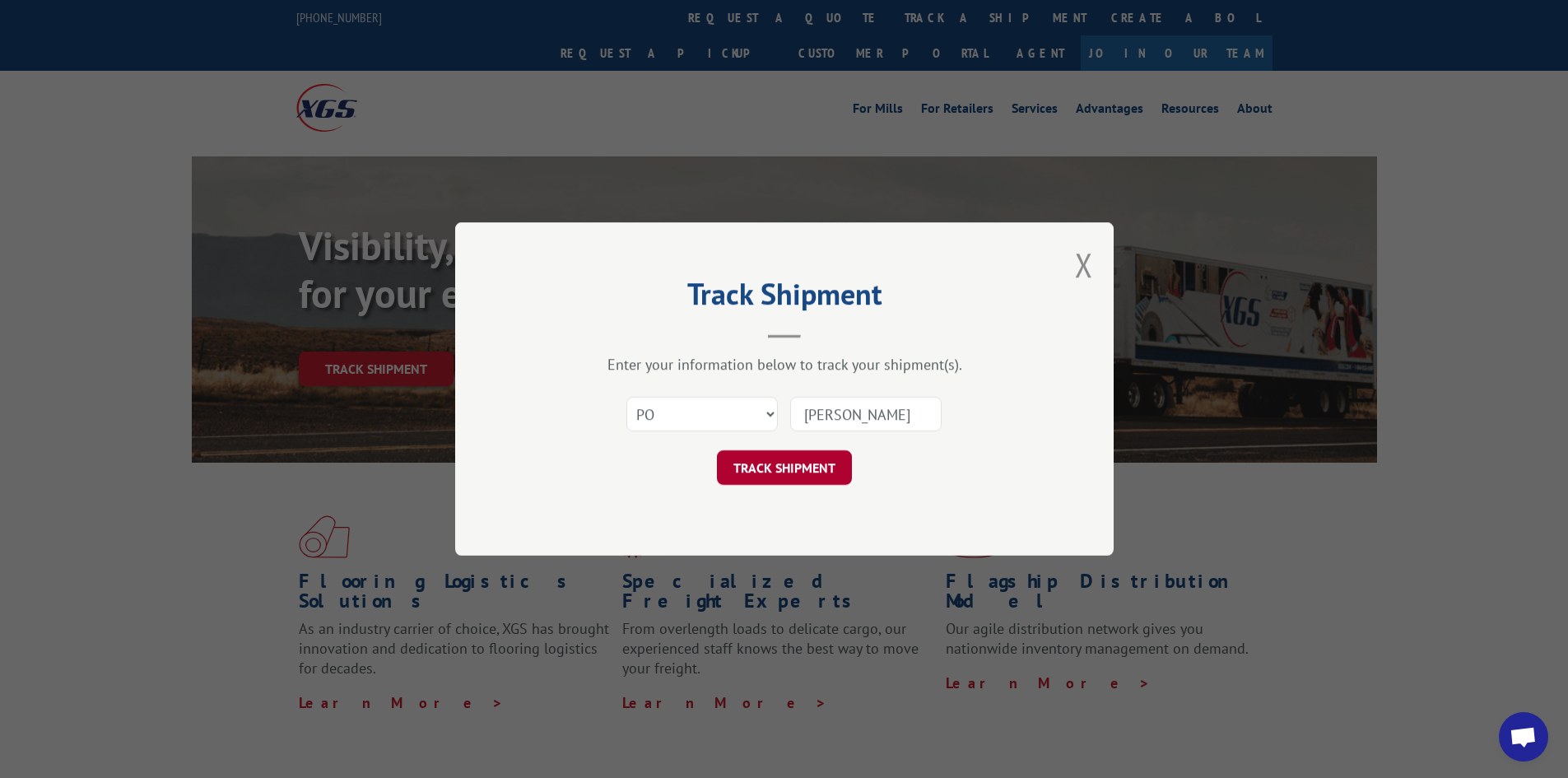
click at [825, 465] on button "TRACK SHIPMENT" at bounding box center [784, 467] width 135 height 34
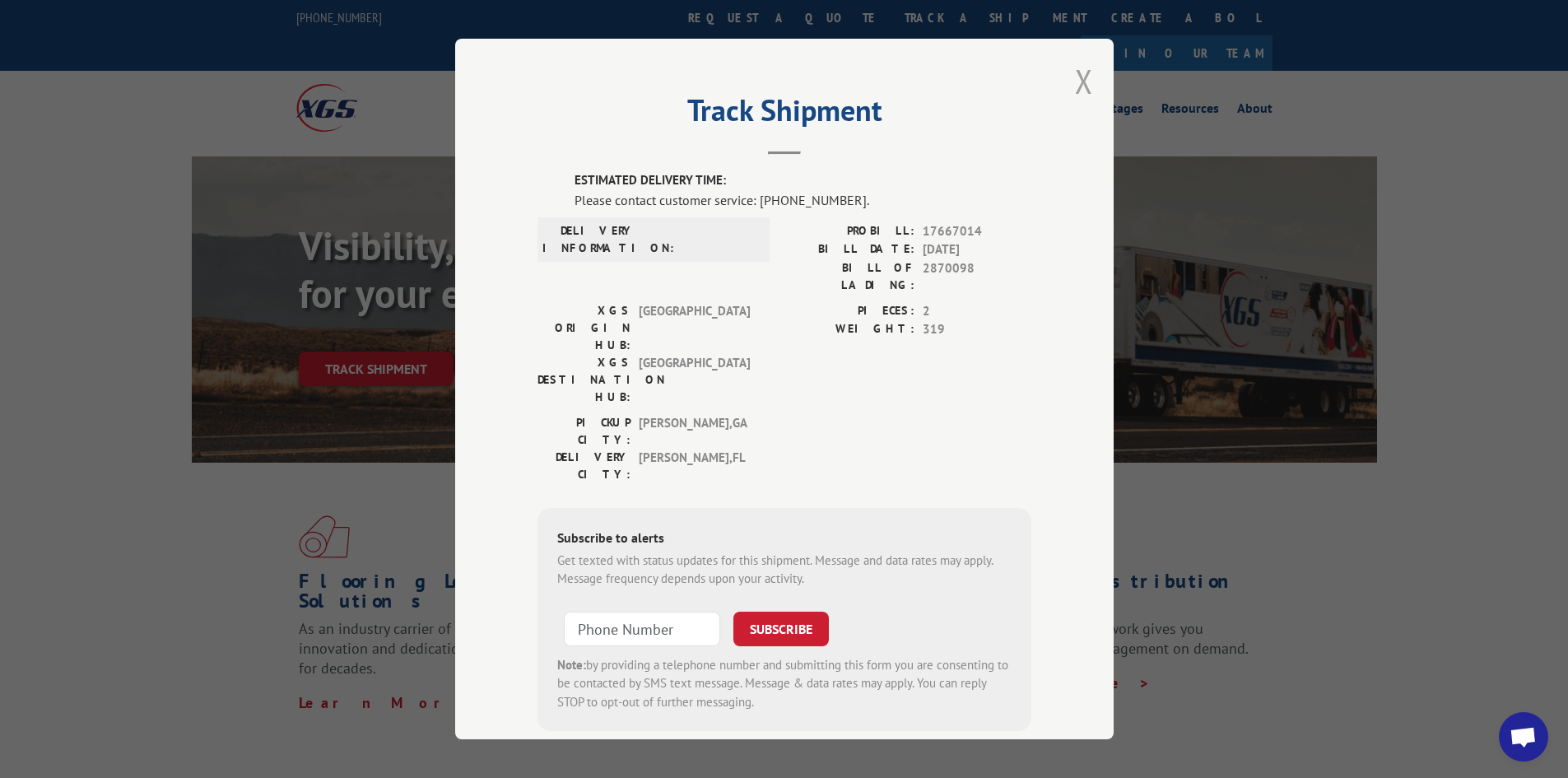
click at [1082, 78] on button "Close modal" at bounding box center [1084, 81] width 18 height 44
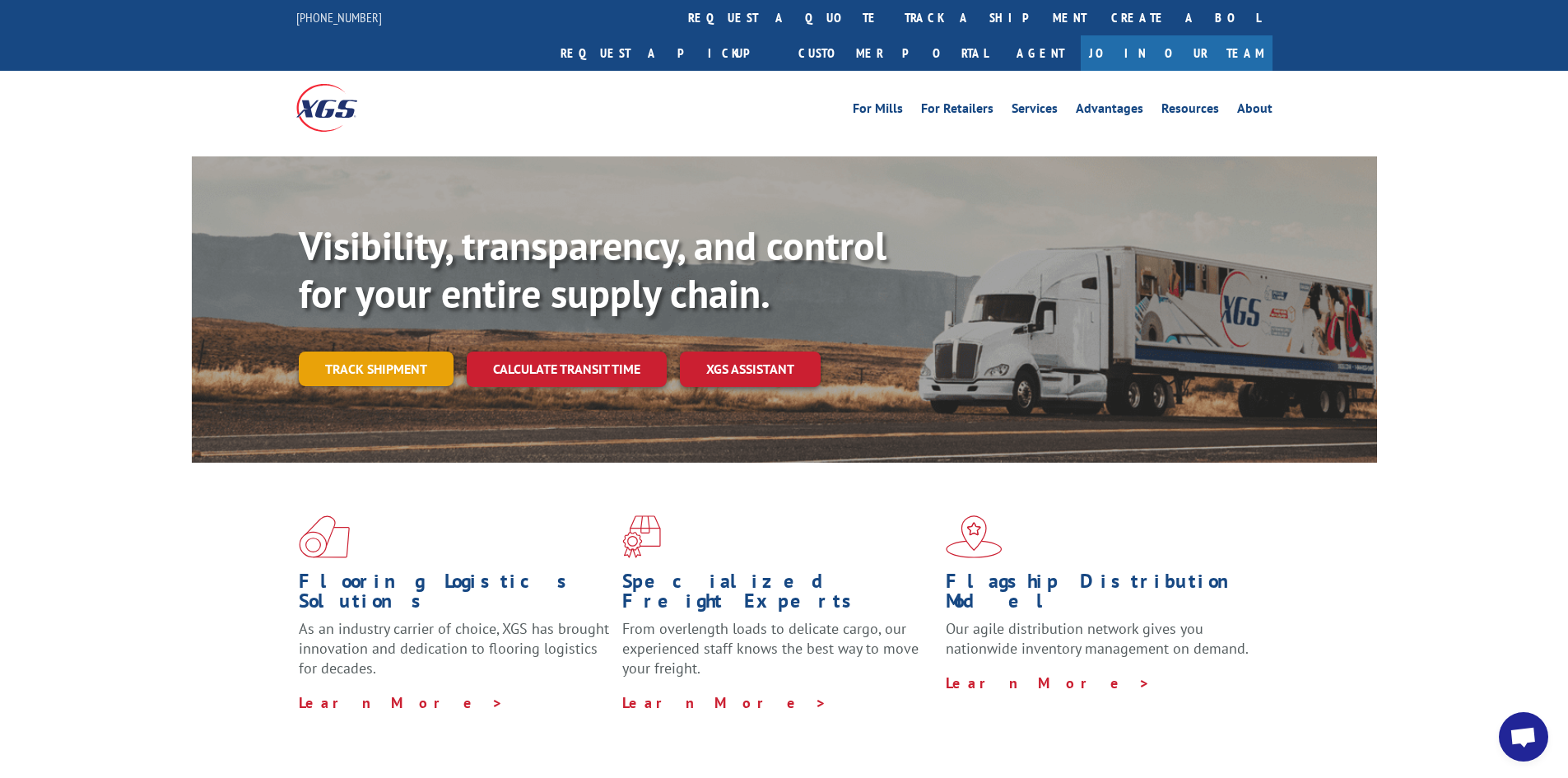
click at [378, 351] on link "Track shipment" at bounding box center [376, 368] width 155 height 34
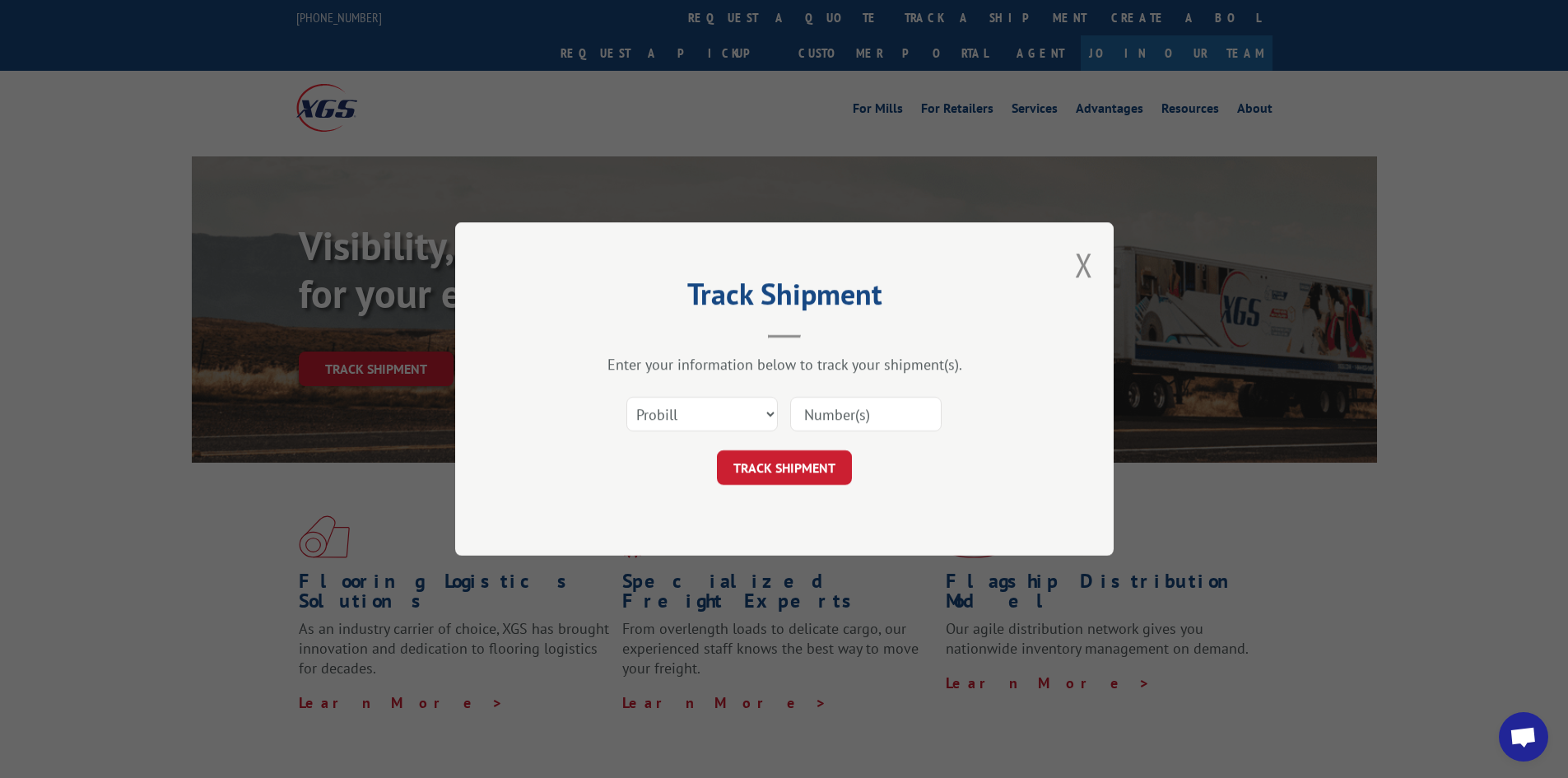
click at [846, 421] on input at bounding box center [865, 413] width 151 height 34
type input "177667014"
click button "TRACK SHIPMENT" at bounding box center [784, 467] width 135 height 34
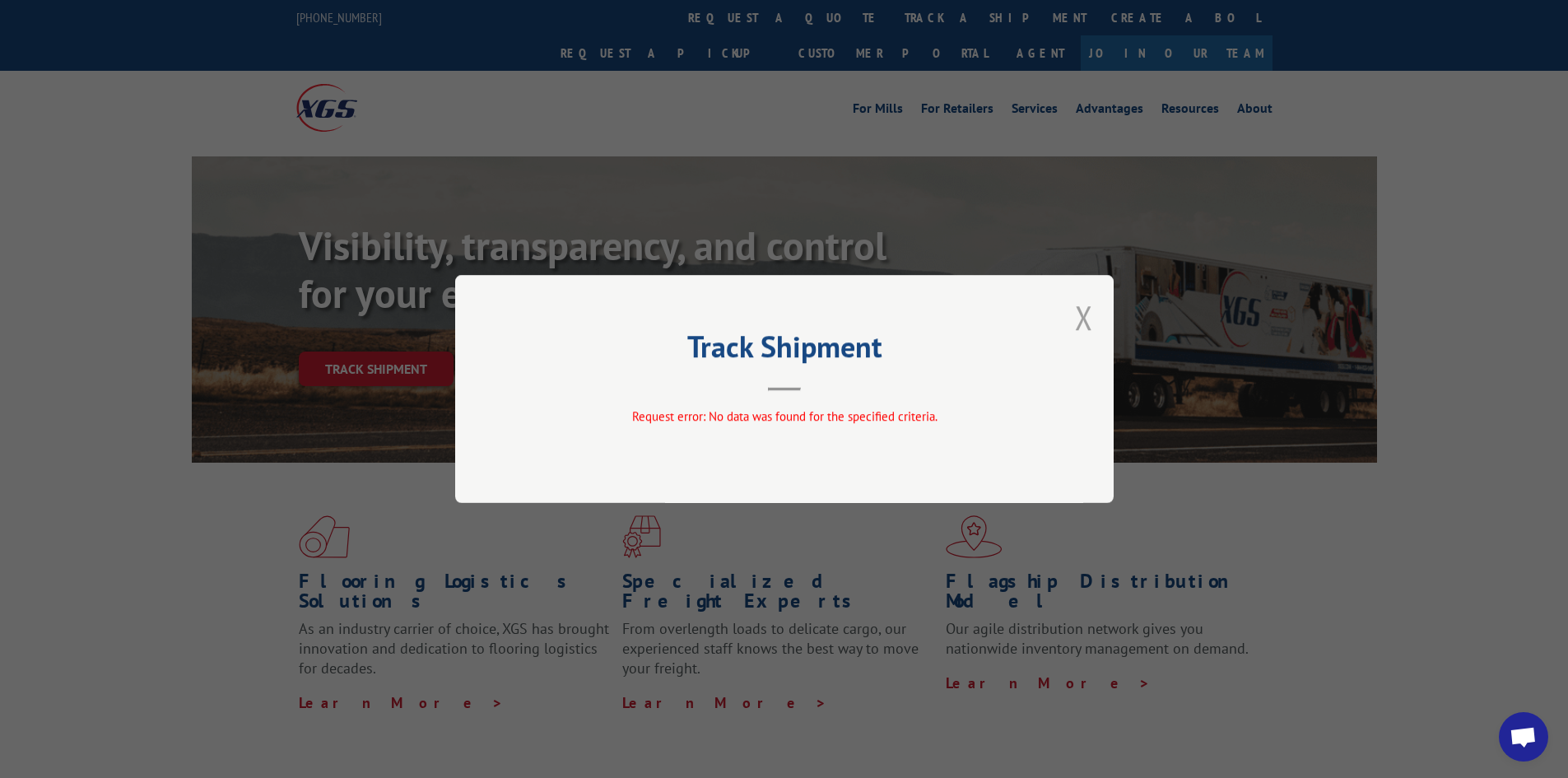
click at [1085, 316] on button "Close modal" at bounding box center [1084, 317] width 18 height 44
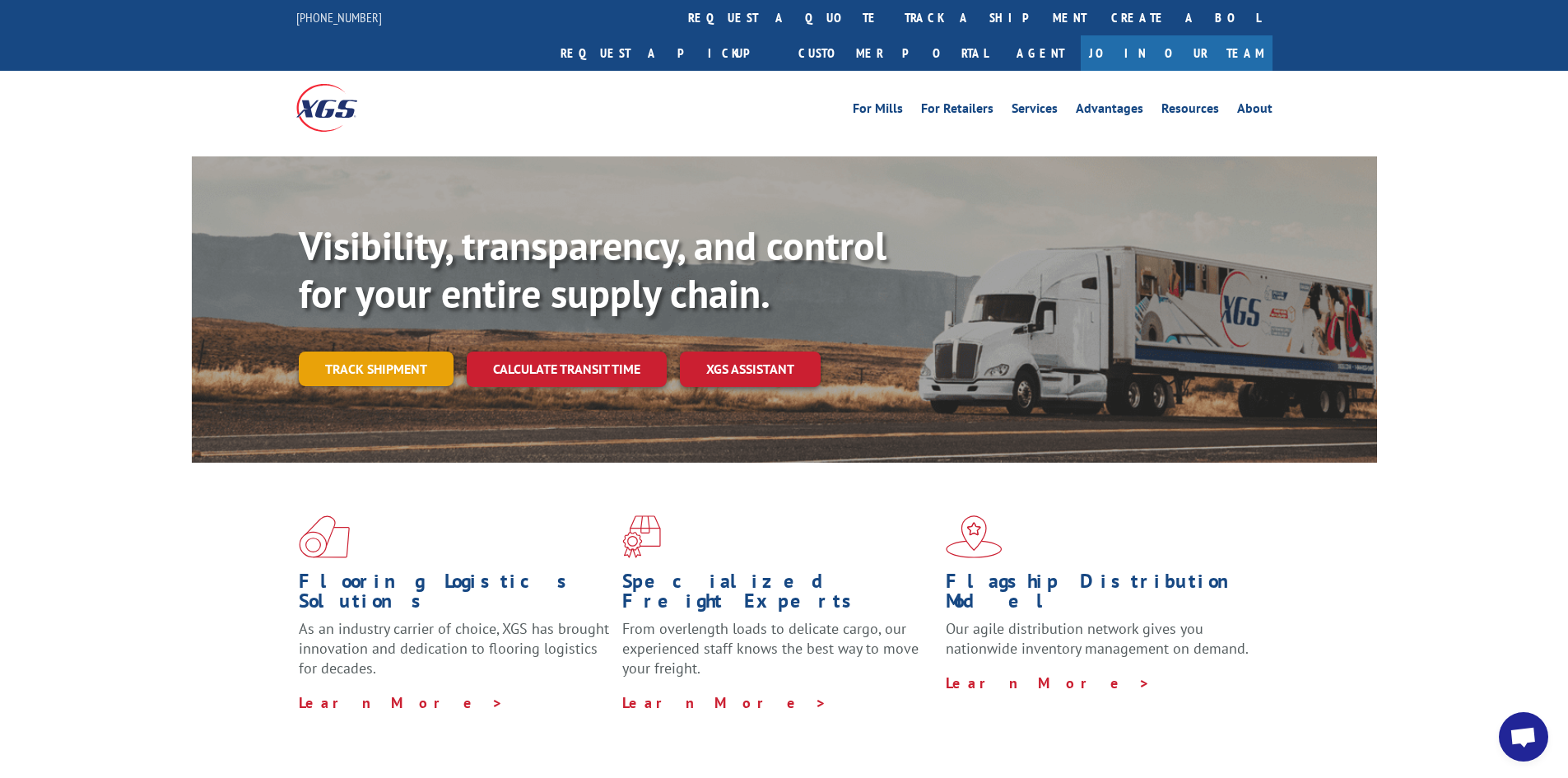
click at [370, 351] on link "Track shipment" at bounding box center [376, 368] width 155 height 34
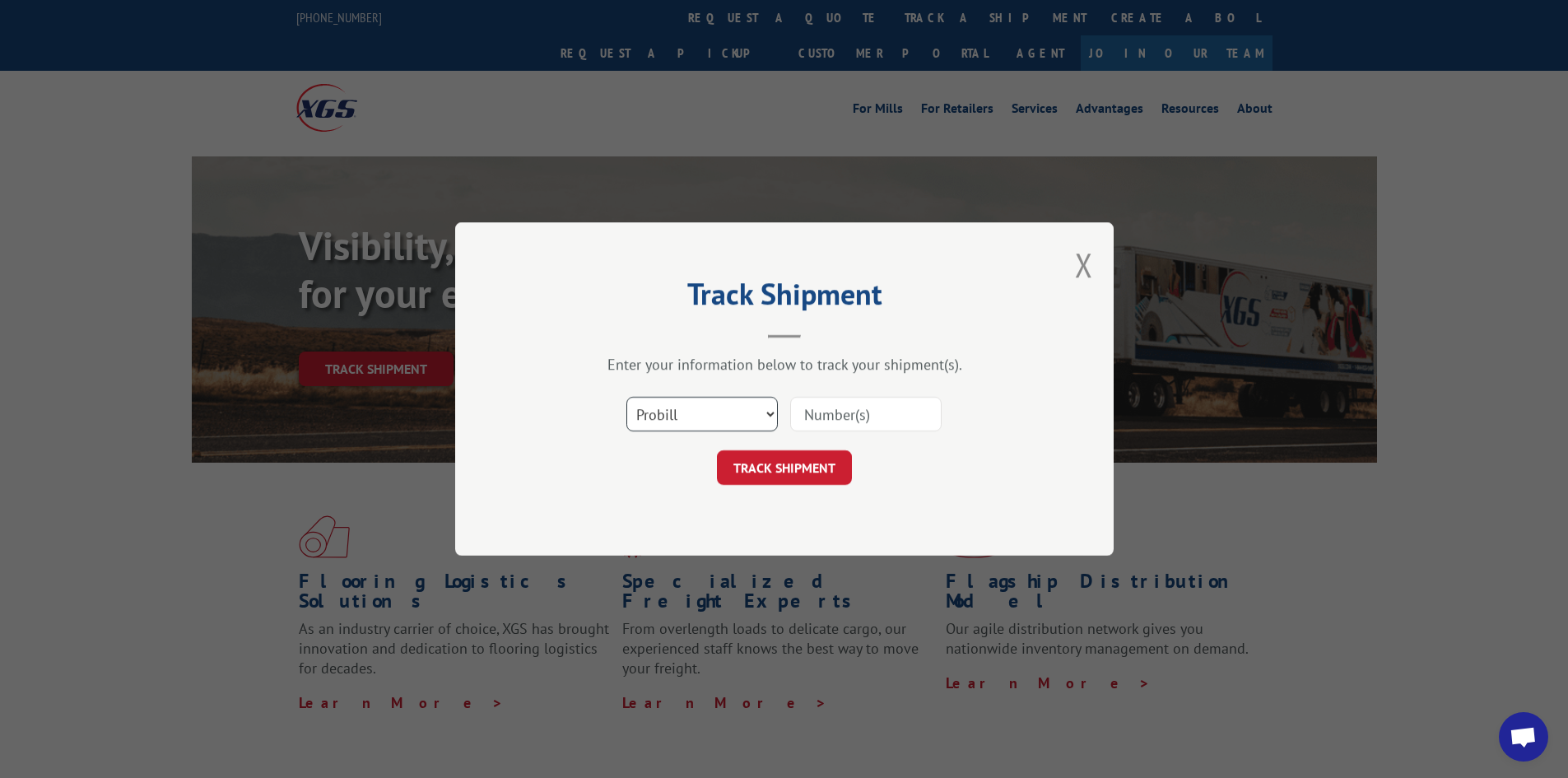
click at [723, 417] on select "Select category... Probill BOL PO" at bounding box center [702, 413] width 151 height 34
select select "po"
click at [627, 397] on select "Select category... Probill BOL PO" at bounding box center [702, 413] width 151 height 34
click at [848, 410] on input at bounding box center [865, 413] width 151 height 34
type input "[PERSON_NAME]"
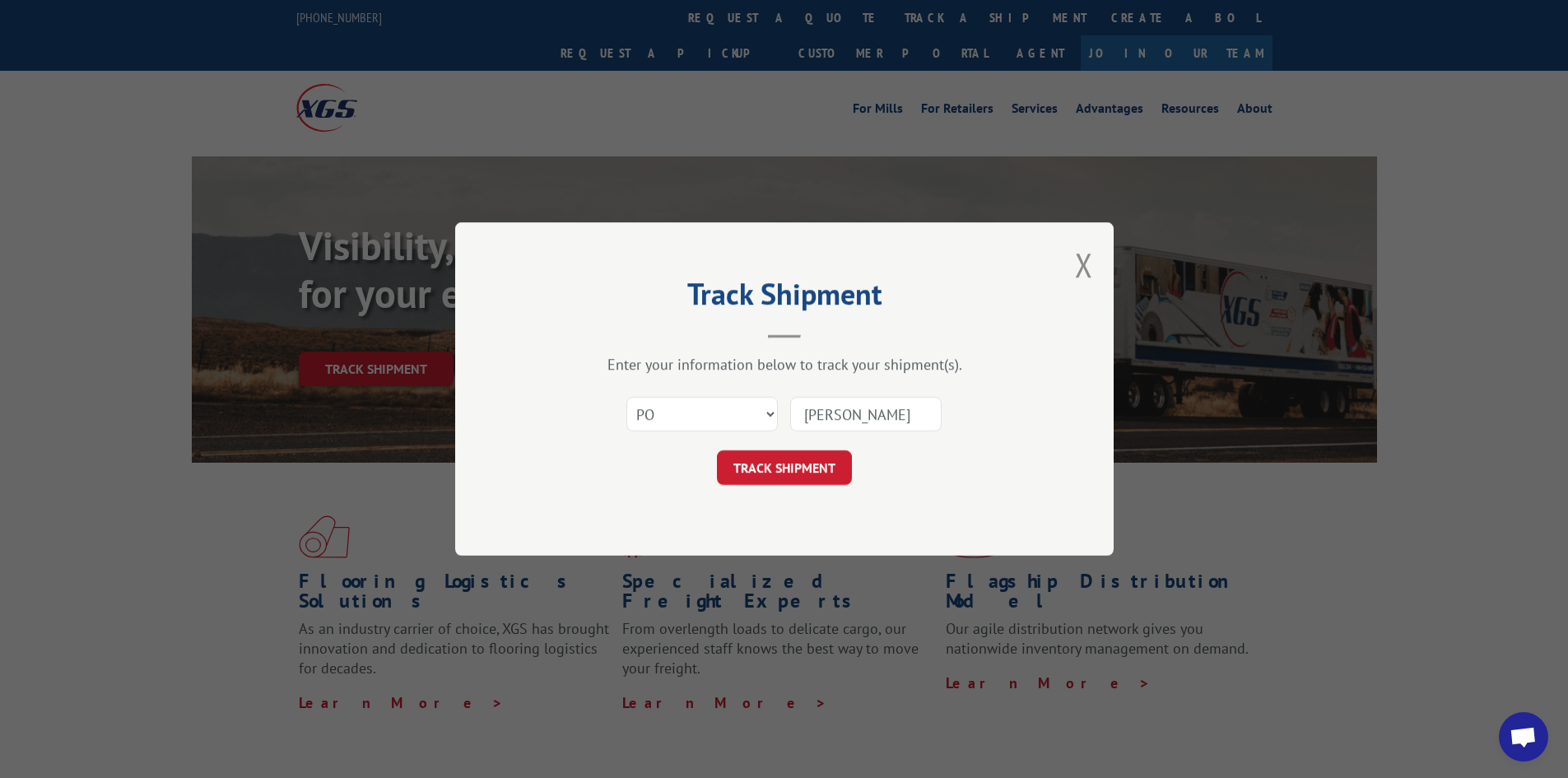
click at [816, 475] on button "TRACK SHIPMENT" at bounding box center [784, 467] width 135 height 34
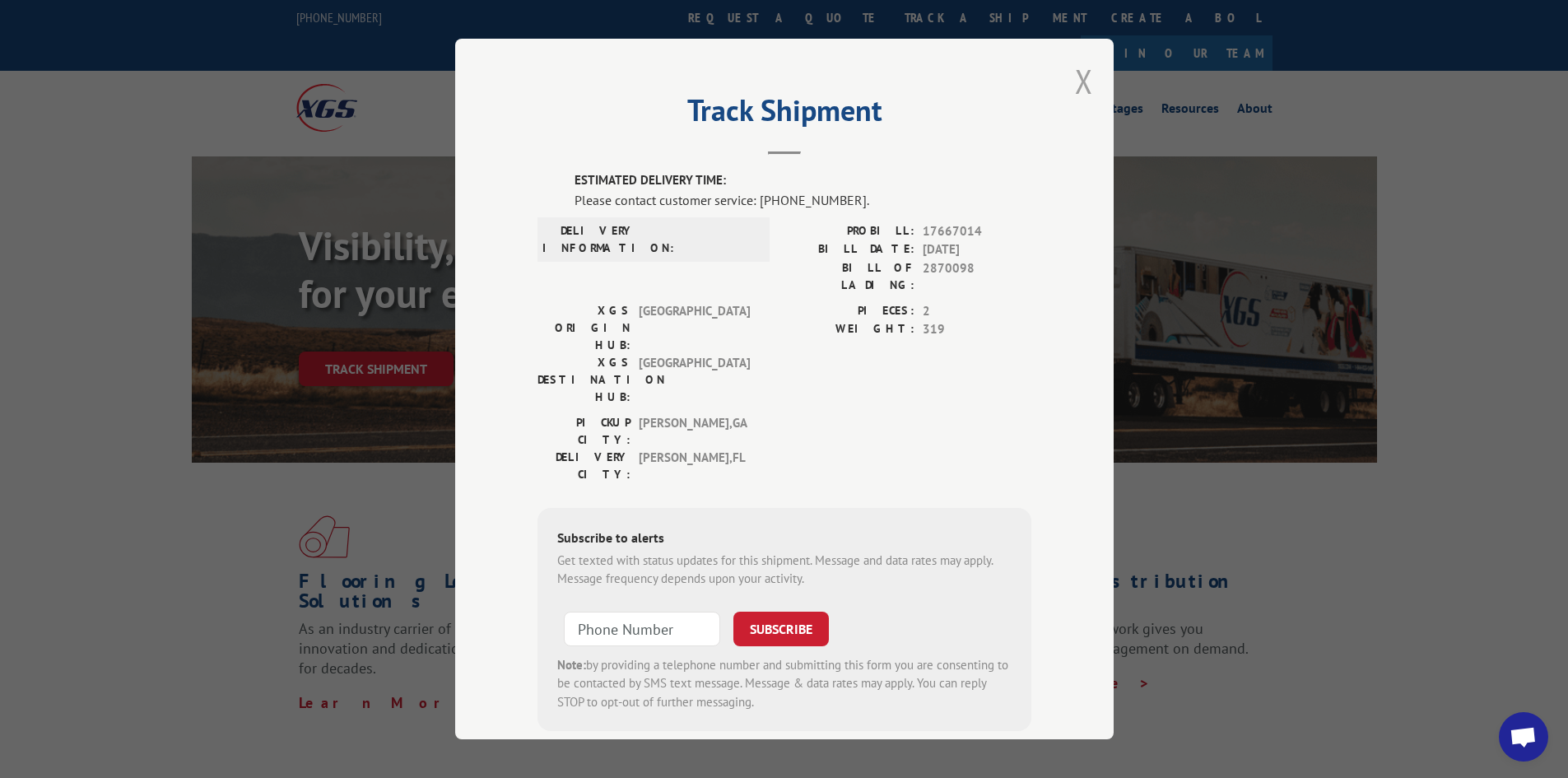
click at [1084, 84] on button "Close modal" at bounding box center [1084, 81] width 18 height 44
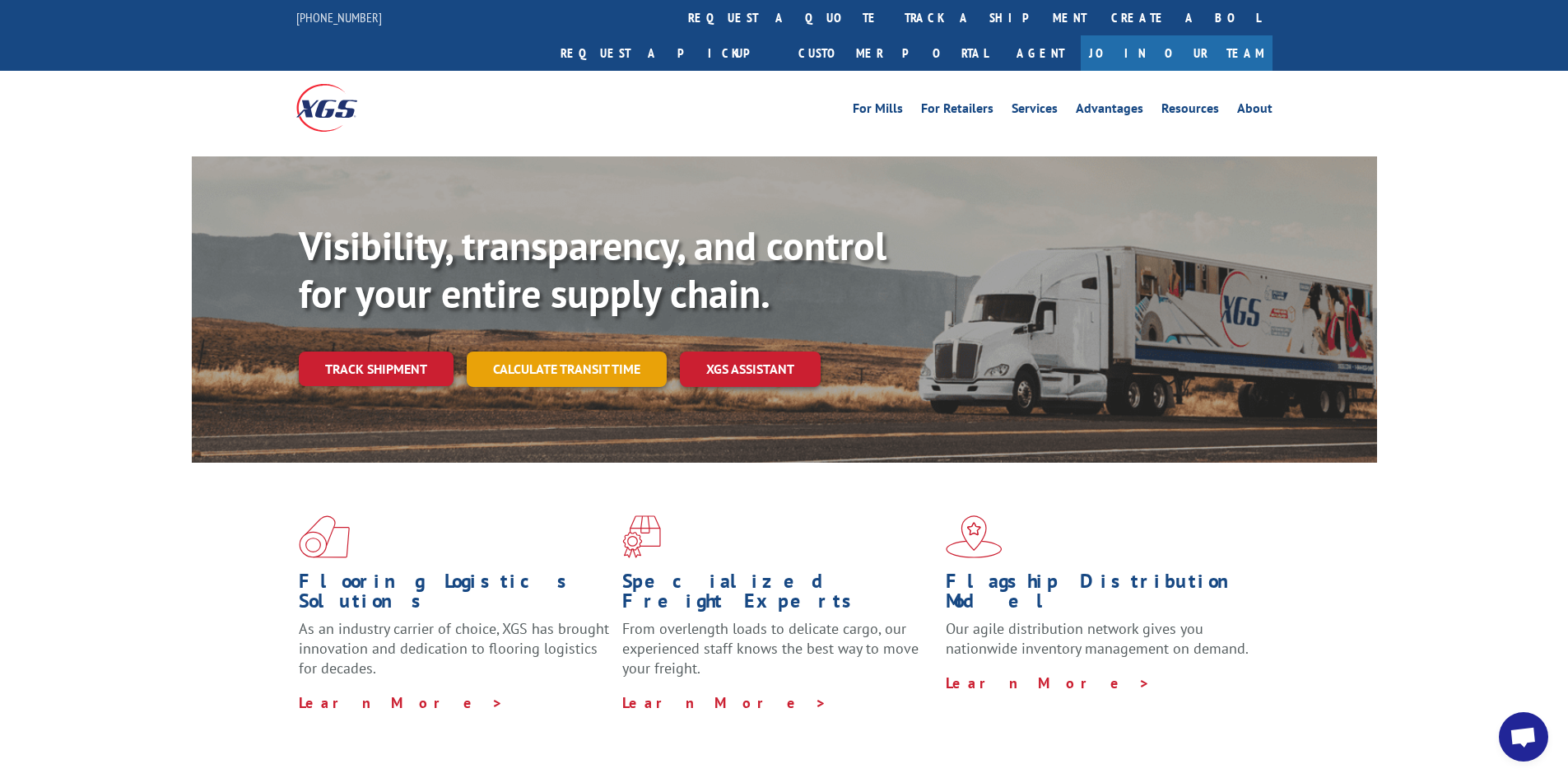
click at [597, 351] on link "Calculate transit time" at bounding box center [566, 369] width 200 height 35
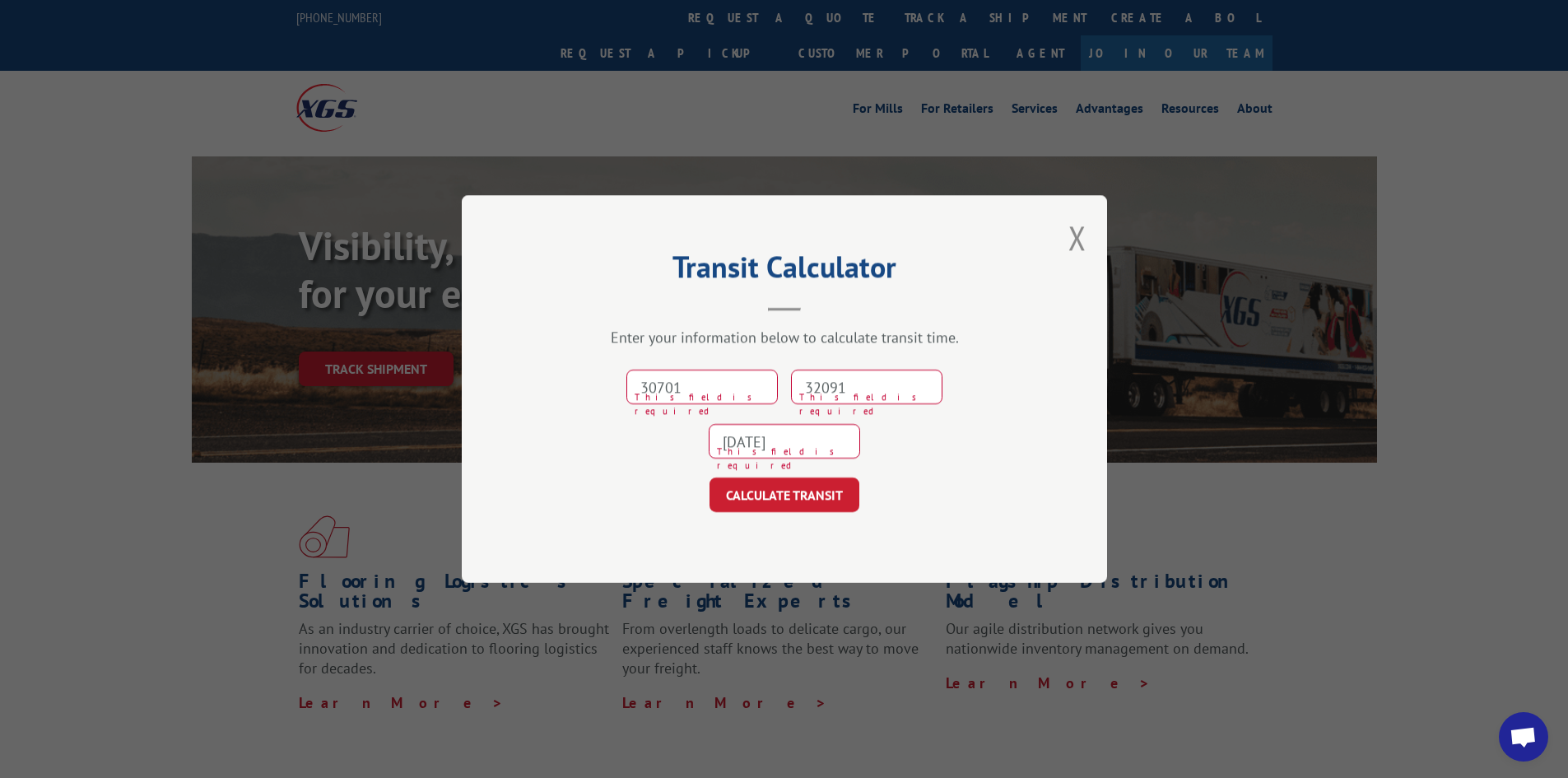
click at [731, 394] on input "30701" at bounding box center [702, 386] width 151 height 34
type input "30701"
click at [884, 396] on input "32091" at bounding box center [866, 386] width 151 height 34
type input "32091"
click at [808, 440] on input "[DATE]" at bounding box center [784, 441] width 151 height 34
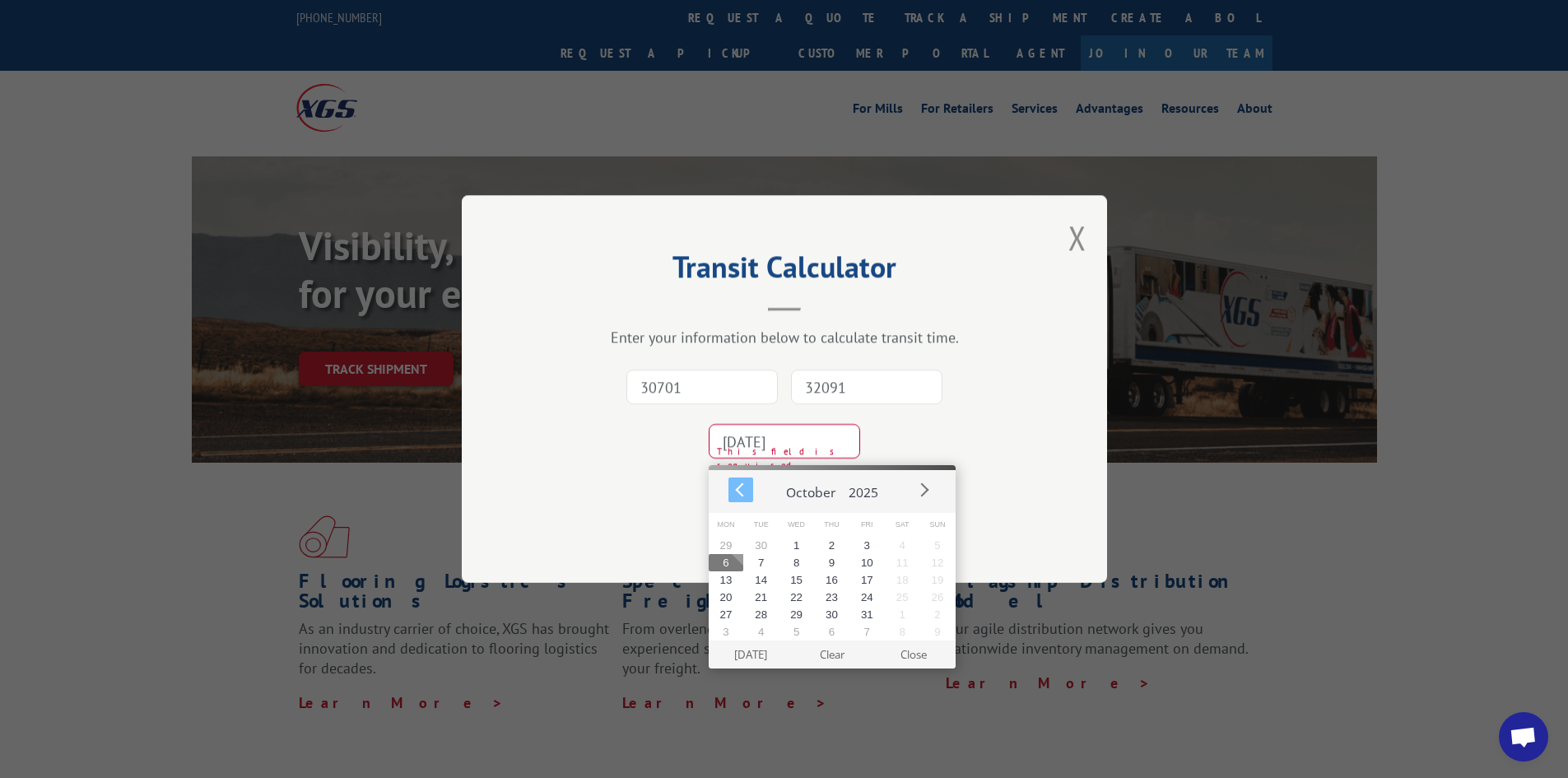
click at [734, 494] on button "Prev" at bounding box center [741, 490] width 25 height 25
click at [729, 615] on button "29" at bounding box center [726, 614] width 35 height 18
type input "[DATE]"
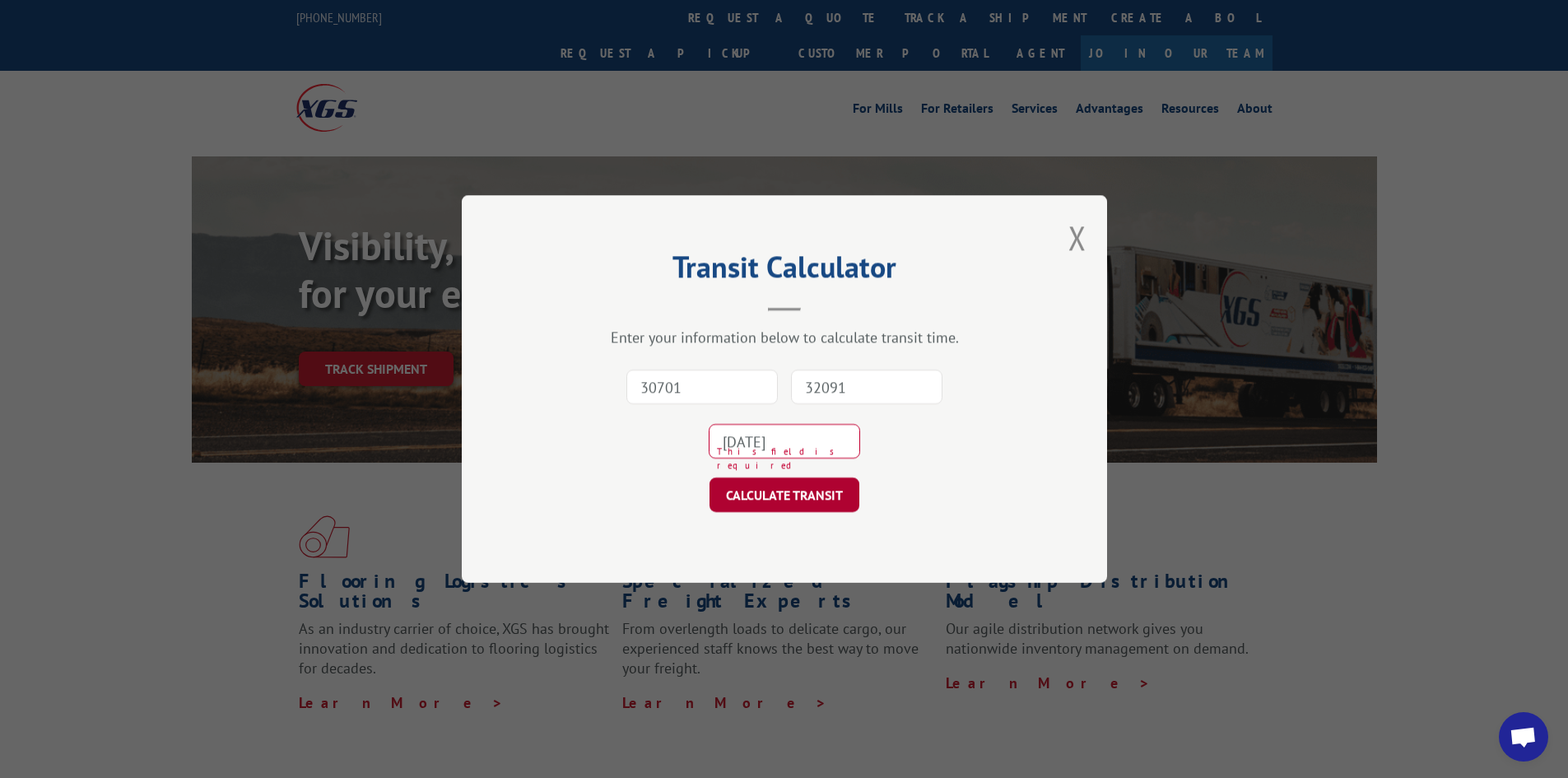
click at [816, 491] on button "CALCULATE TRANSIT" at bounding box center [784, 494] width 150 height 34
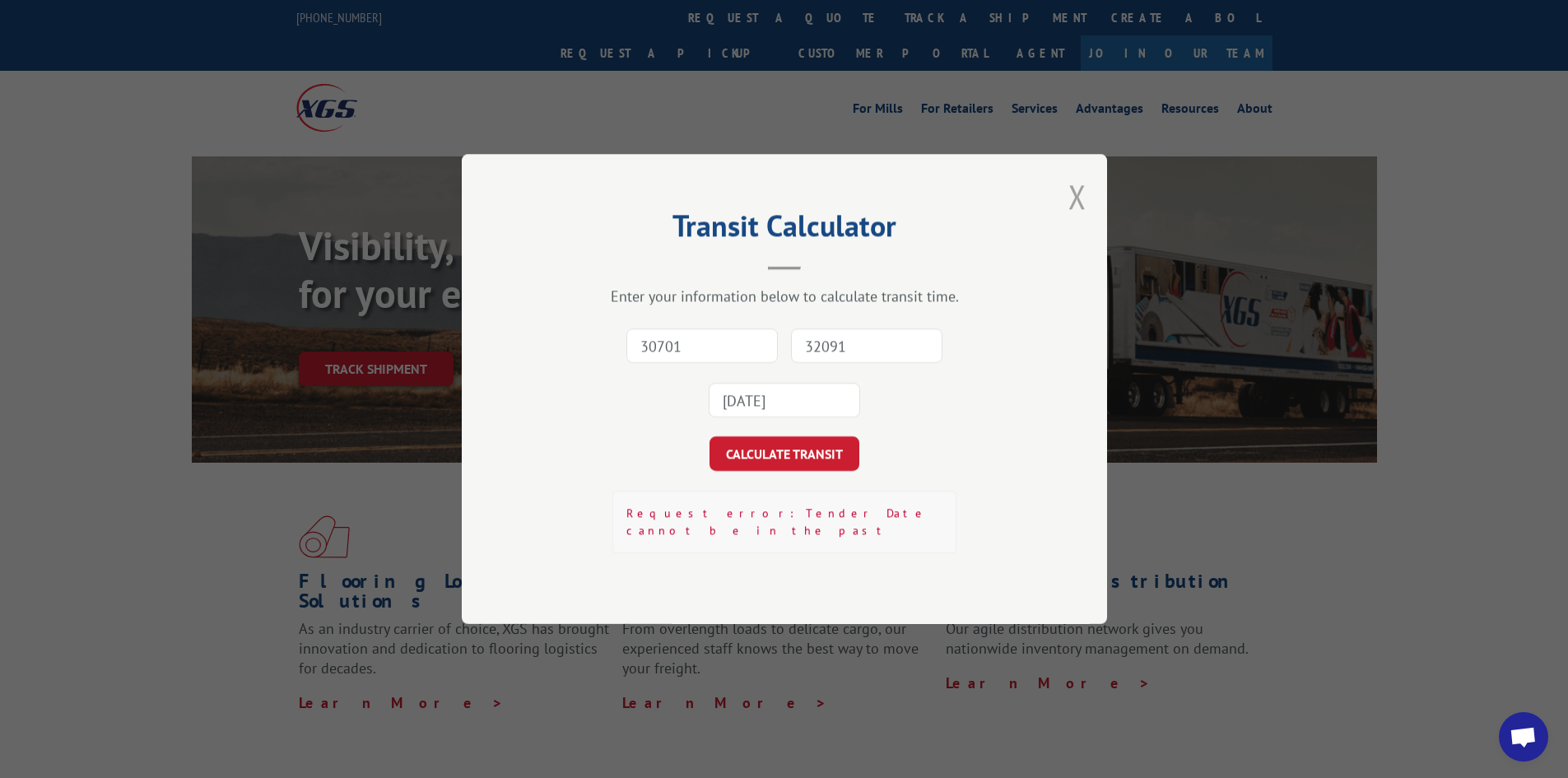
click at [1080, 207] on button "Close modal" at bounding box center [1078, 197] width 18 height 44
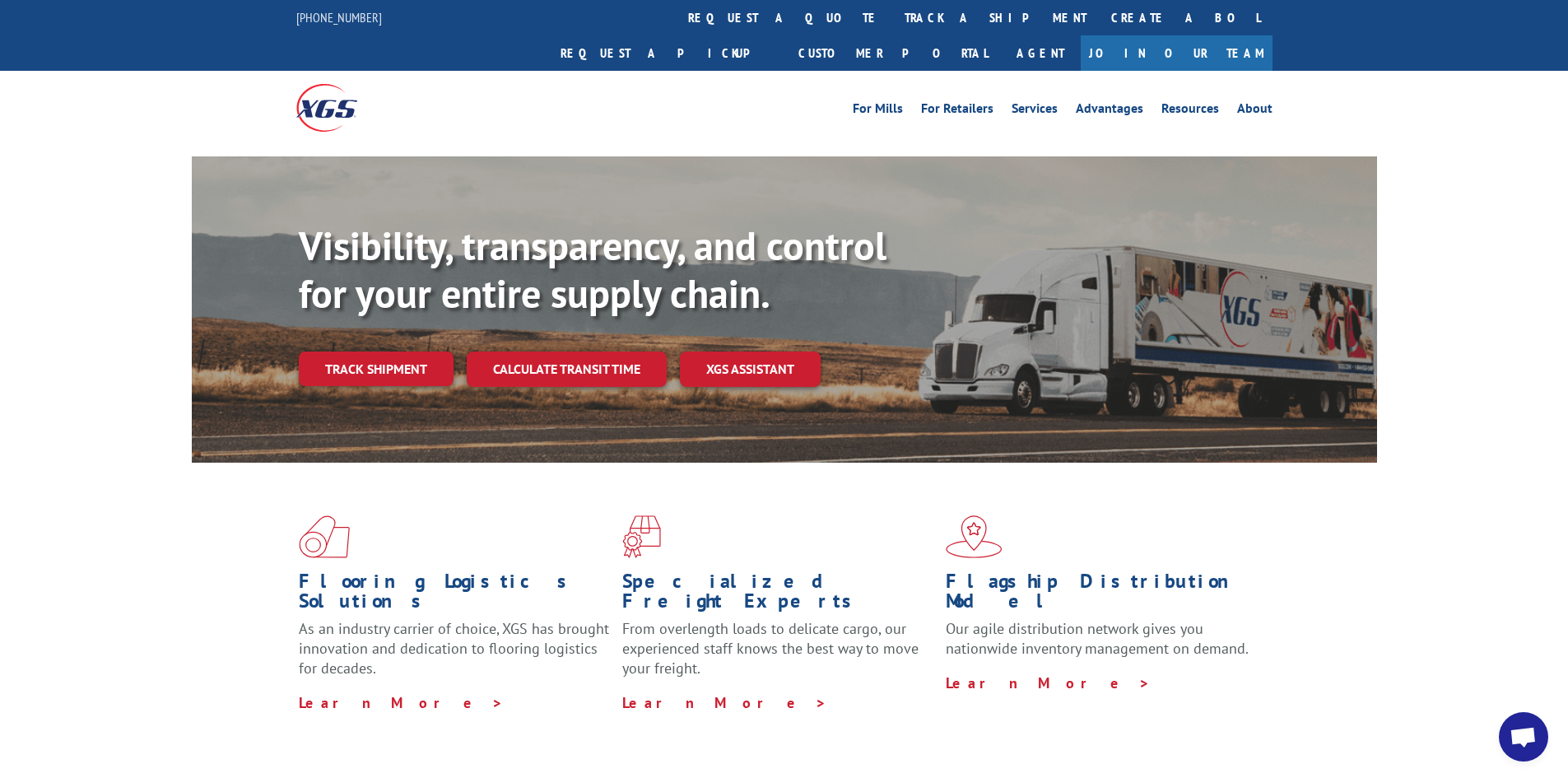
click at [770, 351] on link "XGS ASSISTANT" at bounding box center [751, 369] width 141 height 35
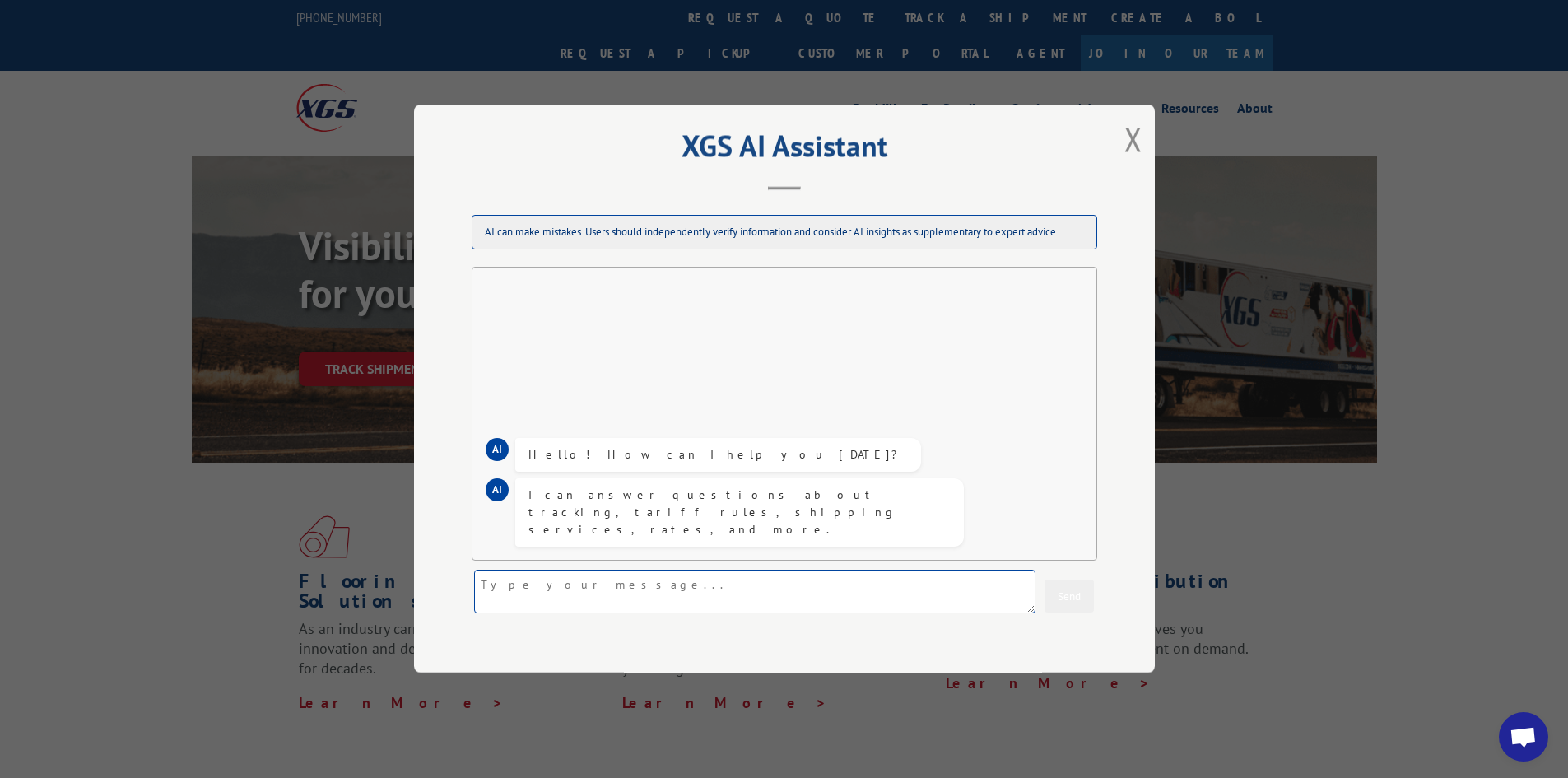
click at [647, 598] on textarea at bounding box center [755, 592] width 561 height 44
type textarea "17667014"
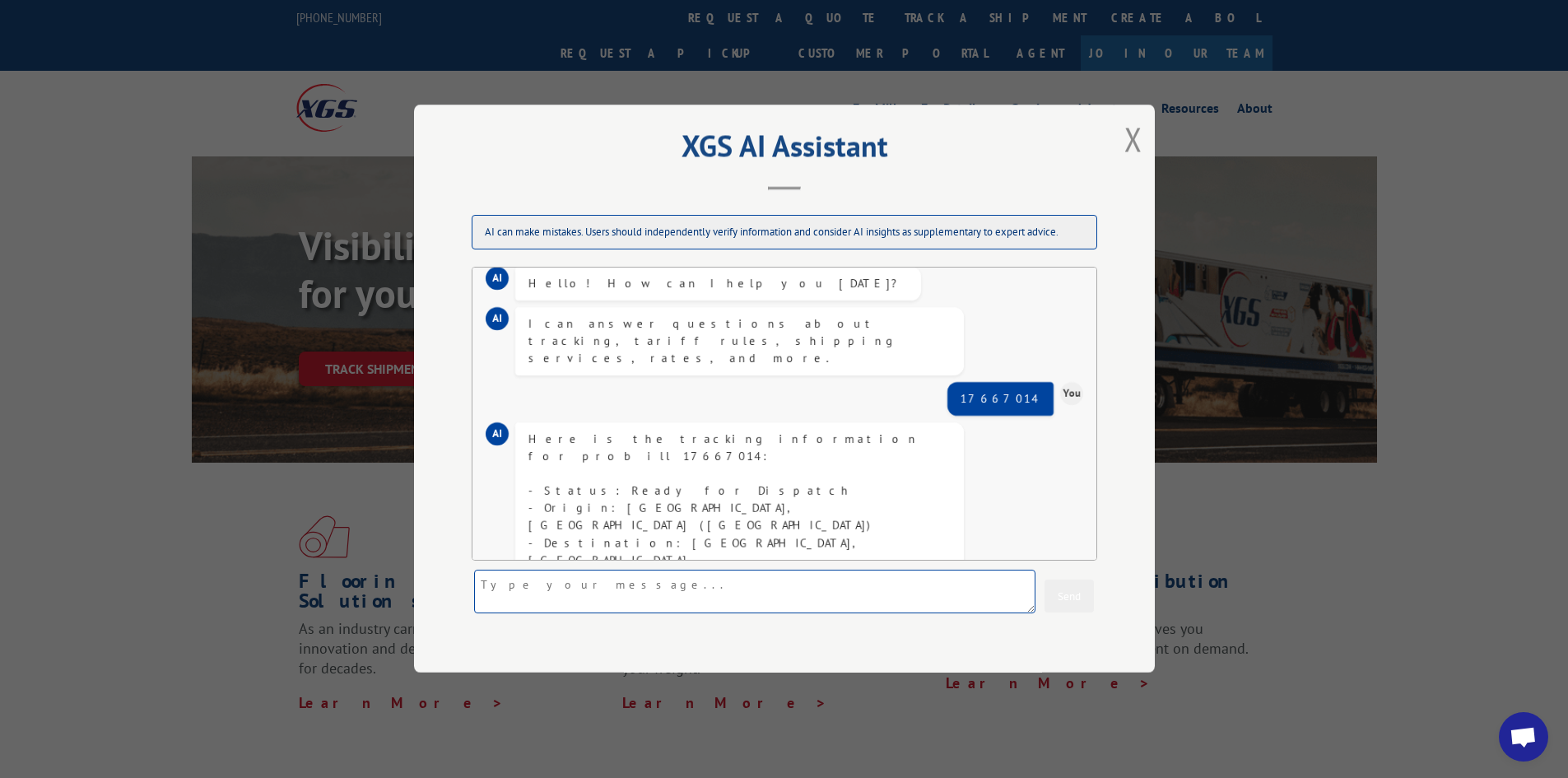
scroll to position [102, 0]
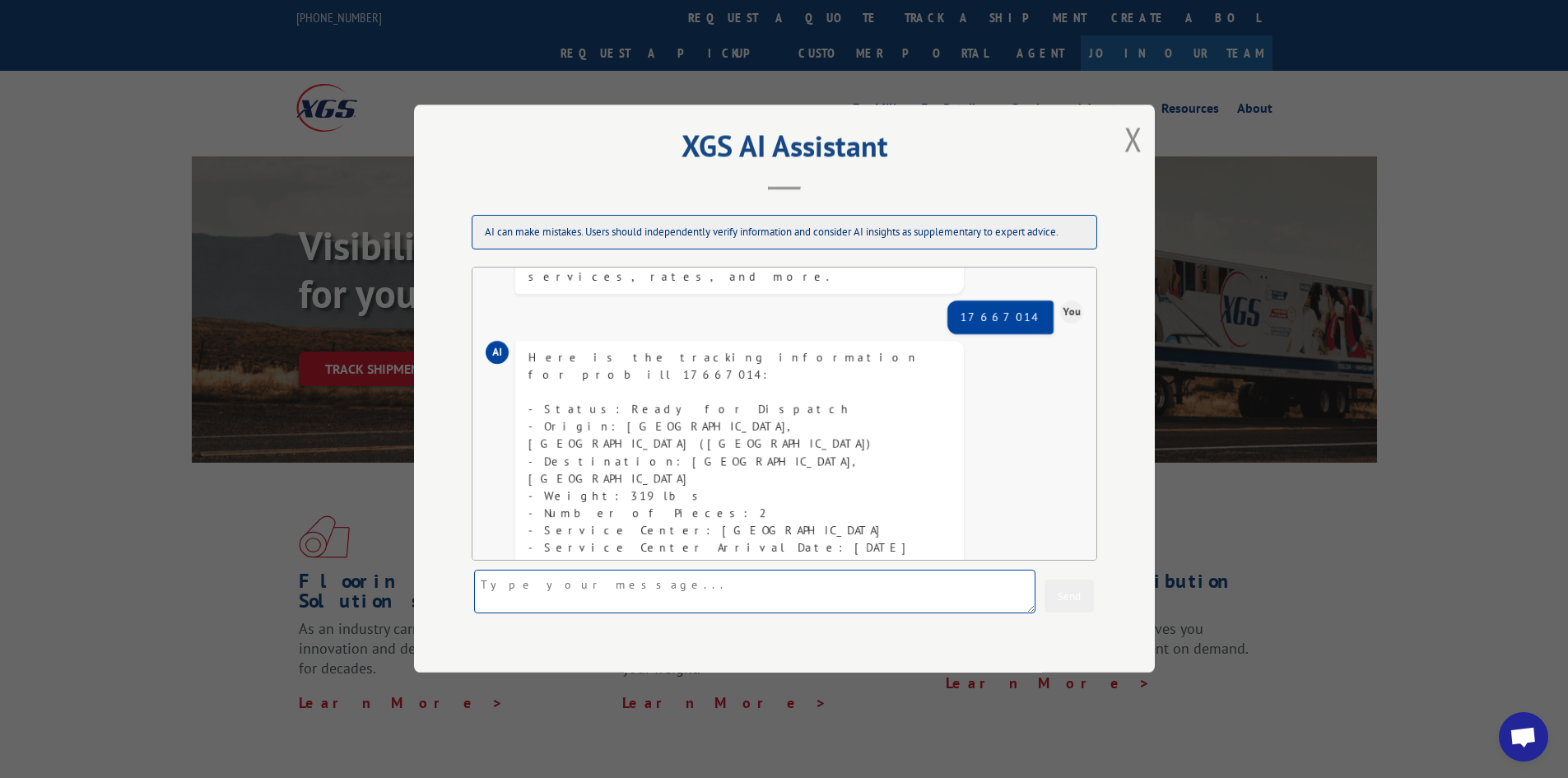
click at [792, 605] on textarea at bounding box center [755, 592] width 561 height 44
drag, startPoint x: 505, startPoint y: 588, endPoint x: 474, endPoint y: 580, distance: 32.0
click at [475, 581] on div "well we have Send" at bounding box center [785, 593] width 626 height 44
type textarea "w"
click at [607, 598] on textarea at bounding box center [755, 592] width 561 height 44
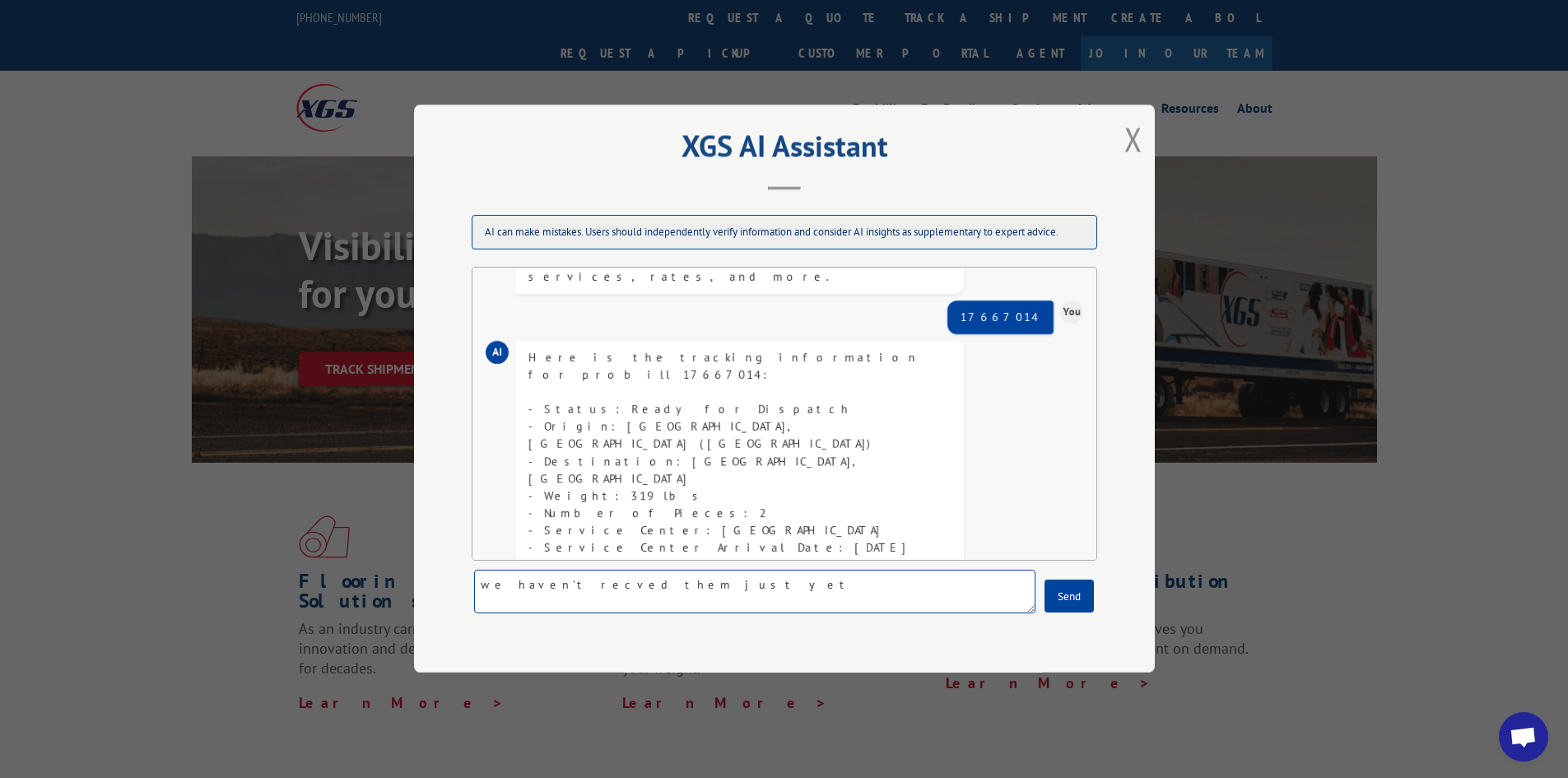
click at [556, 586] on textarea "we haven't recved them just yet" at bounding box center [755, 592] width 561 height 44
click at [714, 591] on textarea "we haven't reaved them just yet" at bounding box center [755, 592] width 561 height 44
click at [552, 586] on textarea "we haven't reaved them just yet" at bounding box center [755, 592] width 561 height 44
drag, startPoint x: 561, startPoint y: 582, endPoint x: 811, endPoint y: 601, distance: 250.7
click at [811, 601] on textarea "we haven't reaceved them just yet" at bounding box center [755, 592] width 561 height 44
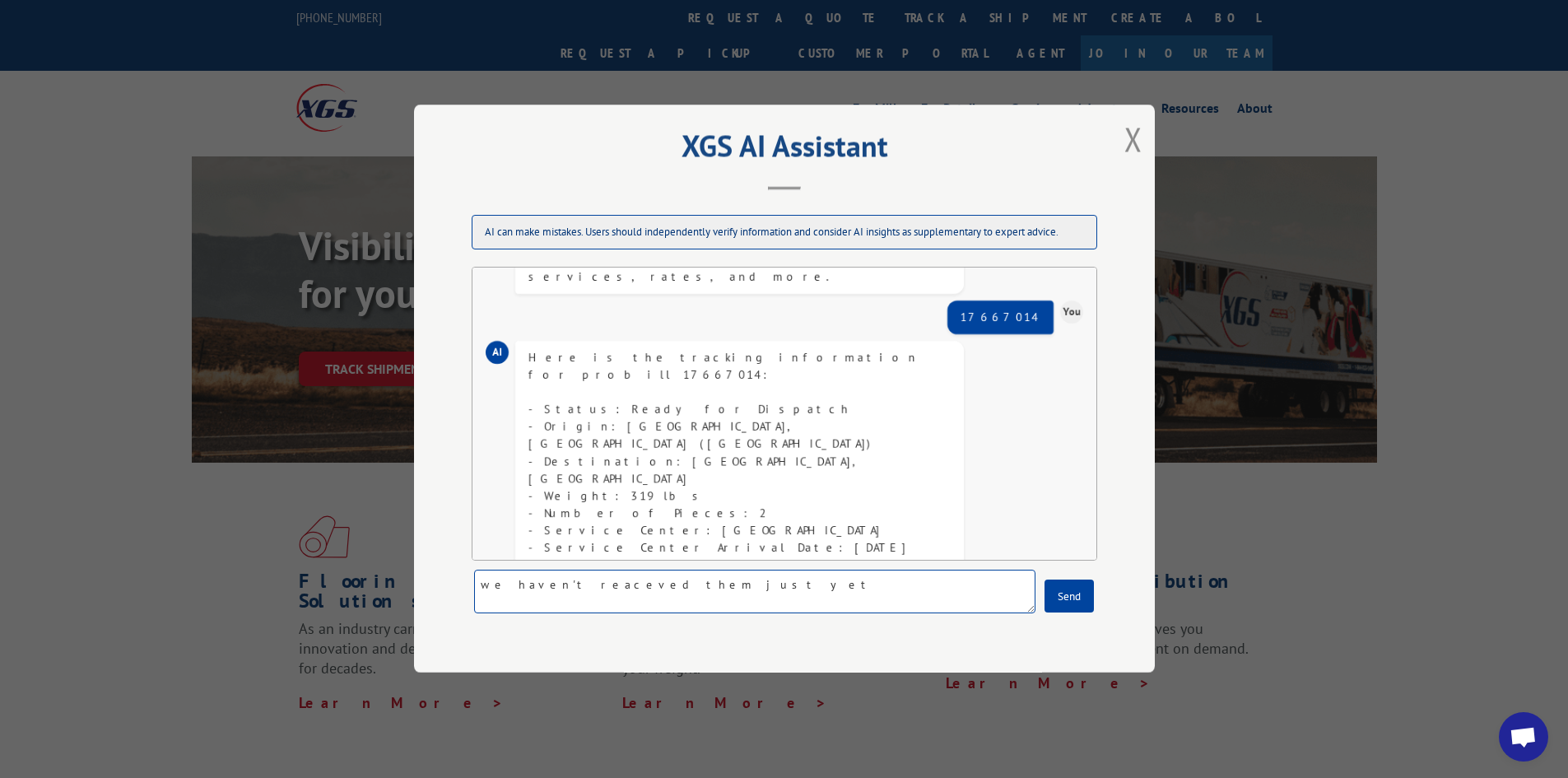
click at [564, 588] on textarea "we haven't reaceved them just yet" at bounding box center [755, 592] width 561 height 44
click at [565, 588] on textarea "we haven't reaceved them just yet" at bounding box center [755, 592] width 561 height 44
type textarea "we haven't received them just yet"
click at [1071, 593] on button "Send" at bounding box center [1068, 596] width 49 height 33
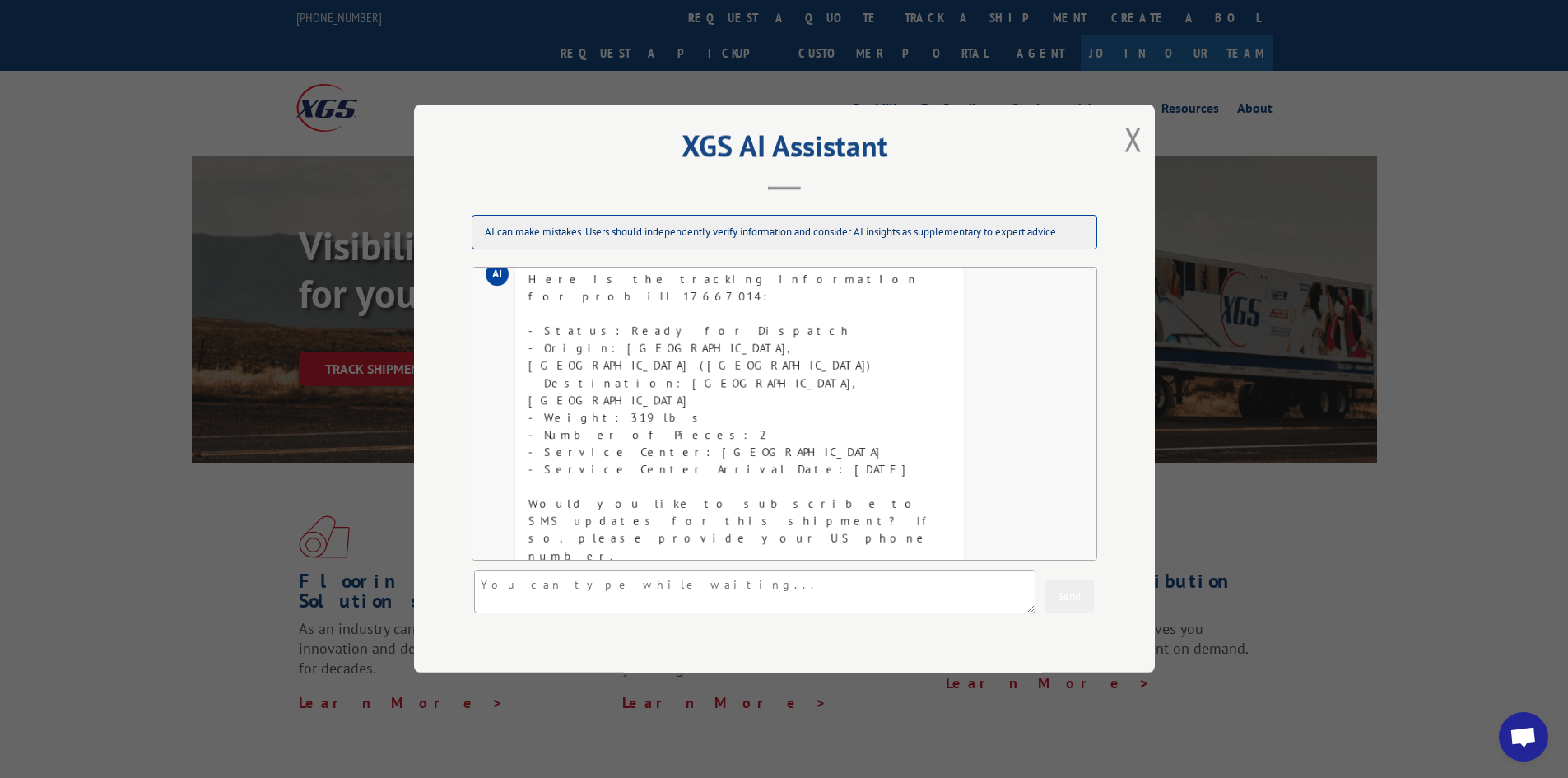
scroll to position [182, 0]
click at [686, 603] on textarea at bounding box center [755, 592] width 561 height 44
type textarea "w"
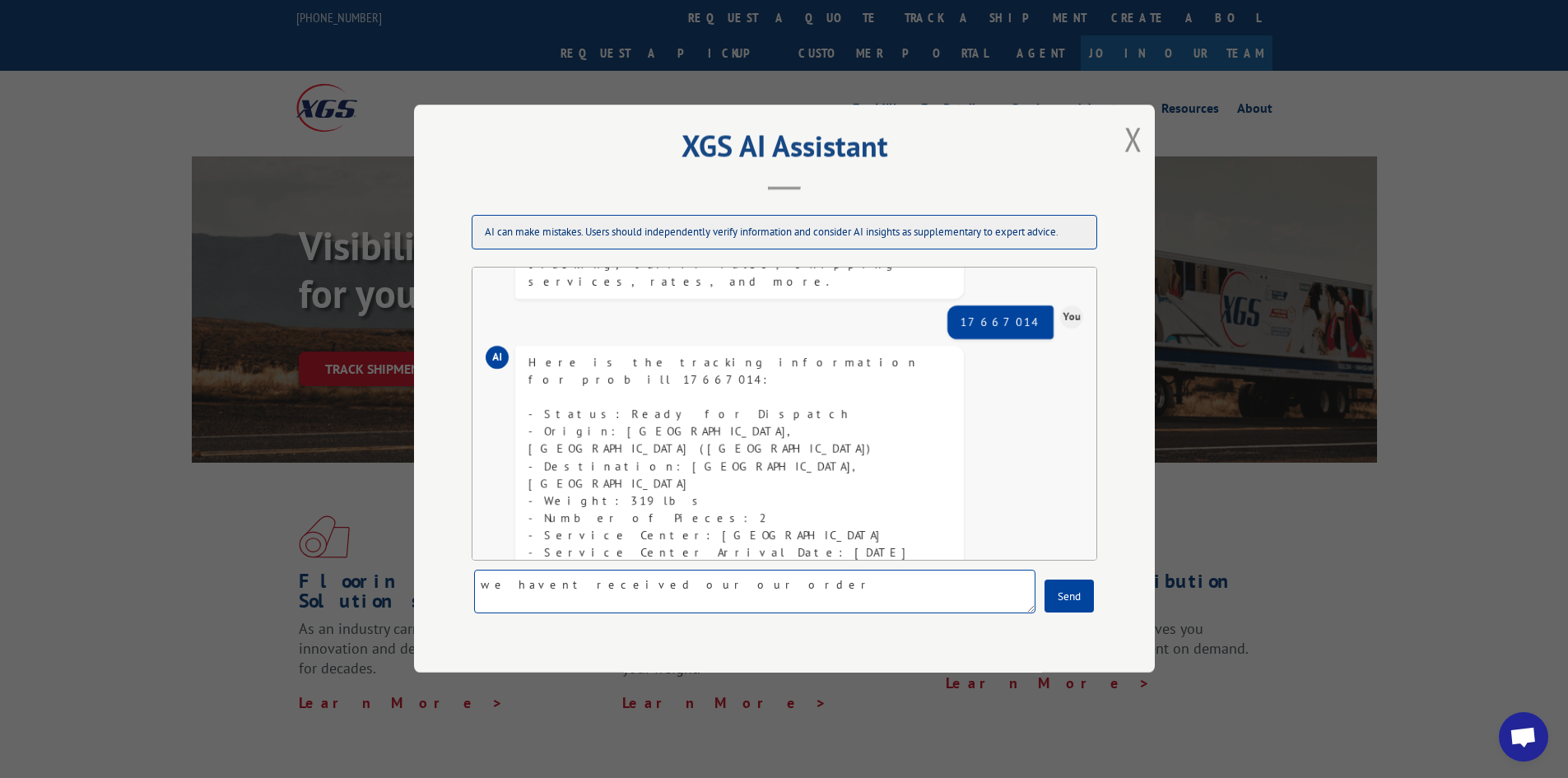
scroll to position [18, 0]
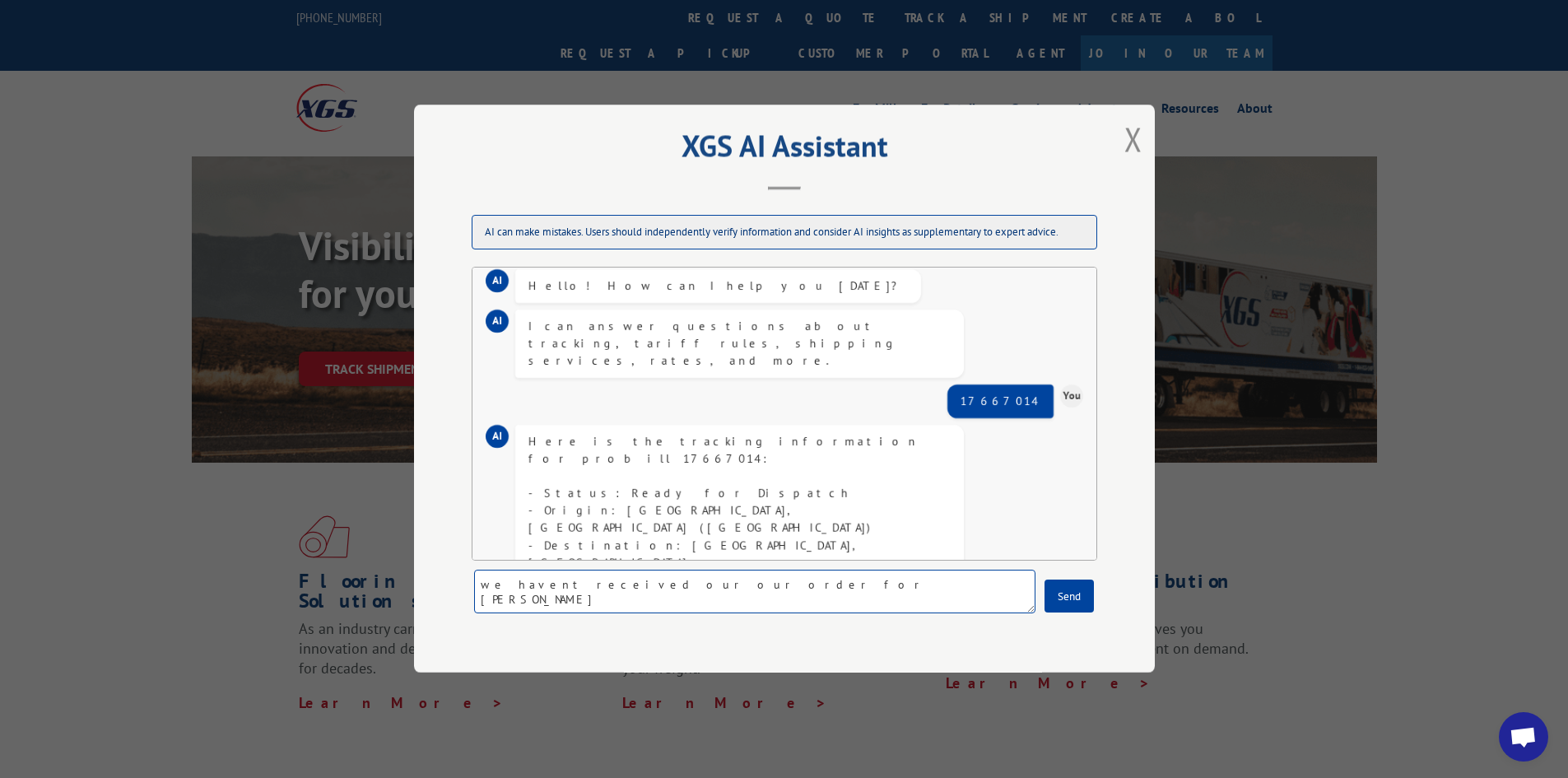
click at [520, 586] on textarea "we havent received our our order for [PERSON_NAME]" at bounding box center [755, 592] width 561 height 44
click at [530, 582] on textarea "we havent received our our order for [PERSON_NAME]" at bounding box center [755, 592] width 561 height 44
click at [810, 591] on textarea "we haven't received our our order for [PERSON_NAME]" at bounding box center [755, 592] width 561 height 44
type textarea "we haven't received our our order for [PERSON_NAME] as [DATE]"
click at [1071, 594] on button "Send" at bounding box center [1068, 596] width 49 height 33
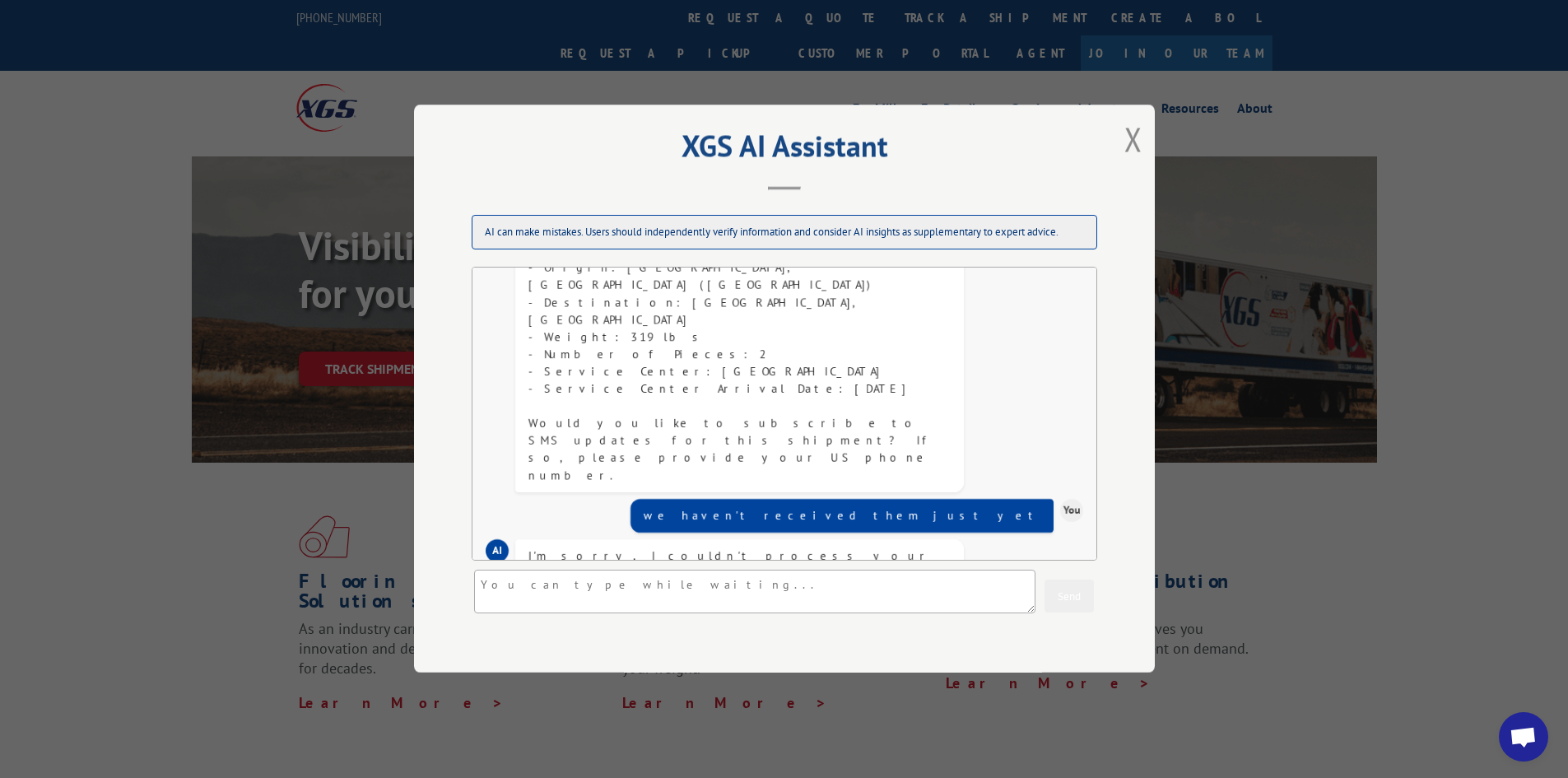
scroll to position [419, 0]
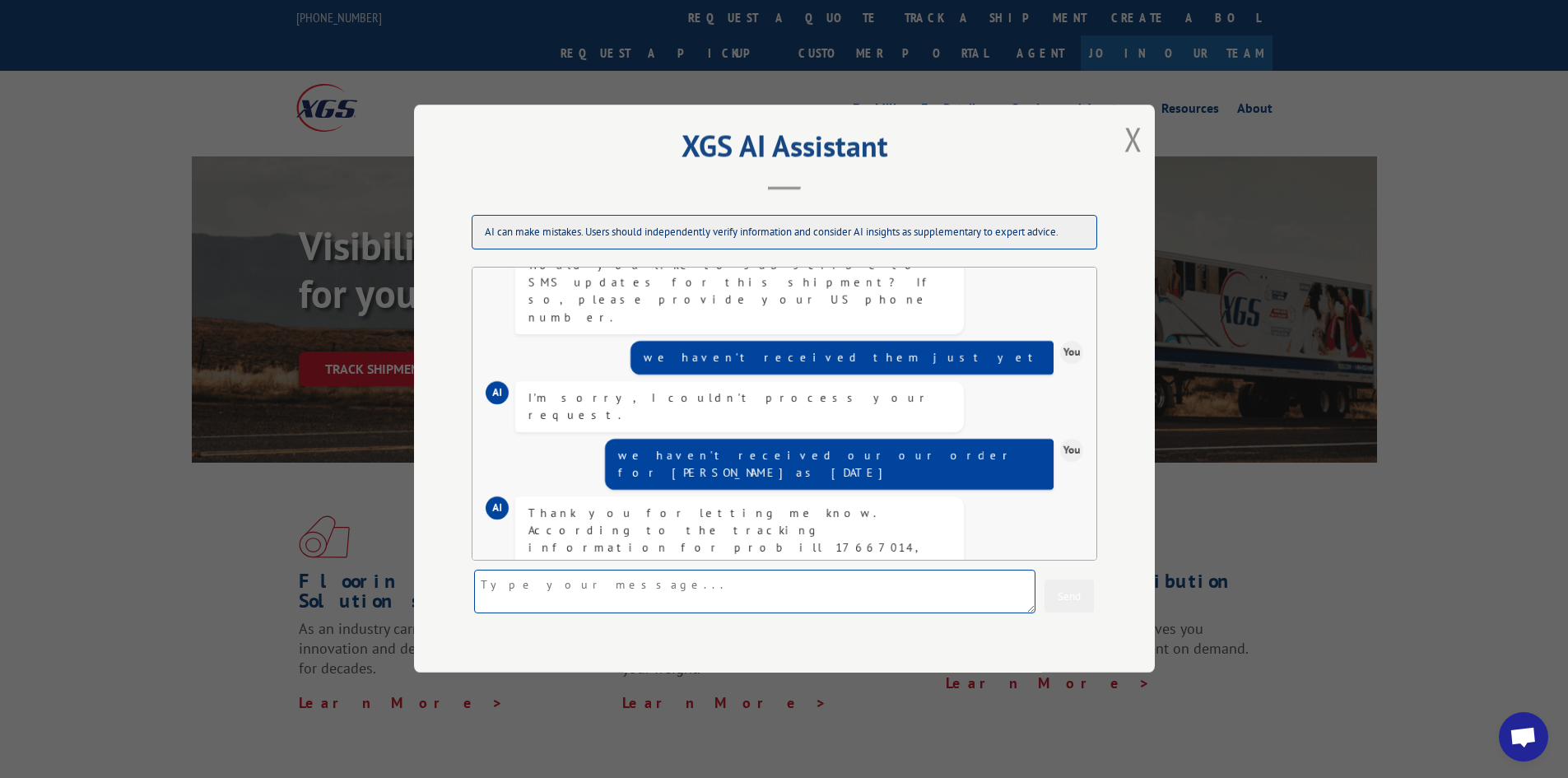
click at [784, 603] on textarea at bounding box center [755, 592] width 561 height 44
type textarea "ok thank you"
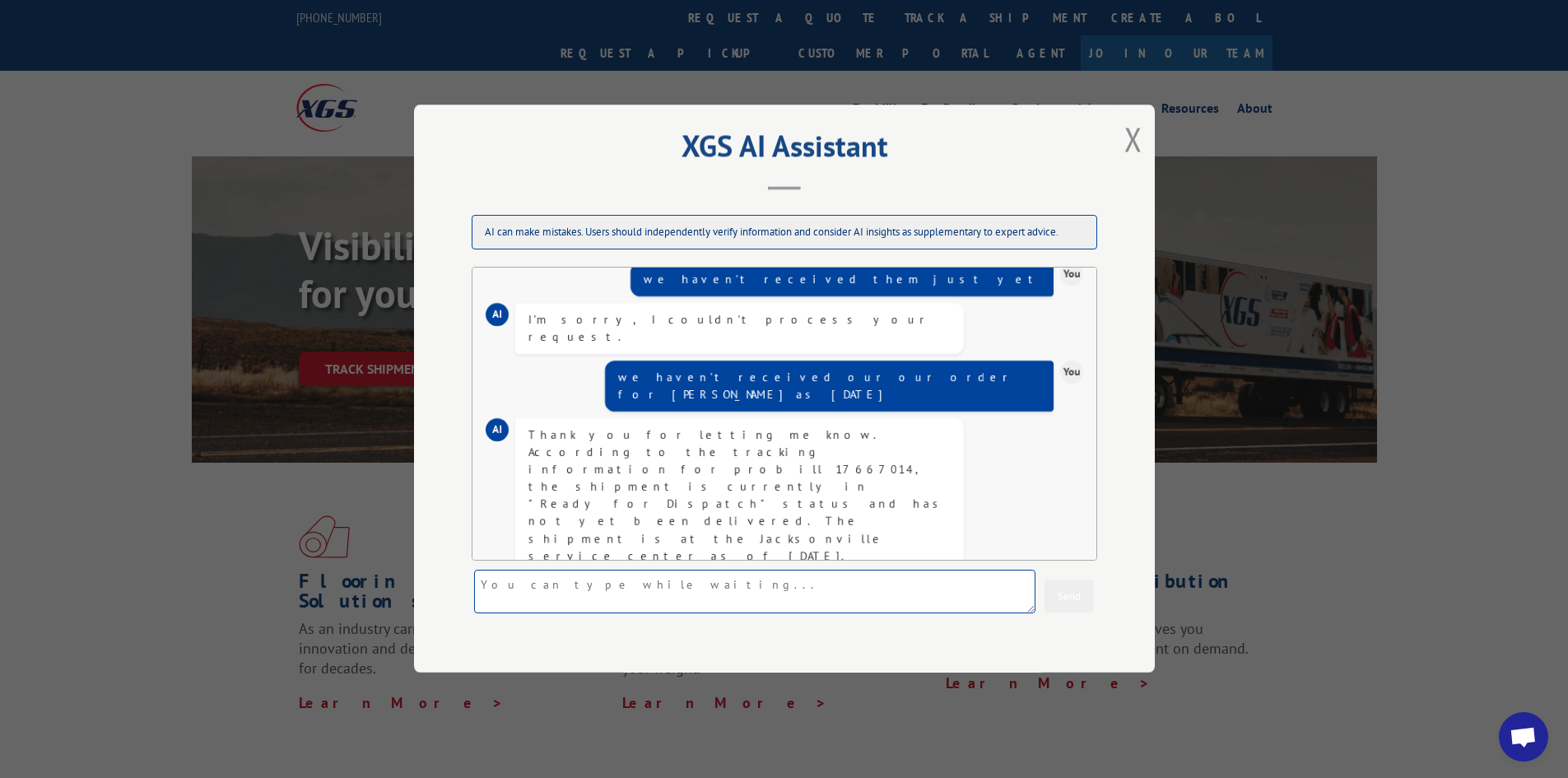
scroll to position [517, 0]
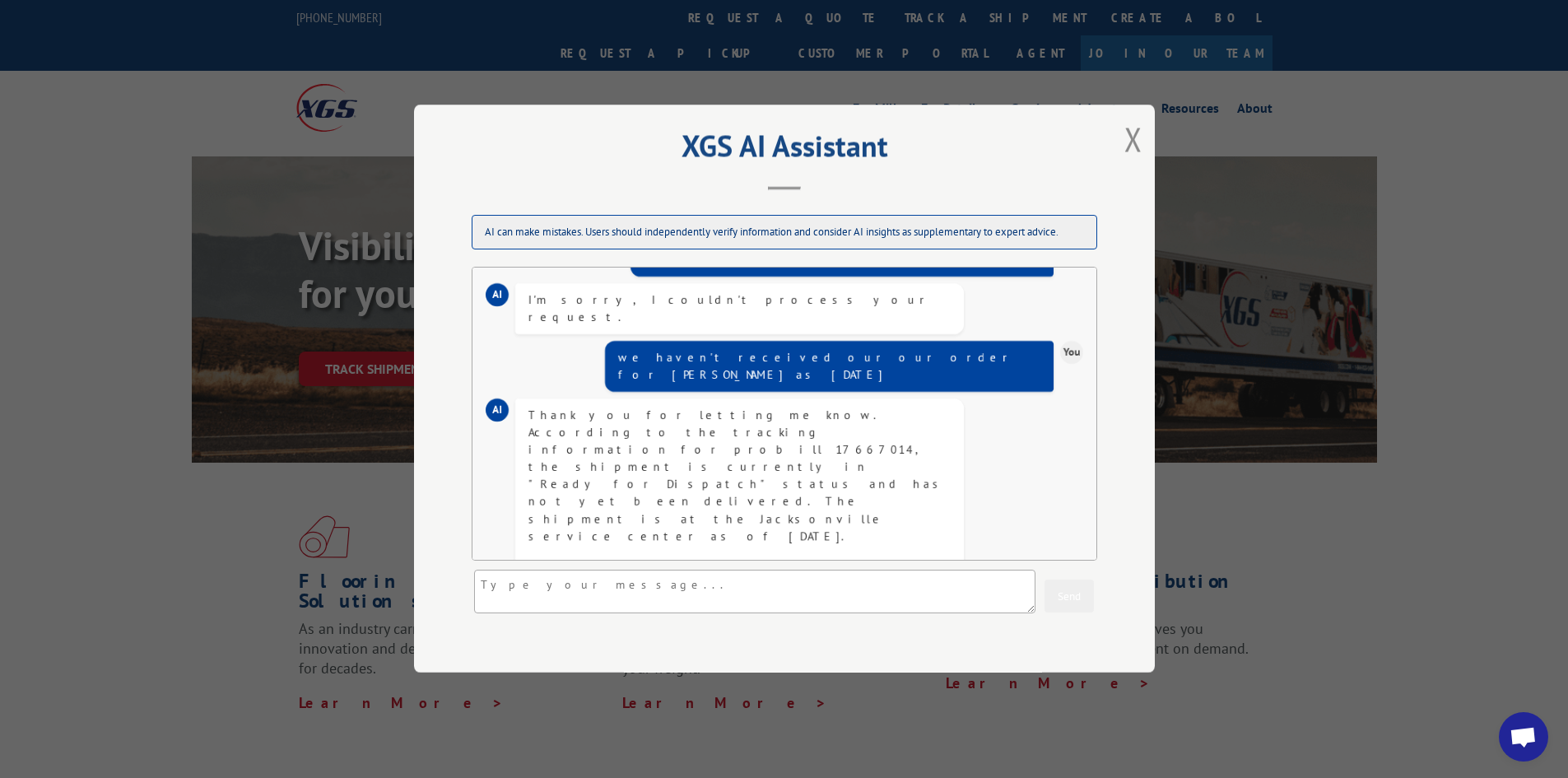
click at [1146, 135] on div "XGS AI Assistant AI can make mistakes. Users should independently verify inform…" at bounding box center [784, 388] width 740 height 568
click at [1139, 135] on button "Close modal" at bounding box center [1134, 139] width 18 height 44
